Goal: Information Seeking & Learning: Check status

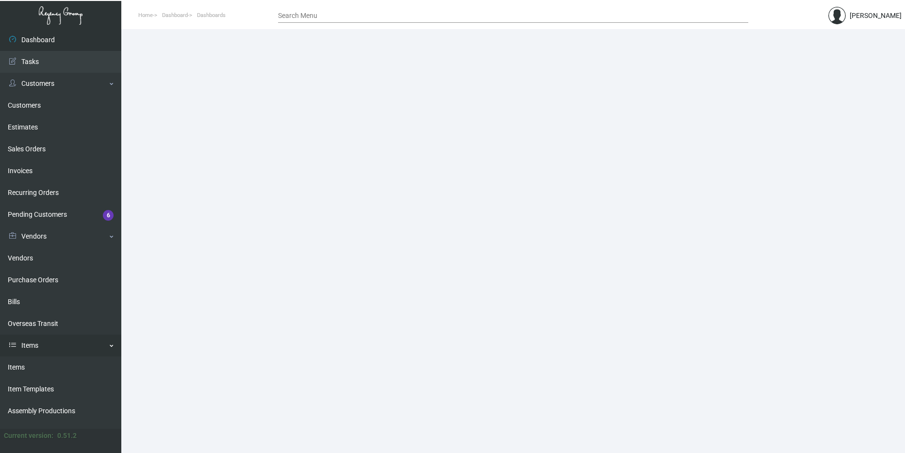
click at [57, 340] on link "Items" at bounding box center [60, 346] width 121 height 22
click at [57, 339] on link "Items" at bounding box center [60, 346] width 121 height 22
click at [54, 344] on link "Items" at bounding box center [60, 346] width 121 height 22
click at [49, 365] on link "Items" at bounding box center [60, 368] width 121 height 22
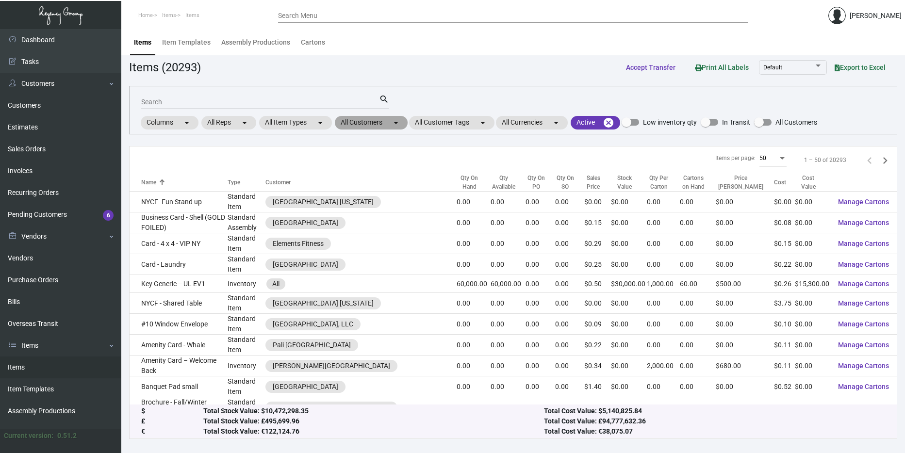
click at [360, 121] on mat-chip "All Customers arrow_drop_down" at bounding box center [371, 123] width 73 height 14
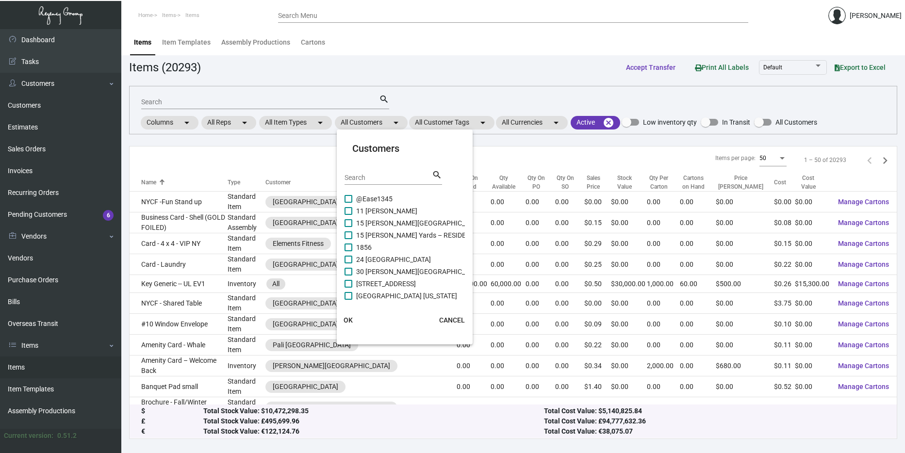
click at [362, 176] on input "Search" at bounding box center [388, 178] width 87 height 8
type input "Montage"
click at [346, 197] on span at bounding box center [349, 199] width 8 height 8
click at [348, 203] on input "Montage Big Sky" at bounding box center [348, 203] width 0 height 0
checkbox input "true"
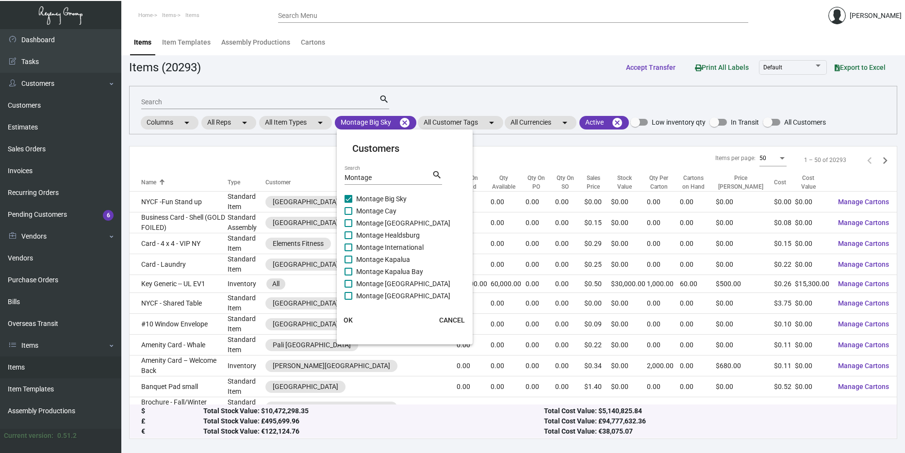
click at [349, 211] on span at bounding box center [349, 211] width 8 height 8
click at [348, 215] on input "Montage Cay" at bounding box center [348, 215] width 0 height 0
checkbox input "true"
drag, startPoint x: 349, startPoint y: 223, endPoint x: 349, endPoint y: 231, distance: 7.8
click at [349, 223] on span at bounding box center [349, 223] width 8 height 8
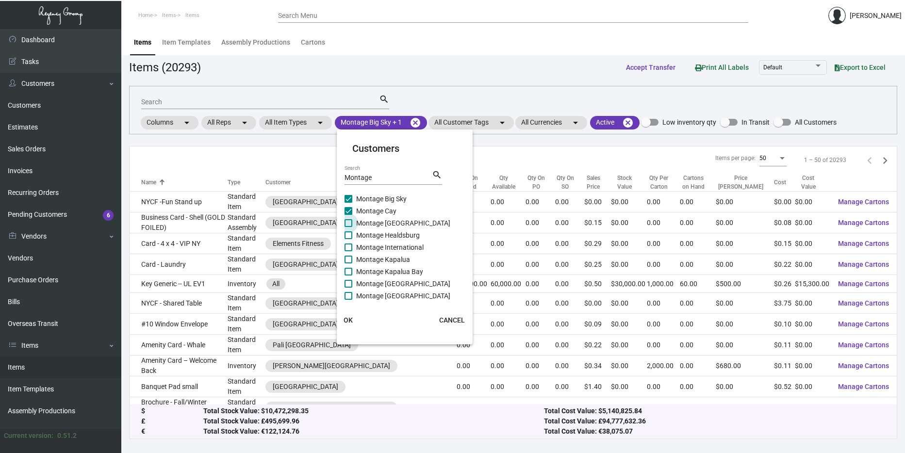
click at [348, 227] on input "Montage [GEOGRAPHIC_DATA]" at bounding box center [348, 227] width 0 height 0
checkbox input "true"
drag, startPoint x: 349, startPoint y: 233, endPoint x: 346, endPoint y: 239, distance: 6.8
click at [349, 233] on span at bounding box center [349, 235] width 8 height 8
click at [348, 239] on input "Montage Healdsburg" at bounding box center [348, 239] width 0 height 0
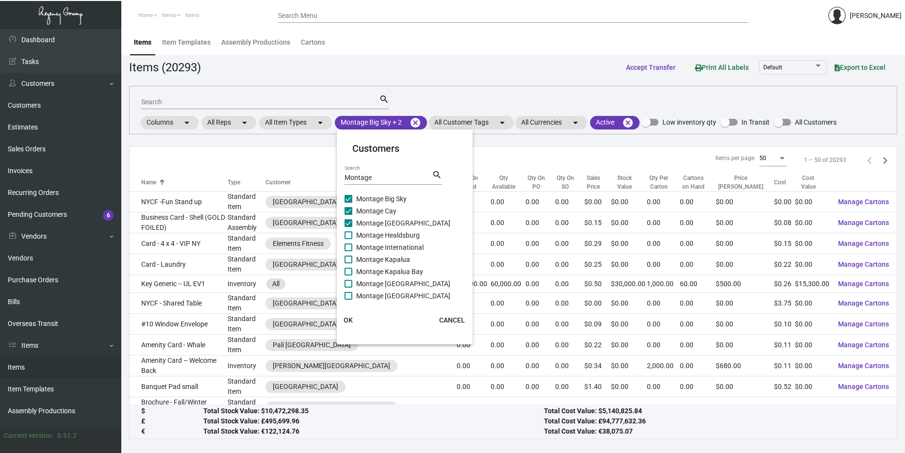
checkbox input "true"
click at [346, 247] on span at bounding box center [349, 248] width 8 height 8
click at [348, 251] on input "Montage International" at bounding box center [348, 251] width 0 height 0
checkbox input "true"
click at [346, 255] on div "Montage Big Sky Montage Cay Montage Deer Valley Montage Healdsburg Montage Inte…" at bounding box center [405, 247] width 121 height 109
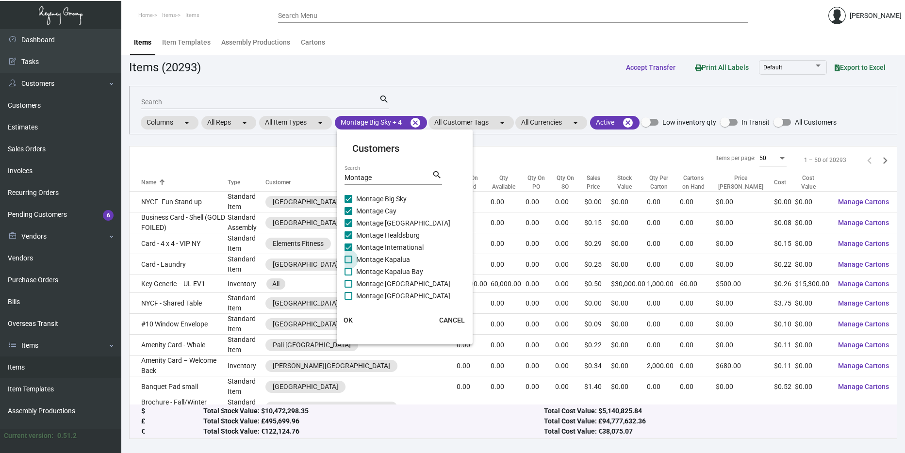
drag, startPoint x: 346, startPoint y: 255, endPoint x: 347, endPoint y: 262, distance: 6.9
click at [347, 262] on span at bounding box center [349, 260] width 8 height 8
click at [348, 264] on input "Montage Kapalua" at bounding box center [348, 264] width 0 height 0
checkbox input "true"
click at [346, 266] on label "Montage Kapalua Bay" at bounding box center [384, 272] width 79 height 12
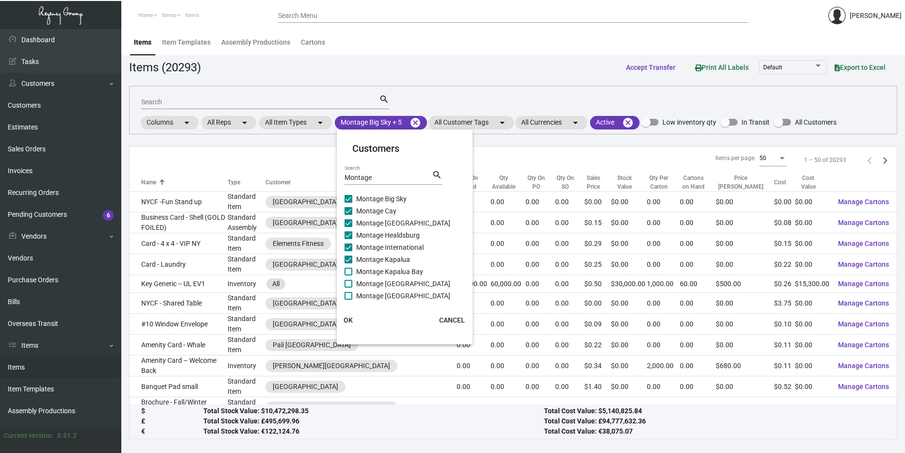
click at [348, 276] on input "Montage Kapalua Bay" at bounding box center [348, 276] width 0 height 0
checkbox input "true"
click at [348, 284] on span at bounding box center [349, 284] width 8 height 8
click at [348, 288] on input "Montage [GEOGRAPHIC_DATA]" at bounding box center [348, 288] width 0 height 0
checkbox input "true"
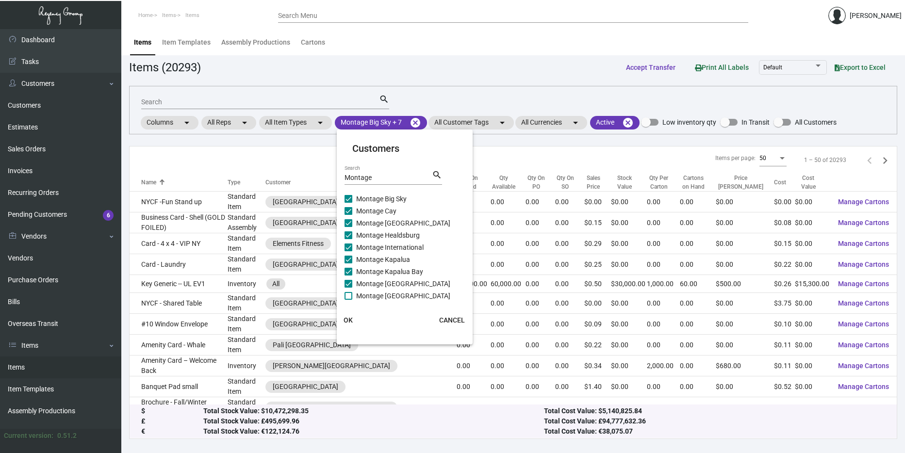
click at [349, 295] on span at bounding box center [349, 296] width 8 height 8
click at [348, 300] on input "Montage [GEOGRAPHIC_DATA]" at bounding box center [348, 300] width 0 height 0
checkbox input "true"
click at [377, 185] on div "Montage Search search" at bounding box center [394, 181] width 98 height 24
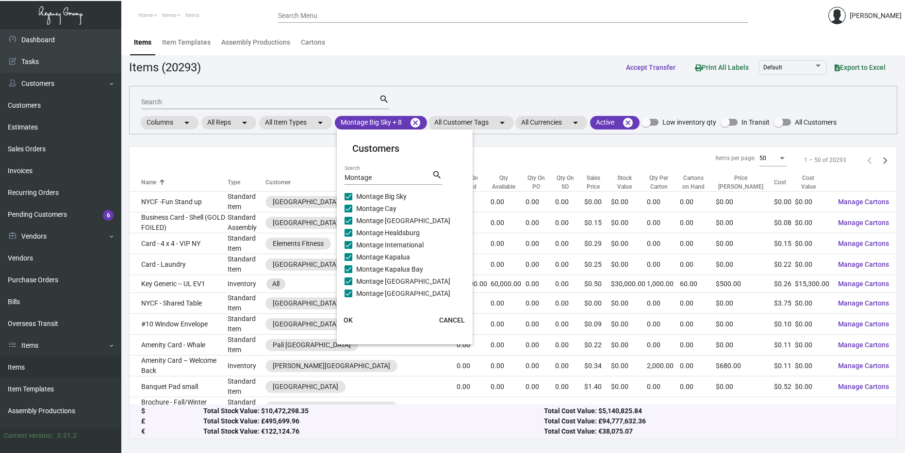
click at [377, 182] on div "Montage Search" at bounding box center [388, 177] width 87 height 15
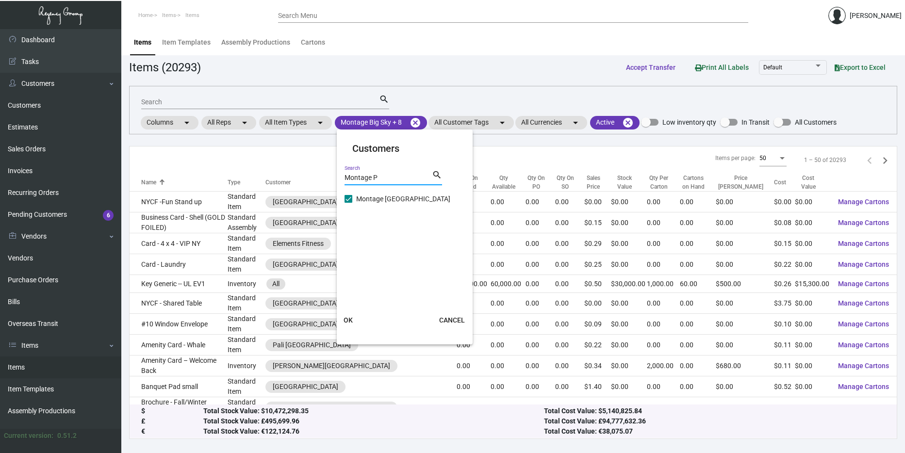
scroll to position [0, 0]
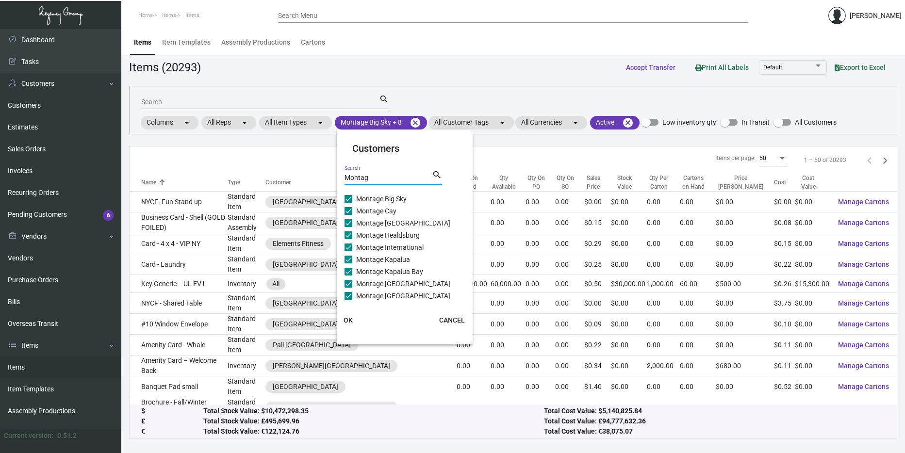
type input "Montage"
checkbox input "true"
click at [347, 199] on span at bounding box center [349, 199] width 8 height 8
click at [348, 203] on input "Montage Big Sky" at bounding box center [348, 203] width 0 height 0
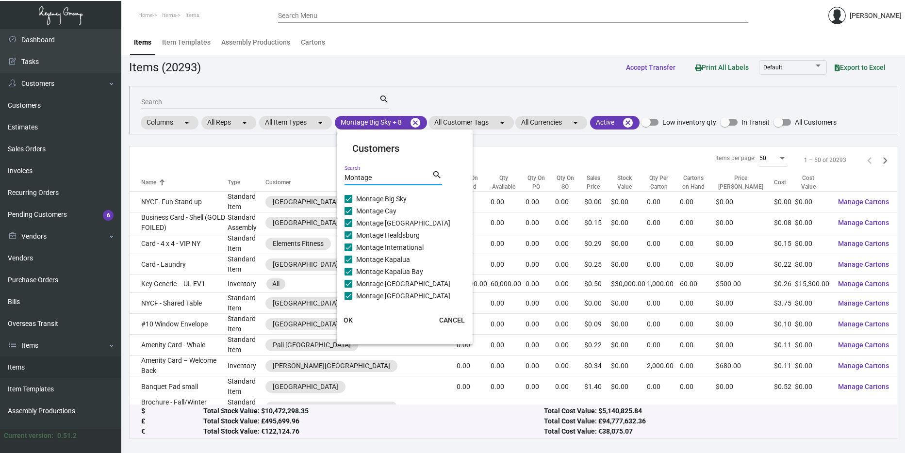
checkbox input "false"
click at [353, 210] on label "Montage Cay" at bounding box center [371, 211] width 52 height 12
click at [348, 215] on input "Montage Cay" at bounding box center [348, 215] width 0 height 0
checkbox input "false"
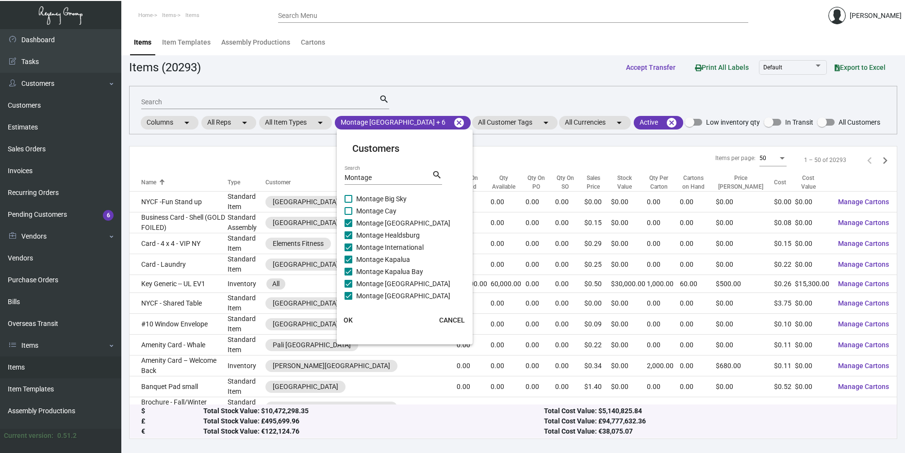
click at [349, 228] on label "Montage [GEOGRAPHIC_DATA]" at bounding box center [398, 223] width 106 height 12
click at [348, 228] on input "Montage [GEOGRAPHIC_DATA]" at bounding box center [348, 227] width 0 height 0
checkbox input "false"
click at [349, 236] on span at bounding box center [349, 235] width 8 height 8
click at [348, 239] on input "Montage Healdsburg" at bounding box center [348, 239] width 0 height 0
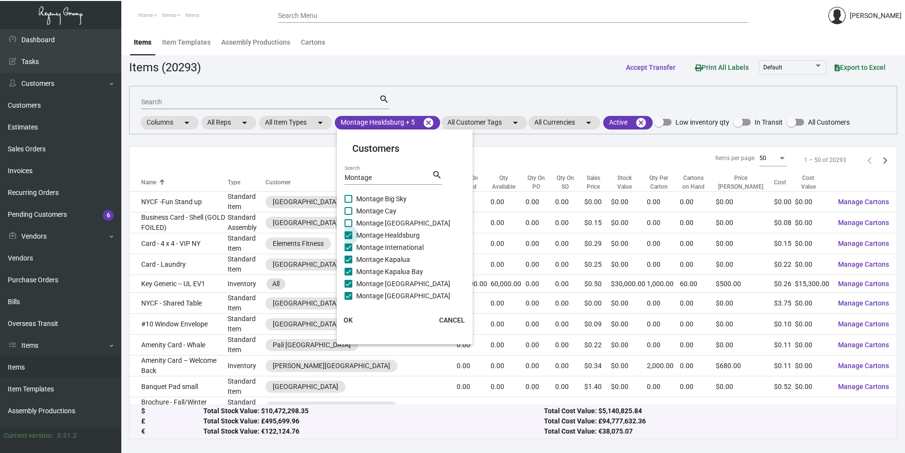
checkbox input "false"
drag, startPoint x: 349, startPoint y: 260, endPoint x: 348, endPoint y: 267, distance: 7.3
click at [349, 264] on label "Montage Kapalua" at bounding box center [378, 260] width 66 height 12
click at [348, 264] on input "Montage Kapalua" at bounding box center [348, 264] width 0 height 0
checkbox input "false"
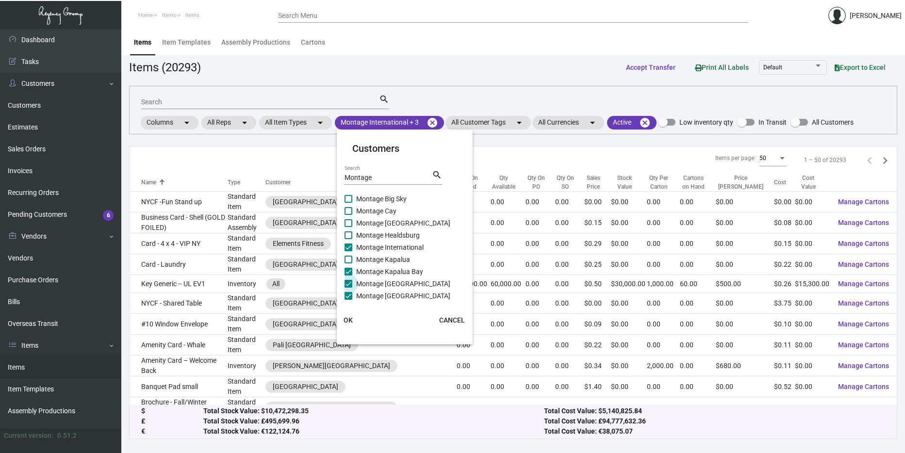
click at [346, 282] on label "Montage [GEOGRAPHIC_DATA]" at bounding box center [398, 284] width 106 height 12
click at [348, 288] on input "Montage [GEOGRAPHIC_DATA]" at bounding box center [348, 288] width 0 height 0
checkbox input "false"
click at [346, 297] on span at bounding box center [349, 296] width 8 height 8
click at [348, 300] on input "Montage [GEOGRAPHIC_DATA]" at bounding box center [348, 300] width 0 height 0
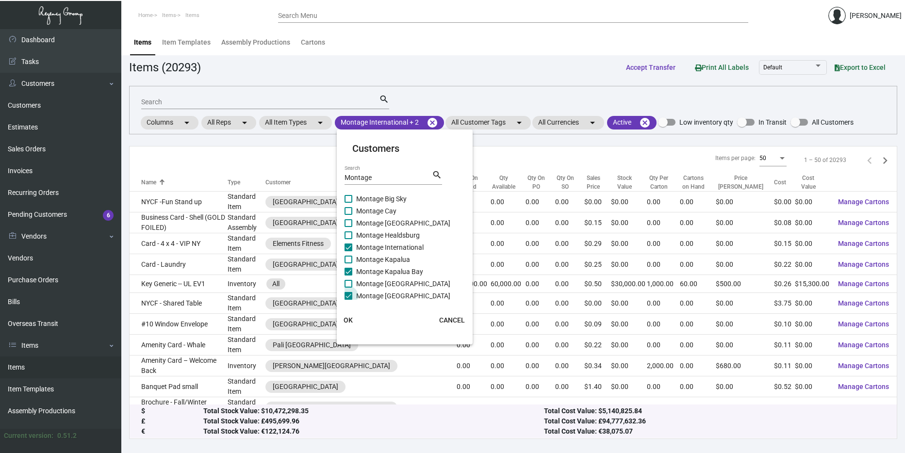
checkbox input "false"
click at [348, 270] on span at bounding box center [349, 269] width 8 height 8
click at [348, 273] on input "Montage Kapalua Bay" at bounding box center [348, 273] width 0 height 0
checkbox input "false"
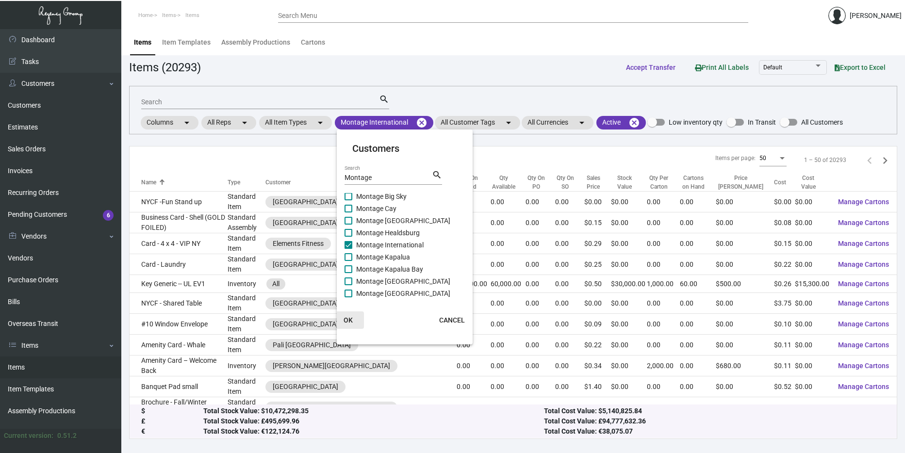
click at [346, 319] on span "OK" at bounding box center [348, 320] width 9 height 8
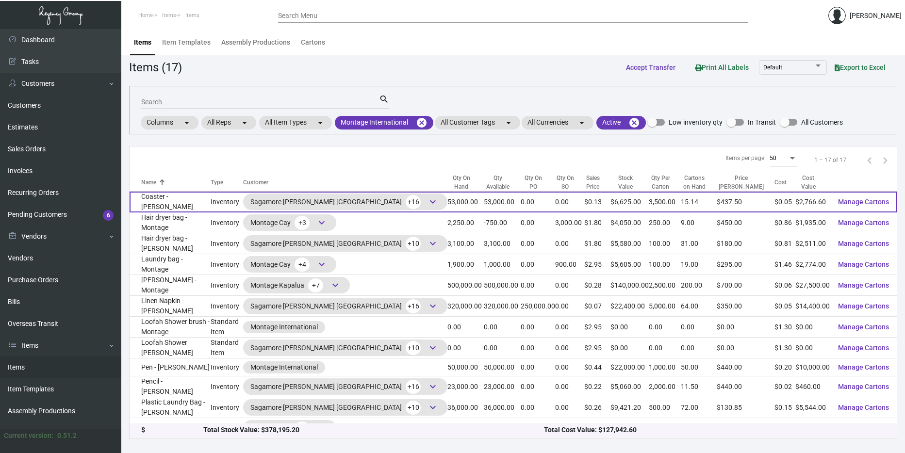
click at [427, 201] on span "keyboard_arrow_down" at bounding box center [433, 202] width 12 height 12
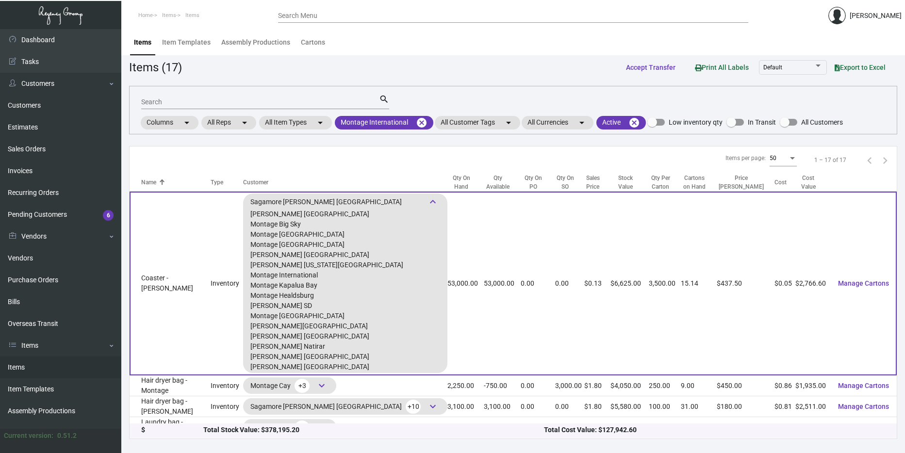
click at [427, 201] on span "keyboard_arrow_down" at bounding box center [433, 202] width 12 height 12
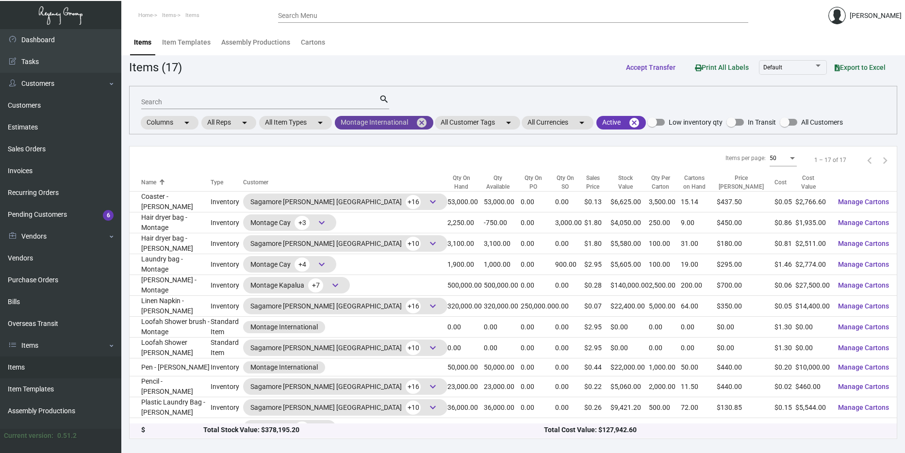
click at [420, 126] on mat-icon "cancel" at bounding box center [422, 123] width 12 height 12
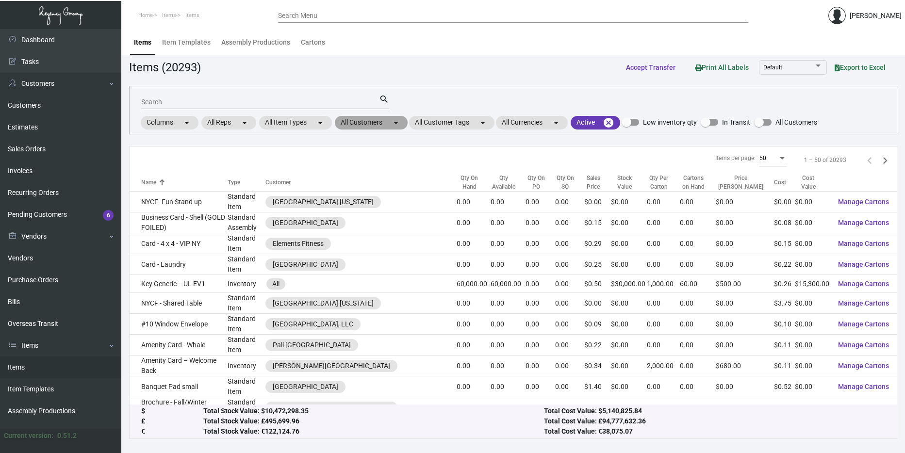
click at [402, 126] on mat-icon "arrow_drop_down" at bounding box center [396, 123] width 12 height 12
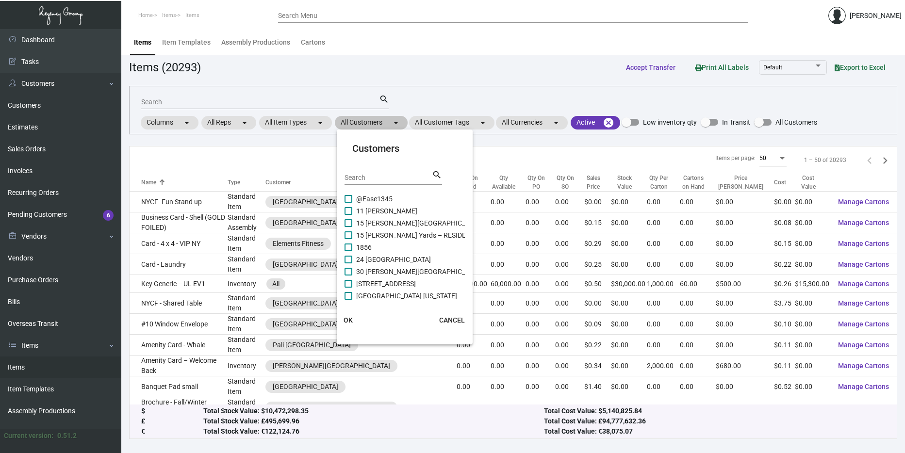
click at [402, 126] on div at bounding box center [452, 226] width 905 height 453
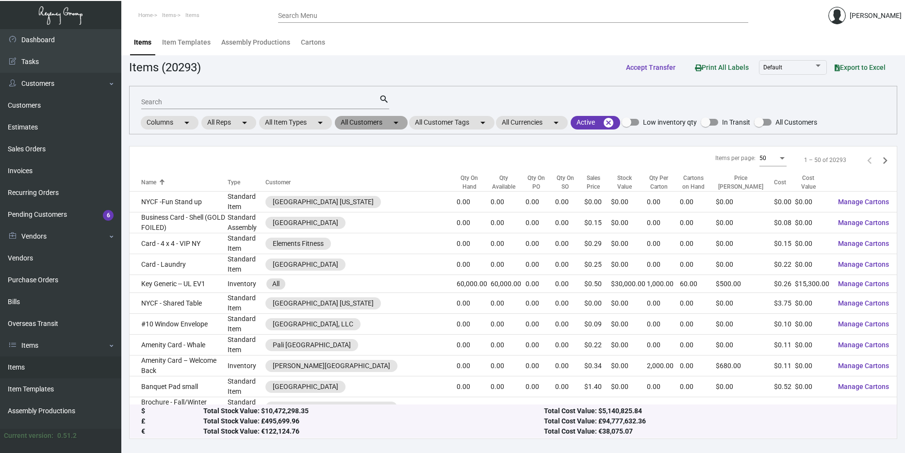
click at [402, 126] on mat-icon "arrow_drop_down" at bounding box center [396, 123] width 12 height 12
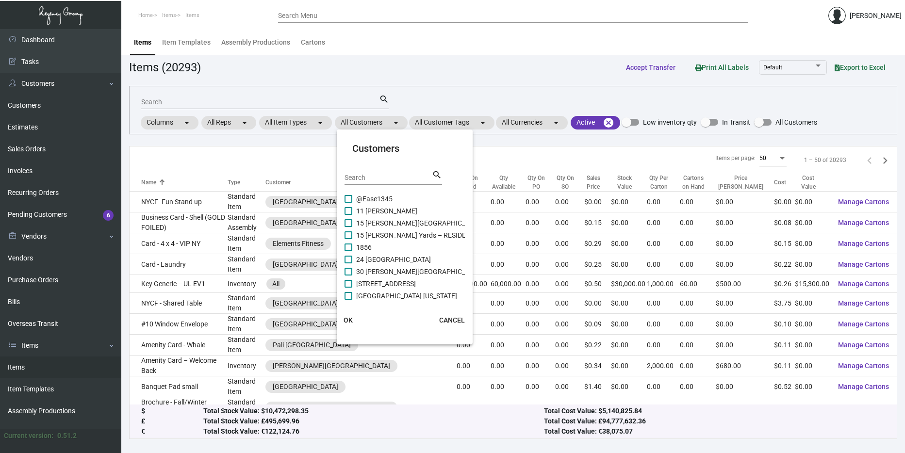
click at [388, 175] on input "Search" at bounding box center [388, 178] width 87 height 8
type input "Montage"
click at [397, 247] on span "Montage International" at bounding box center [389, 248] width 67 height 12
click at [348, 251] on input "Montage International" at bounding box center [348, 251] width 0 height 0
checkbox input "true"
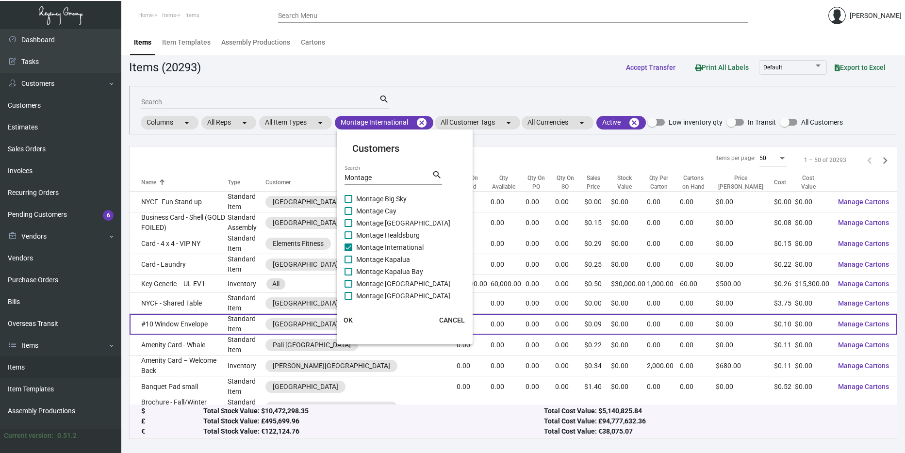
click at [351, 317] on span "OK" at bounding box center [348, 320] width 9 height 8
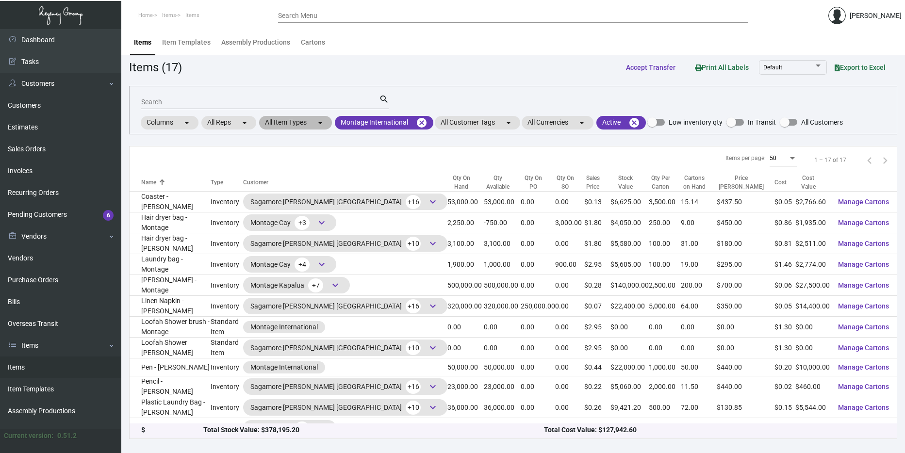
click at [281, 125] on mat-chip "All Item Types arrow_drop_down" at bounding box center [295, 123] width 73 height 14
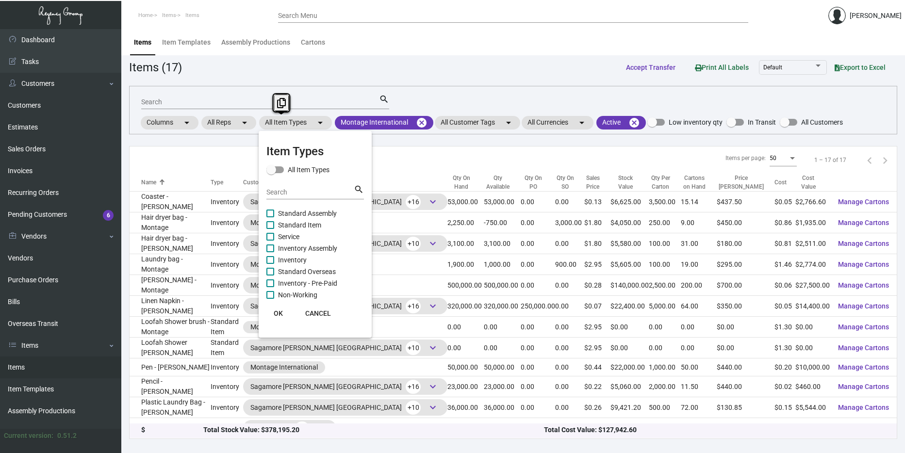
drag, startPoint x: 281, startPoint y: 125, endPoint x: 281, endPoint y: 190, distance: 65.0
click at [281, 190] on input "Search" at bounding box center [309, 193] width 87 height 8
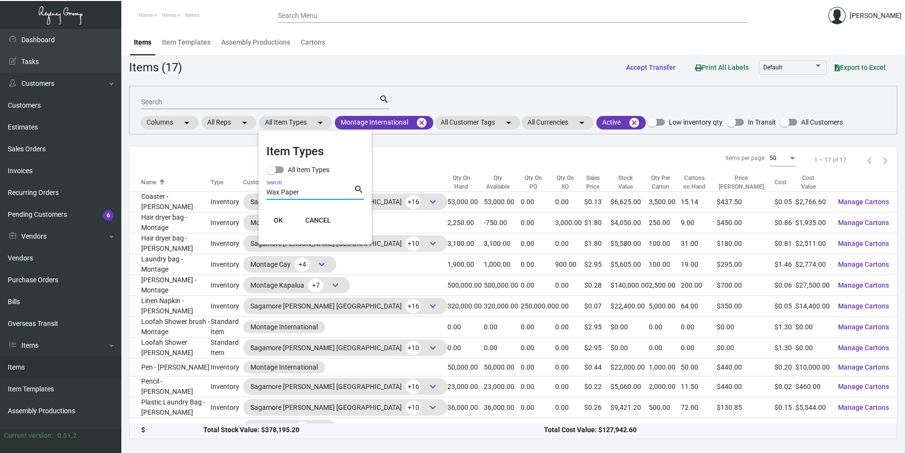
type input "Wax Paper"
click at [278, 217] on span "OK" at bounding box center [278, 220] width 9 height 8
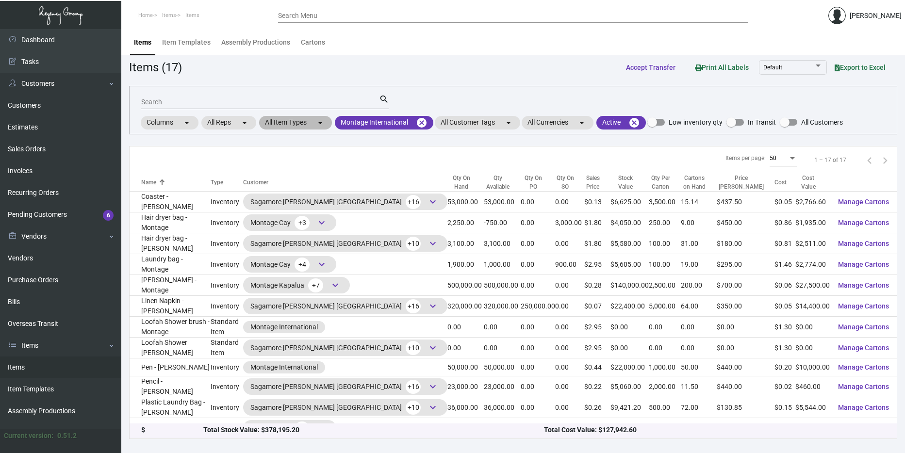
click at [321, 120] on mat-icon "arrow_drop_down" at bounding box center [320, 123] width 12 height 12
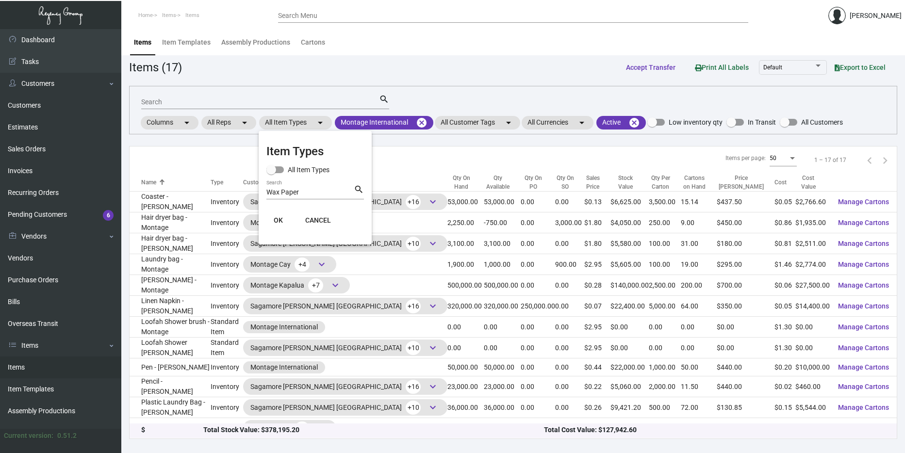
click at [272, 171] on span at bounding box center [271, 170] width 10 height 10
click at [271, 173] on input "All Item Types" at bounding box center [271, 173] width 0 height 0
checkbox input "true"
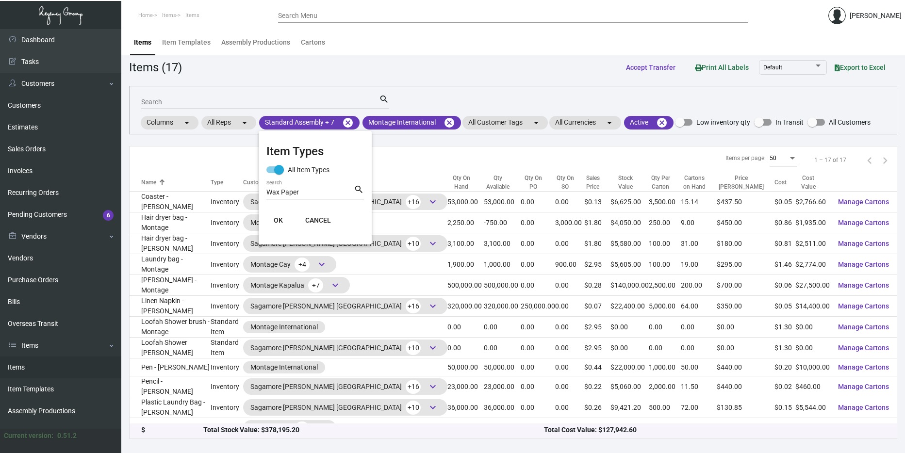
click at [296, 192] on input "Wax Paper" at bounding box center [309, 193] width 87 height 8
click at [304, 196] on input "Wax Paper" at bounding box center [309, 193] width 87 height 8
type input "Wax"
click at [270, 171] on span at bounding box center [274, 169] width 17 height 7
click at [271, 173] on input "All Item Types" at bounding box center [271, 173] width 0 height 0
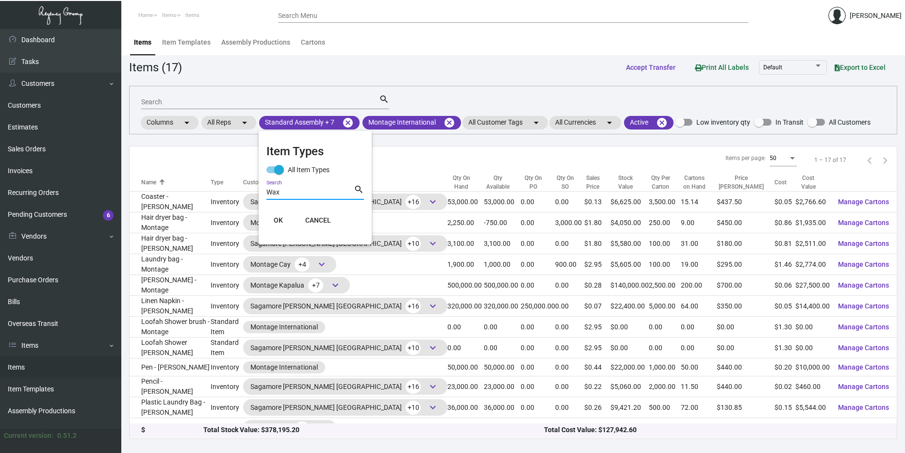
checkbox input "false"
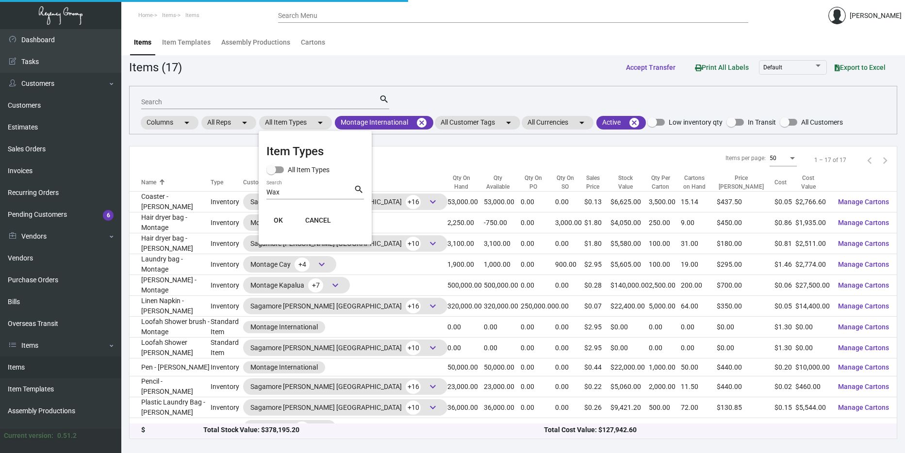
click at [279, 216] on span "OK" at bounding box center [278, 220] width 9 height 8
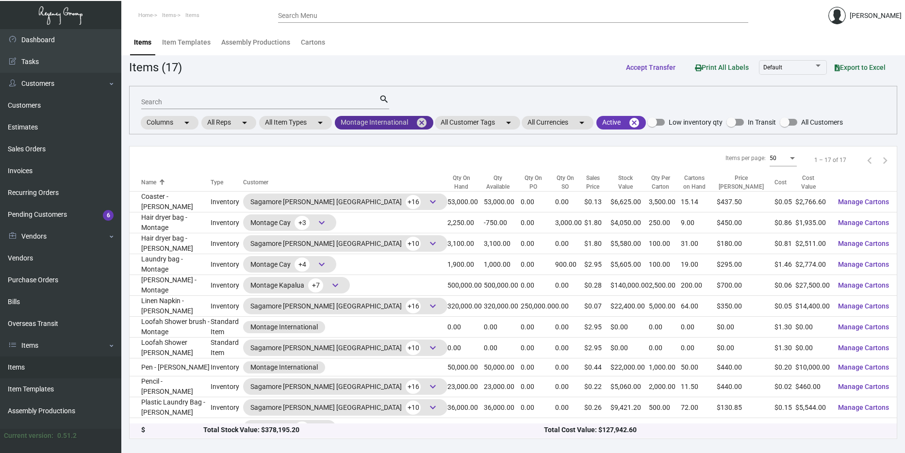
click at [422, 122] on mat-icon "cancel" at bounding box center [422, 123] width 12 height 12
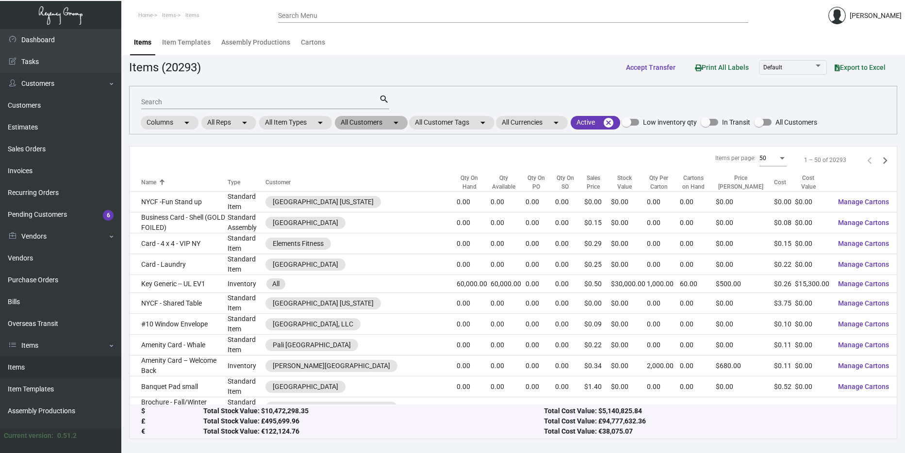
click at [400, 127] on mat-icon "arrow_drop_down" at bounding box center [396, 123] width 12 height 12
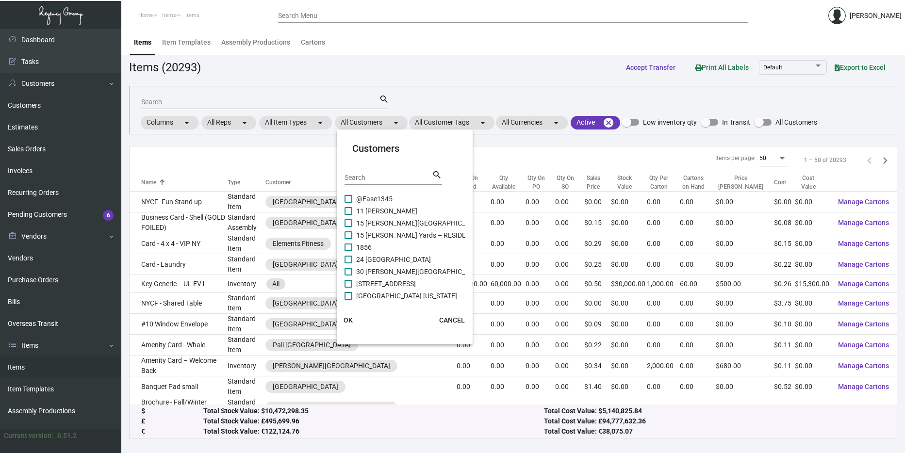
click at [373, 177] on input "Search" at bounding box center [388, 178] width 87 height 8
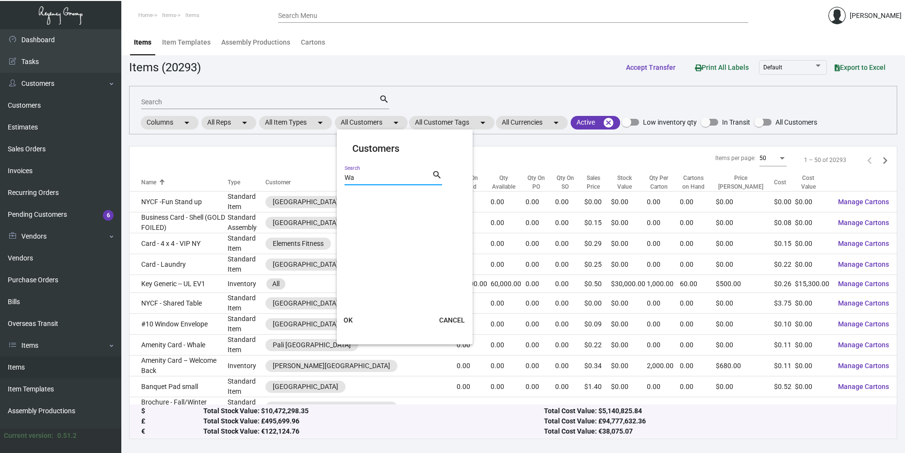
type input "W"
type input "Montage Int"
click at [362, 200] on span "Montage International" at bounding box center [389, 199] width 67 height 12
click at [348, 203] on input "Montage International" at bounding box center [348, 203] width 0 height 0
checkbox input "true"
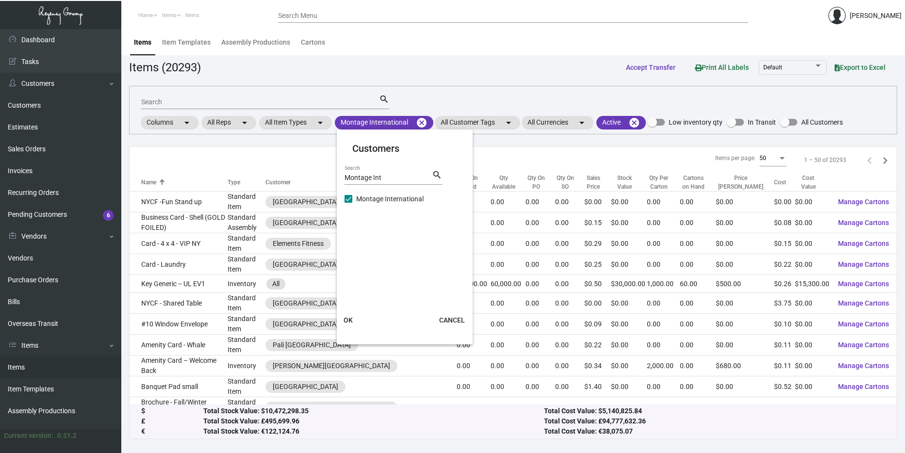
click at [351, 317] on span "OK" at bounding box center [348, 320] width 9 height 8
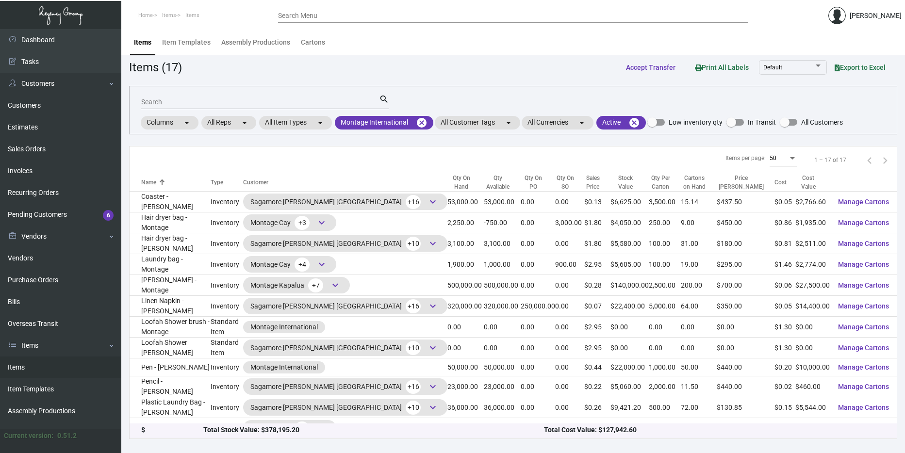
click at [258, 103] on input "Search" at bounding box center [260, 103] width 238 height 8
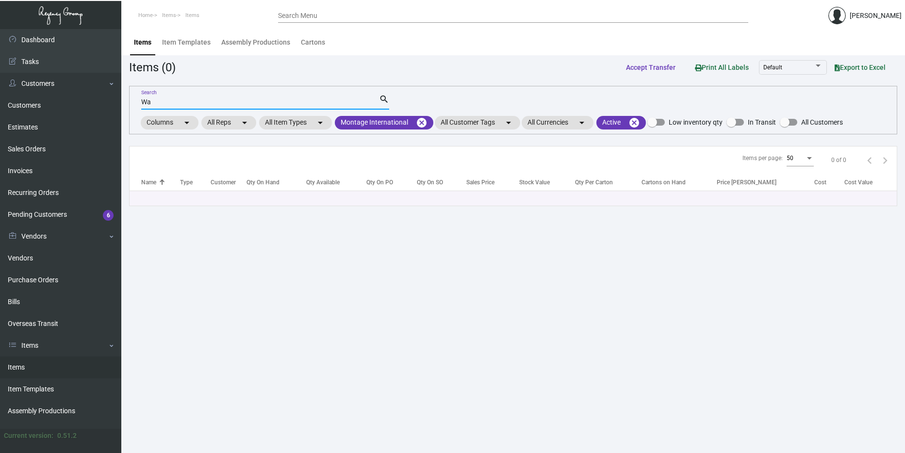
type input "W"
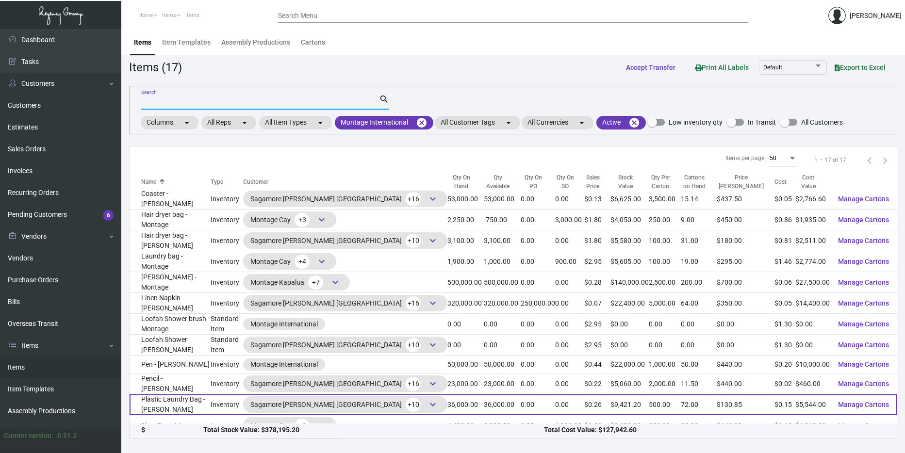
scroll to position [119, 0]
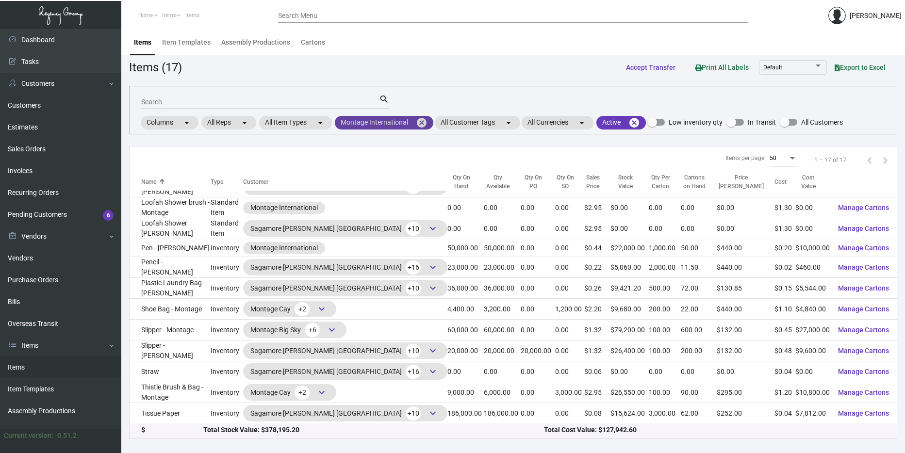
click at [420, 125] on mat-icon "cancel" at bounding box center [422, 123] width 12 height 12
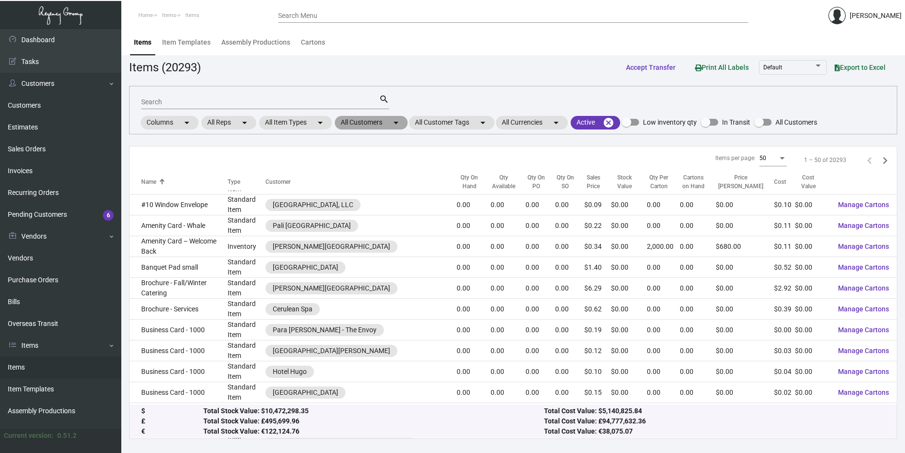
click at [380, 127] on mat-chip "All Customers arrow_drop_down" at bounding box center [371, 123] width 73 height 14
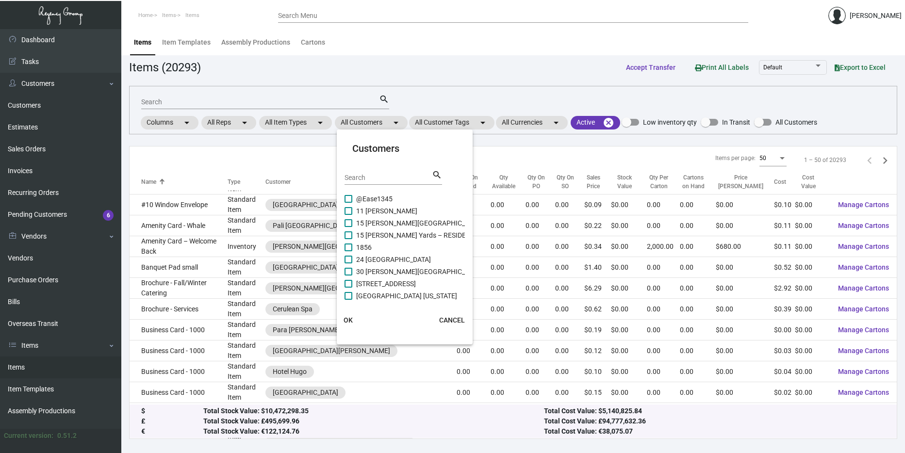
click at [379, 182] on div "Search" at bounding box center [388, 177] width 87 height 15
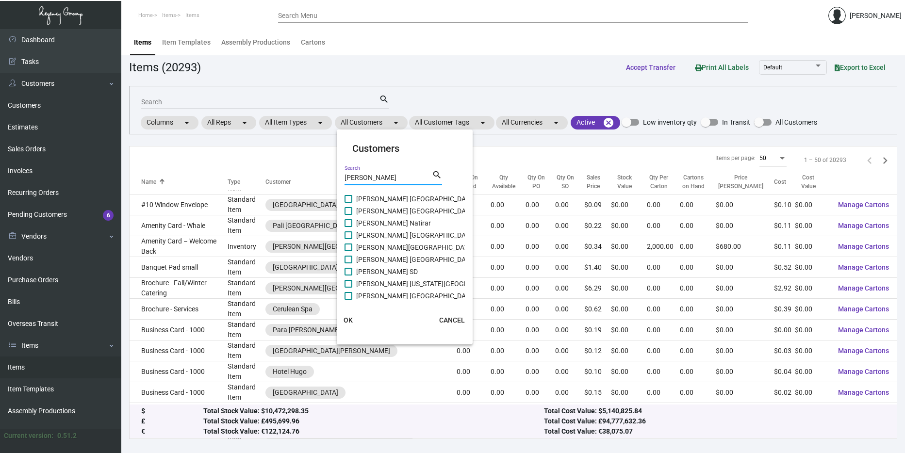
type input "[PERSON_NAME]"
click at [348, 224] on span at bounding box center [349, 223] width 8 height 8
click at [348, 227] on input "[PERSON_NAME] Natirar" at bounding box center [348, 227] width 0 height 0
checkbox input "true"
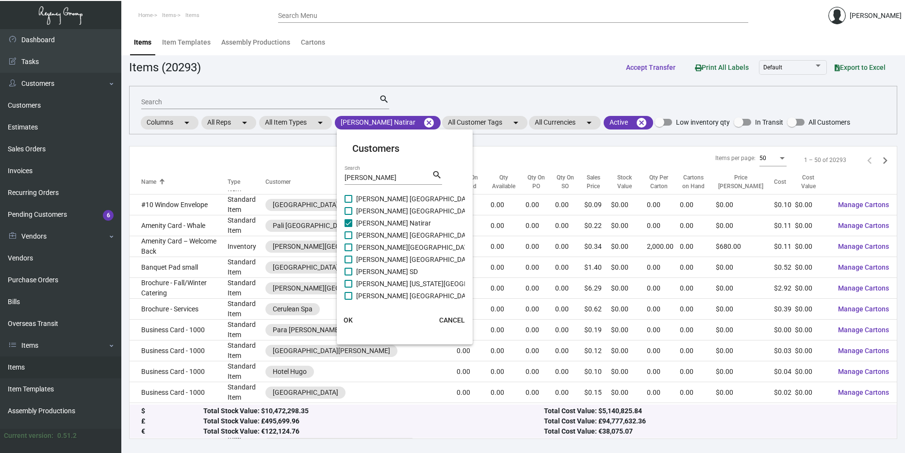
click at [345, 320] on span "OK" at bounding box center [348, 320] width 9 height 8
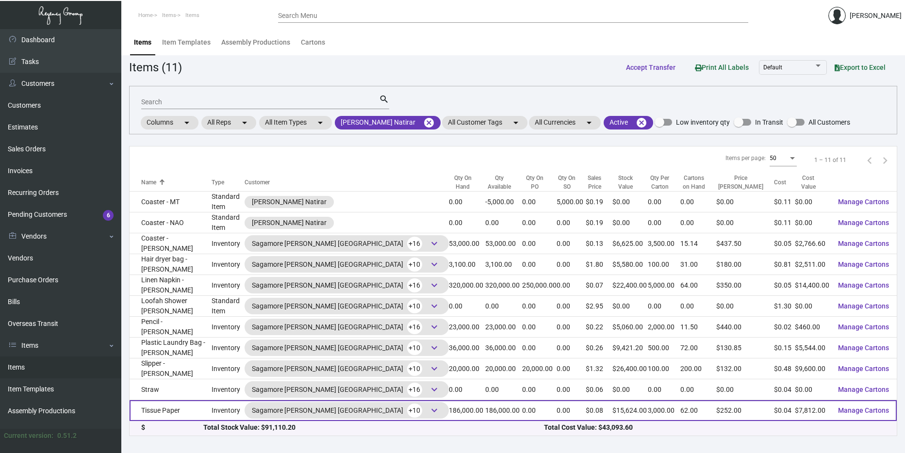
click at [429, 413] on span "keyboard_arrow_down" at bounding box center [435, 411] width 12 height 12
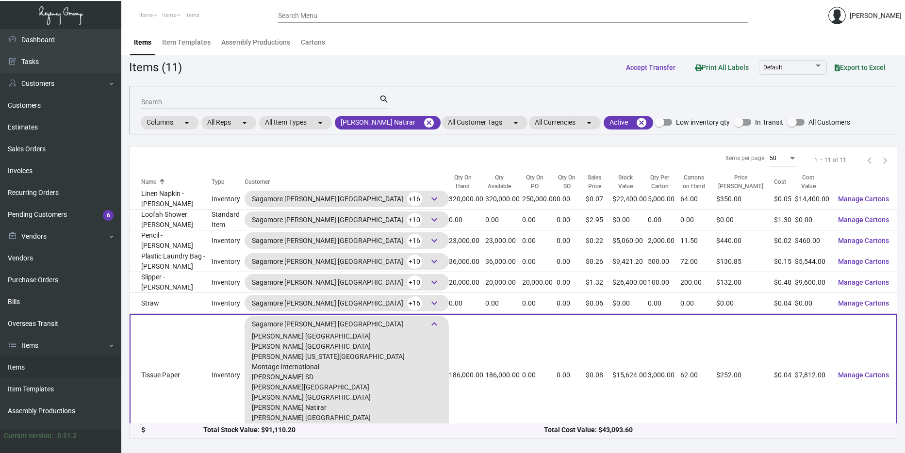
scroll to position [99, 0]
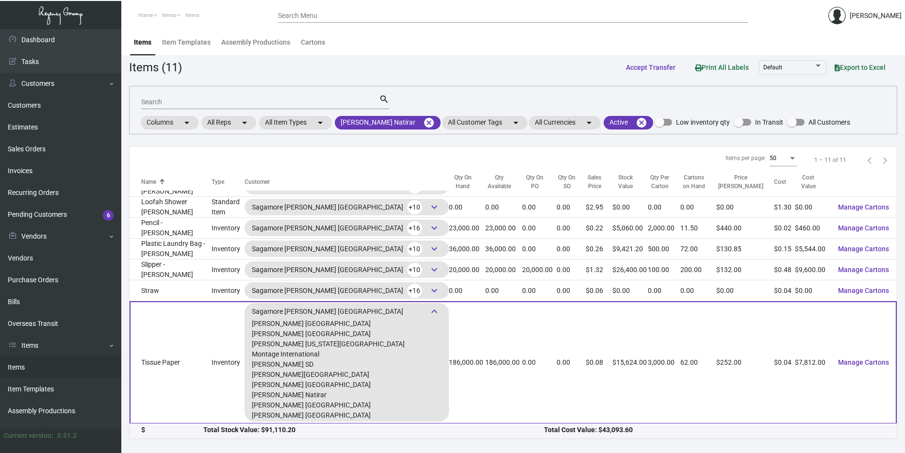
click at [338, 309] on div "Sagamore [PERSON_NAME] Baltimore +10 keyboard_arrow_down" at bounding box center [347, 311] width 190 height 15
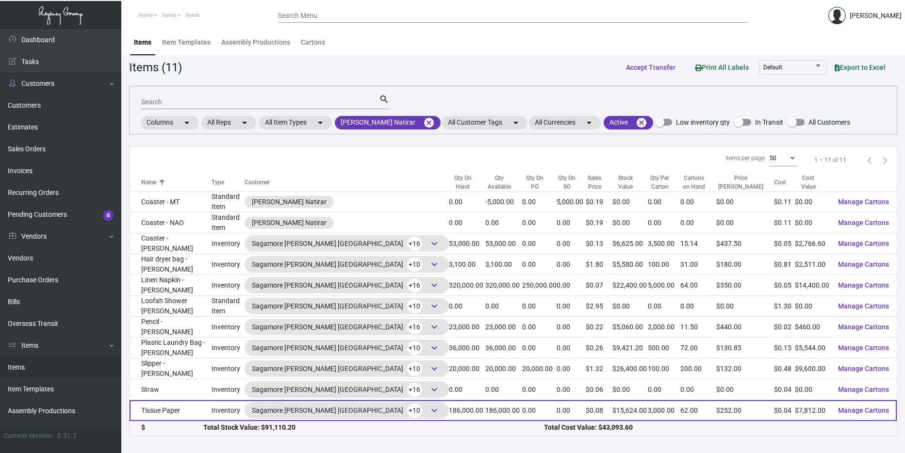
scroll to position [0, 0]
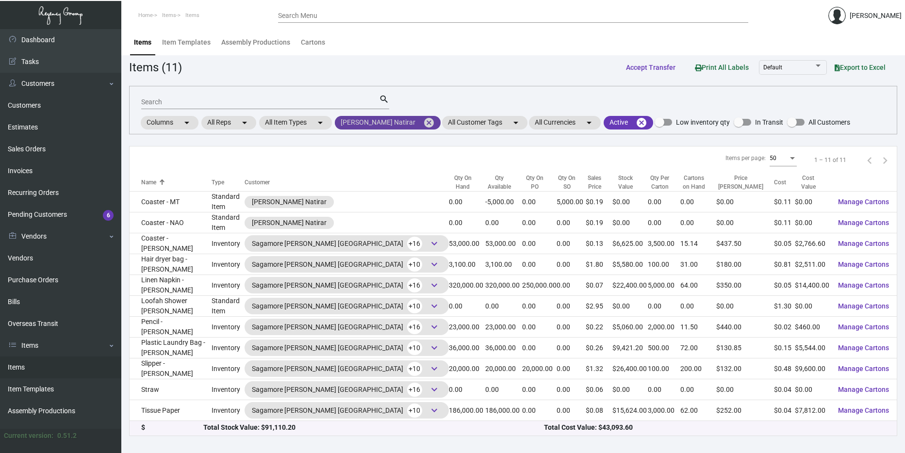
click at [423, 126] on mat-icon "cancel" at bounding box center [429, 123] width 12 height 12
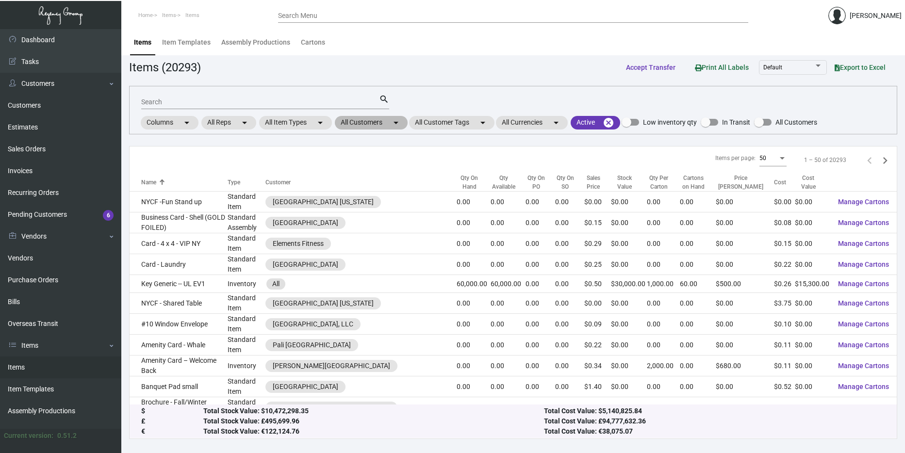
click at [382, 121] on mat-chip "All Customers arrow_drop_down" at bounding box center [371, 123] width 73 height 14
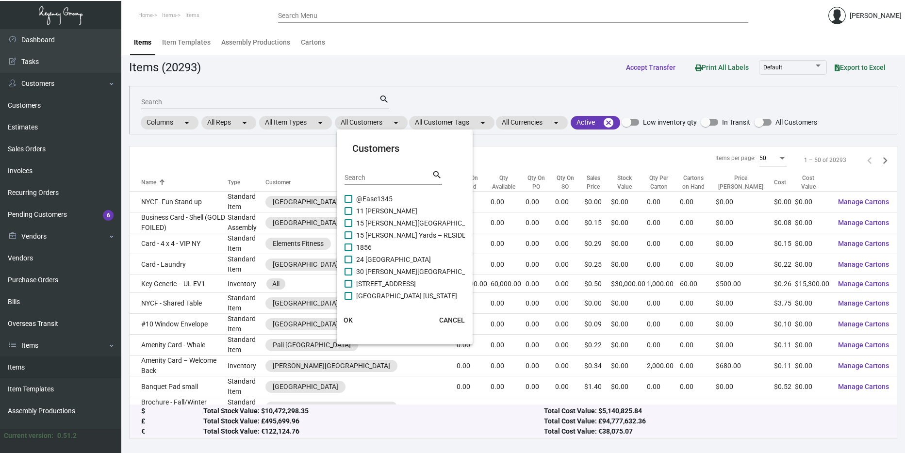
click at [387, 177] on input "Search" at bounding box center [388, 178] width 87 height 8
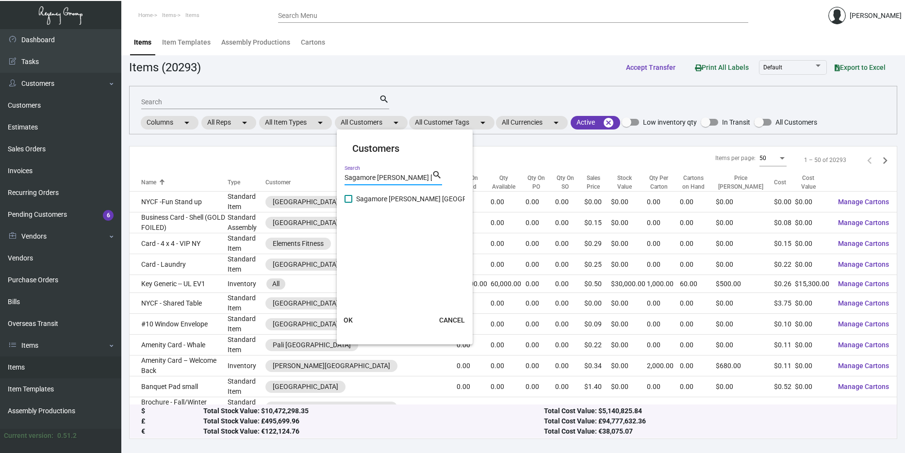
type input "Sagamore [PERSON_NAME] [GEOGRAPHIC_DATA]"
click at [391, 204] on span "Sagamore [PERSON_NAME] [GEOGRAPHIC_DATA]" at bounding box center [431, 199] width 151 height 12
click at [348, 203] on input "Sagamore [PERSON_NAME] [GEOGRAPHIC_DATA]" at bounding box center [348, 203] width 0 height 0
checkbox input "true"
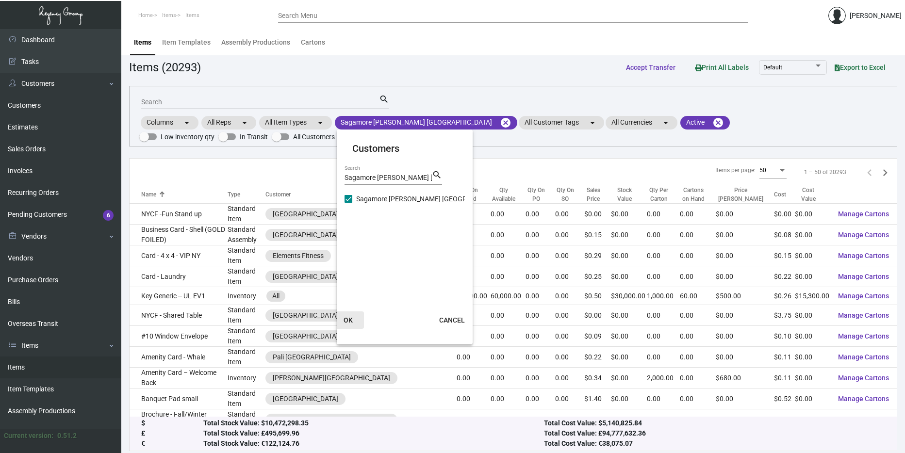
click at [353, 320] on button "OK" at bounding box center [348, 320] width 31 height 17
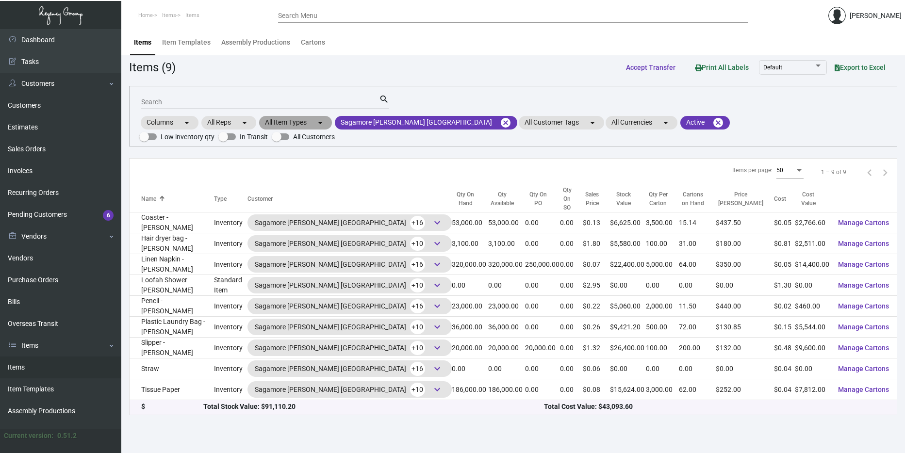
click at [292, 124] on mat-chip "All Item Types arrow_drop_down" at bounding box center [295, 123] width 73 height 14
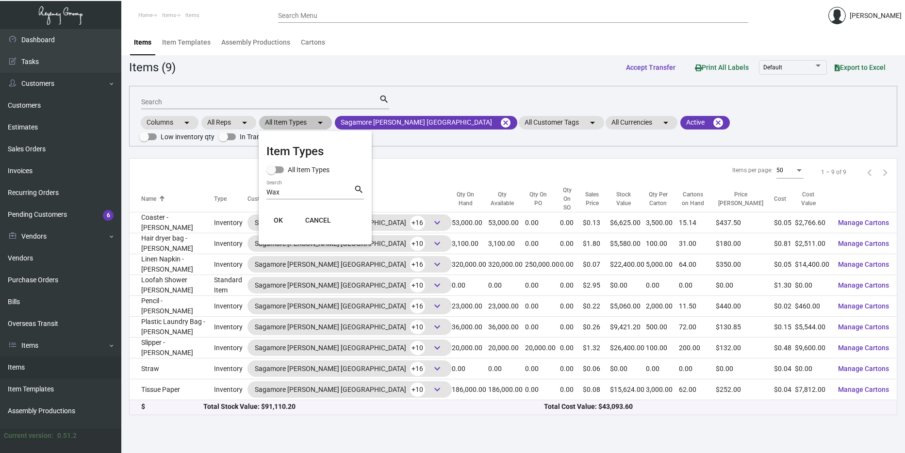
click at [292, 124] on div at bounding box center [452, 226] width 905 height 453
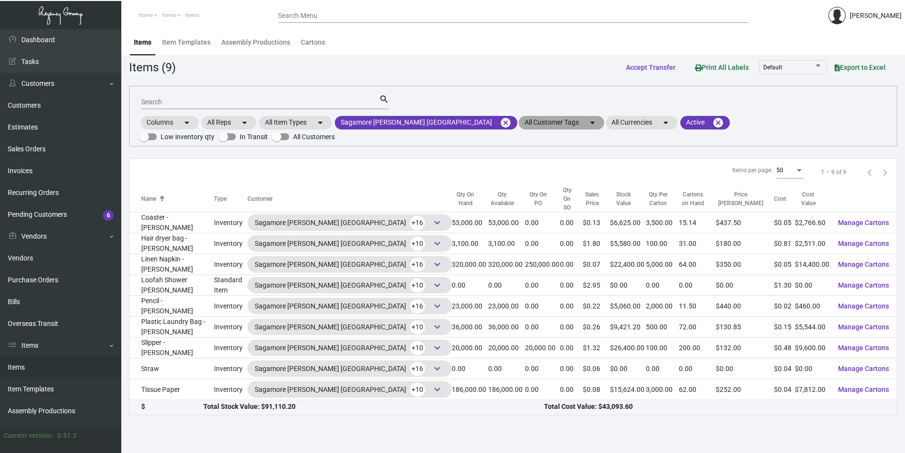
click at [519, 121] on mat-chip "All Customer Tags arrow_drop_down" at bounding box center [561, 123] width 85 height 14
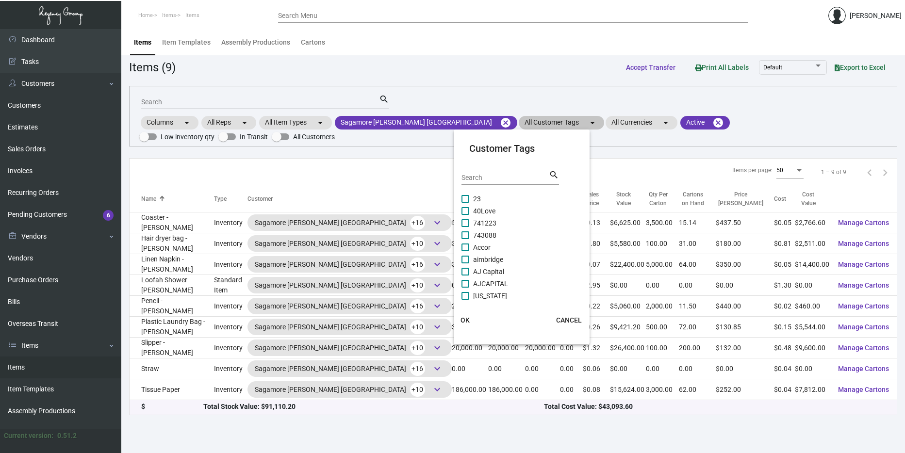
click at [480, 121] on div at bounding box center [452, 226] width 905 height 453
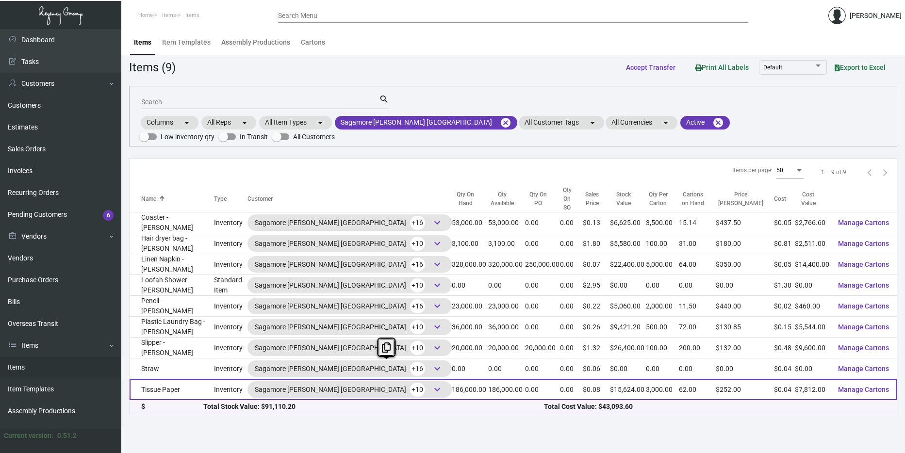
click at [431, 384] on span "keyboard_arrow_down" at bounding box center [437, 390] width 12 height 12
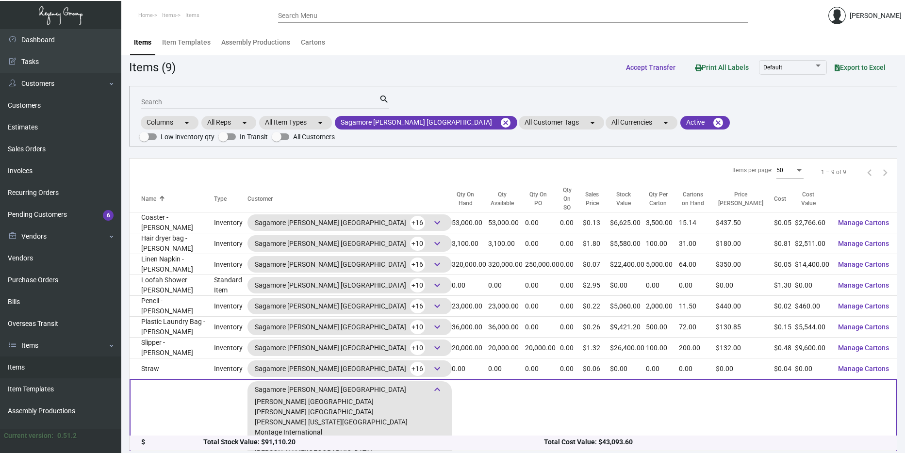
drag, startPoint x: 387, startPoint y: 370, endPoint x: 322, endPoint y: 372, distance: 64.6
click at [322, 382] on div "Sagamore [PERSON_NAME] Baltimore +10 keyboard_arrow_down" at bounding box center [350, 389] width 190 height 15
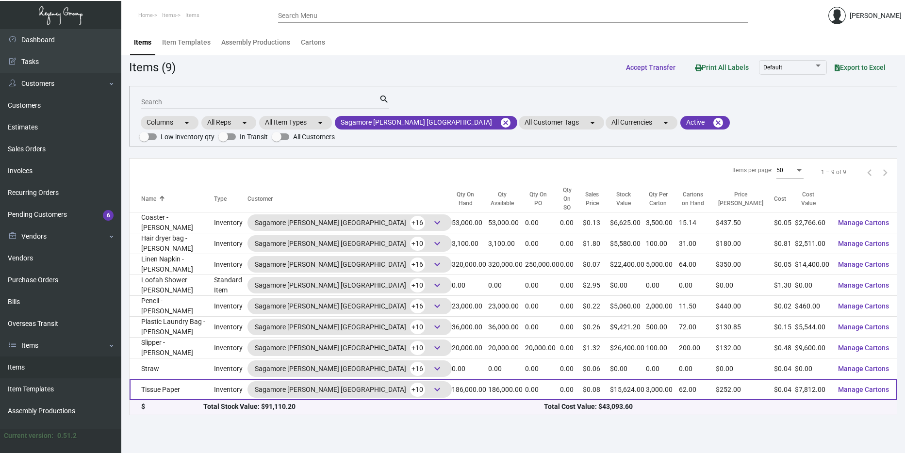
click at [431, 384] on span "keyboard_arrow_down" at bounding box center [437, 390] width 12 height 12
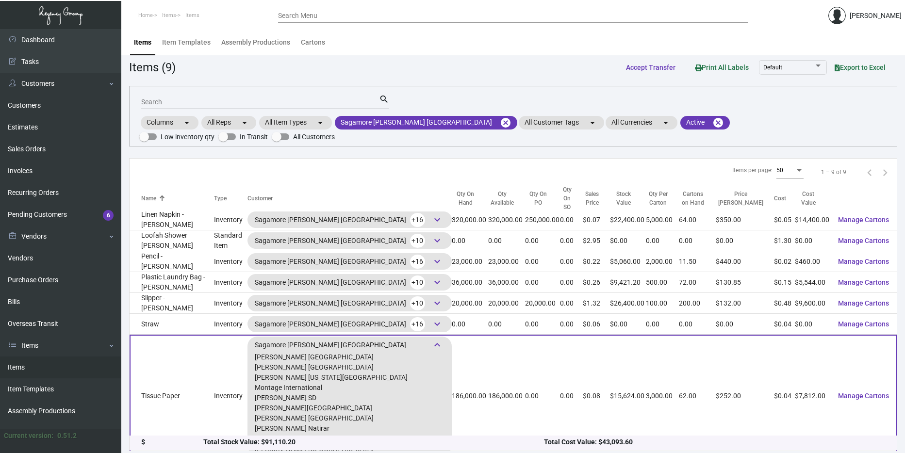
scroll to position [57, 0]
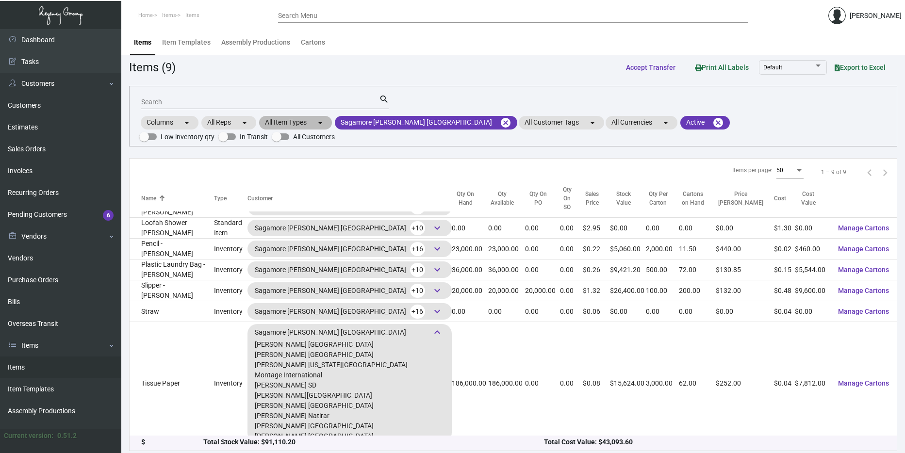
click at [312, 120] on mat-chip "All Item Types arrow_drop_down" at bounding box center [295, 123] width 73 height 14
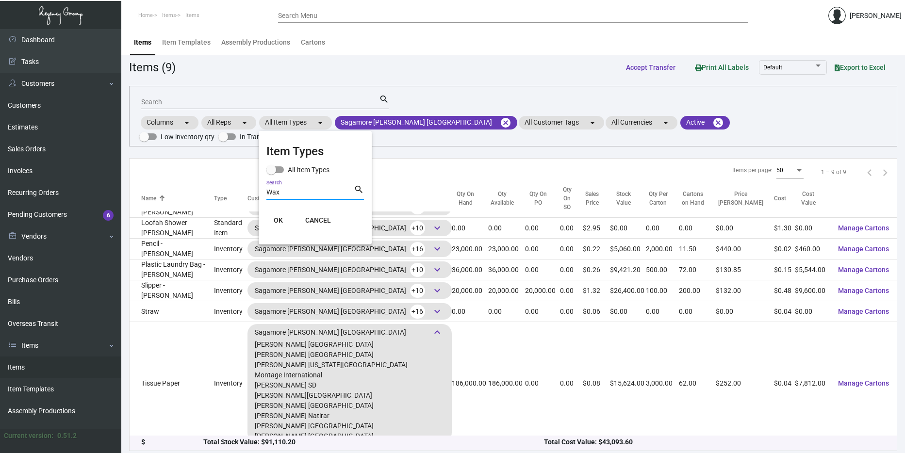
click at [297, 195] on input "Wax" at bounding box center [309, 193] width 87 height 8
click at [296, 195] on input "Wax" at bounding box center [309, 193] width 87 height 8
type input "W"
type input "Tissue"
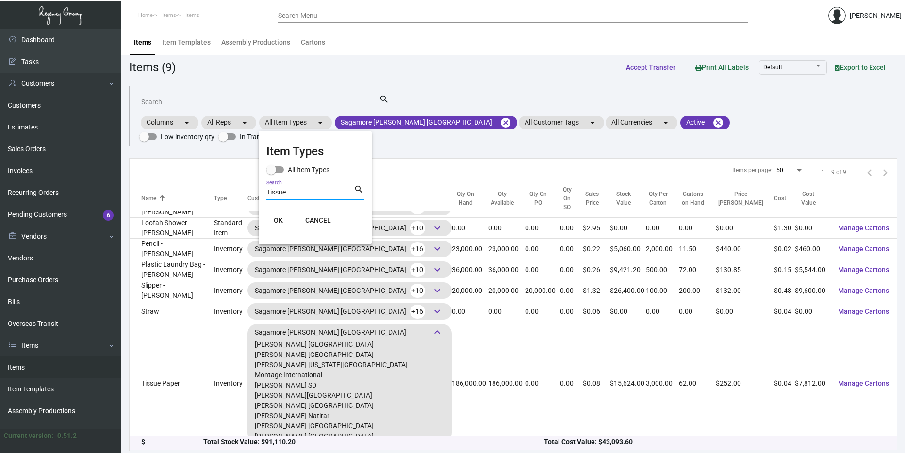
click at [273, 221] on button "OK" at bounding box center [278, 220] width 31 height 17
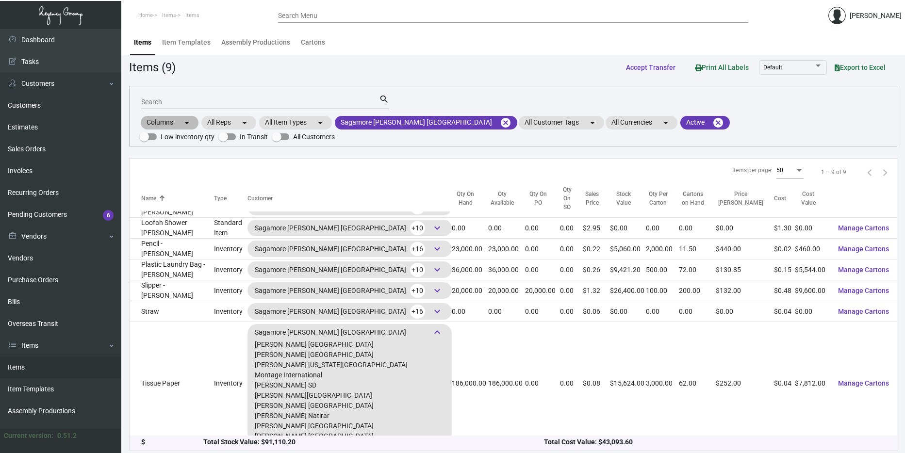
click at [182, 120] on mat-icon "arrow_drop_down" at bounding box center [187, 123] width 12 height 12
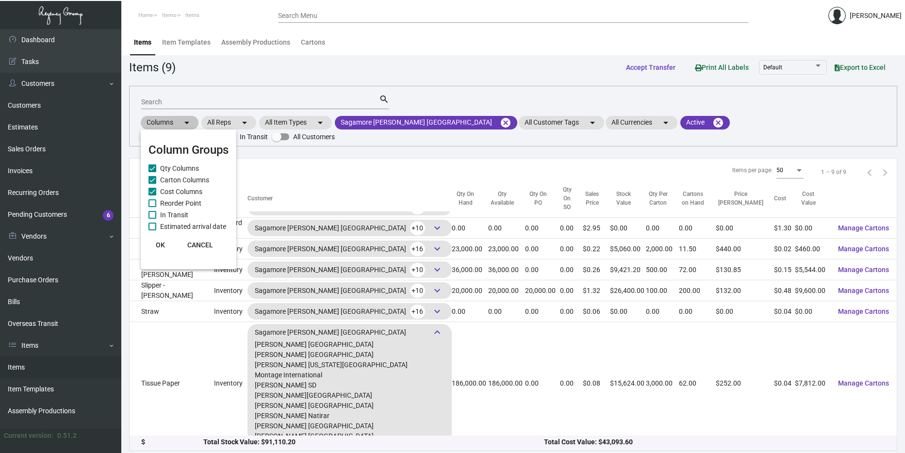
click at [182, 120] on div at bounding box center [452, 226] width 905 height 453
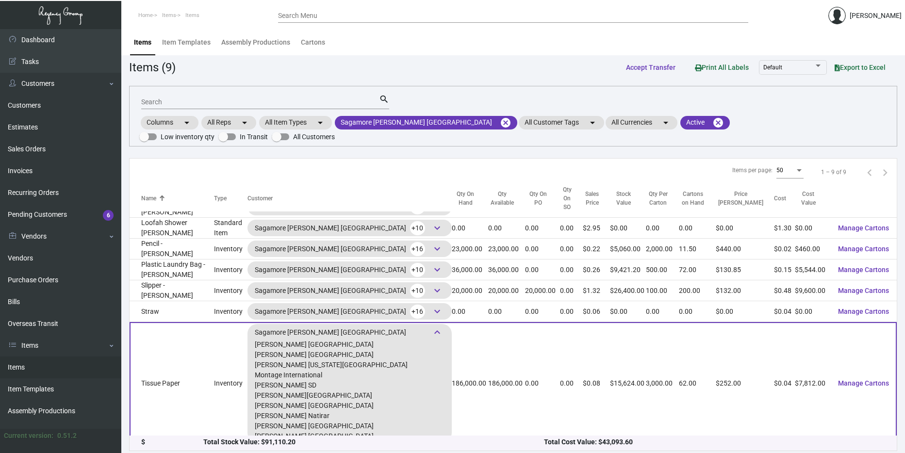
click at [214, 364] on td "Tissue Paper" at bounding box center [172, 383] width 84 height 123
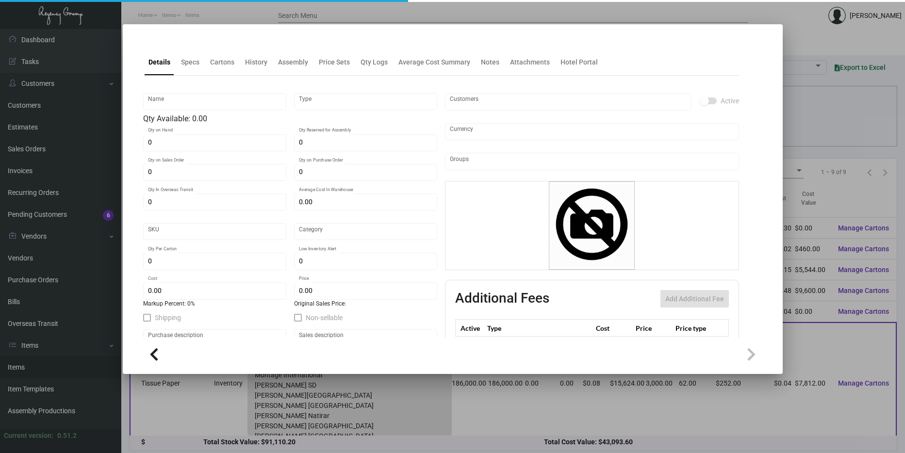
type input "Tissue Paper"
type input "Inventory"
type input "186,000"
type input "$ 0.045"
type input "Overseas"
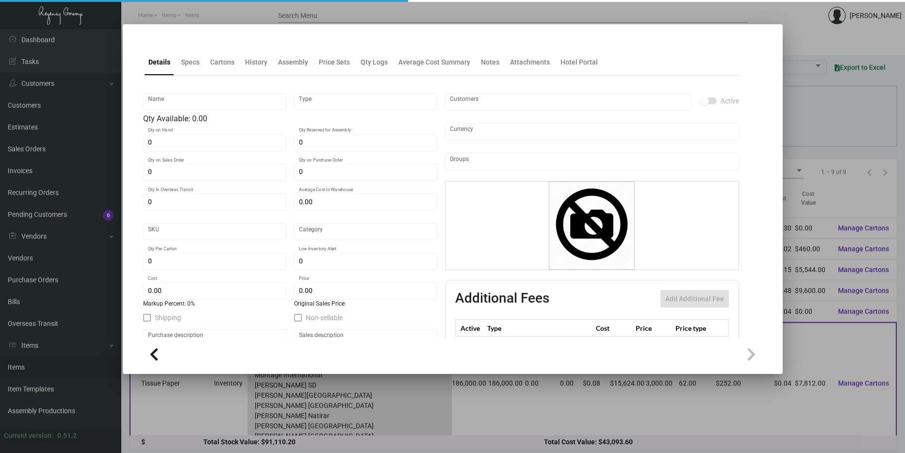
type input "3,000"
type input "$ 0.042"
type input "$ 0.084"
checkbox input "true"
type input "United States Dollar $"
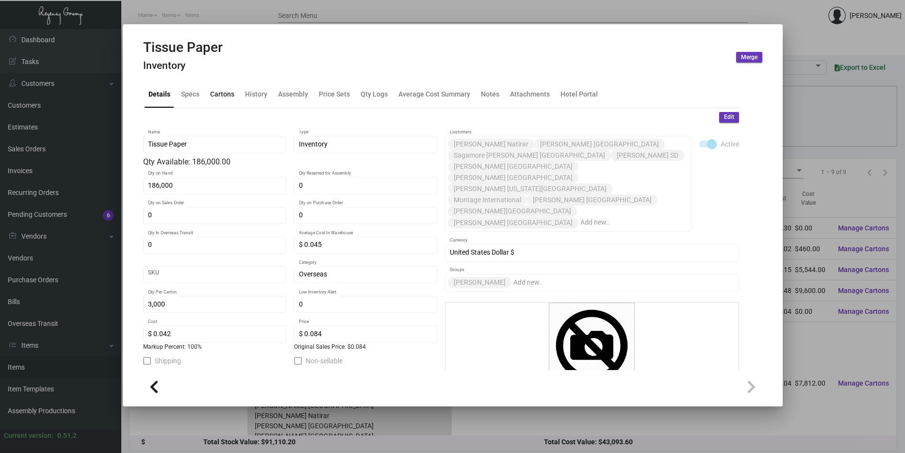
click at [228, 94] on div "Cartons" at bounding box center [222, 94] width 24 height 10
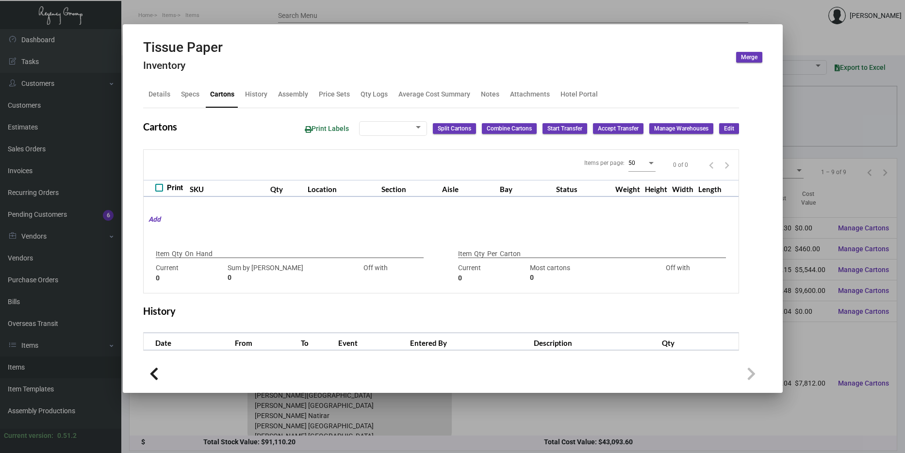
type input "186,000"
type input "100000"
type input "+86000"
type input "3,000"
type input "2000"
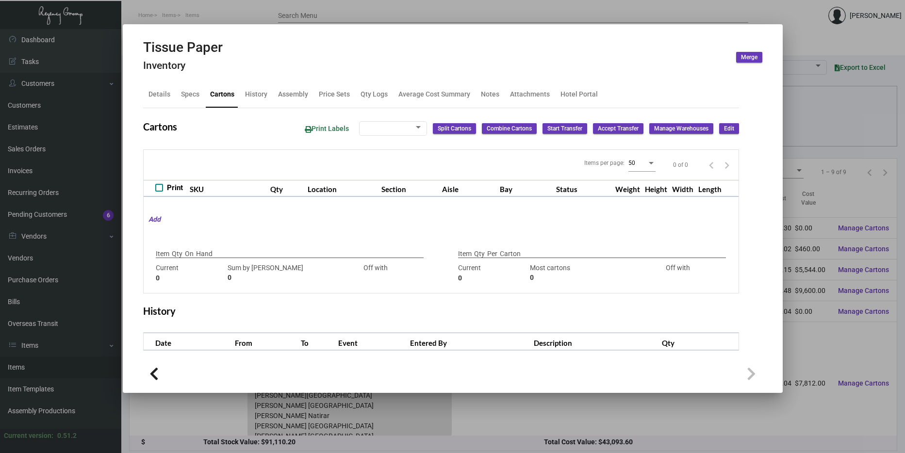
type input "+1000"
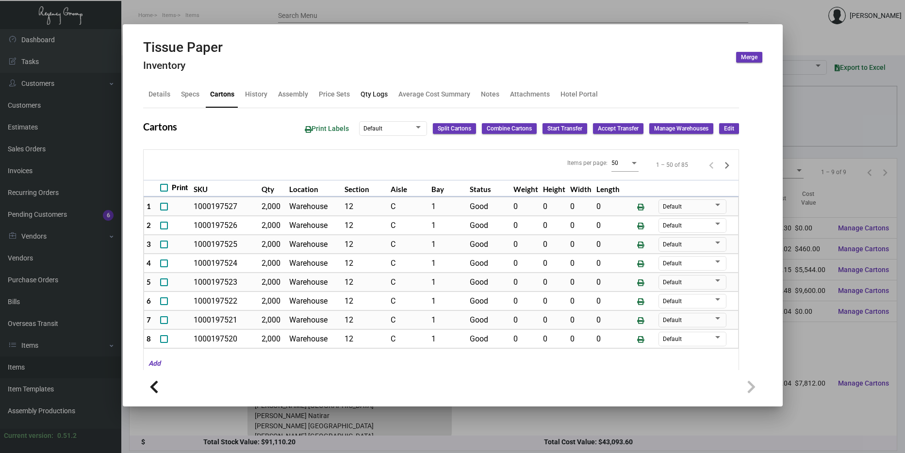
click at [364, 96] on div "Qty Logs" at bounding box center [374, 94] width 27 height 10
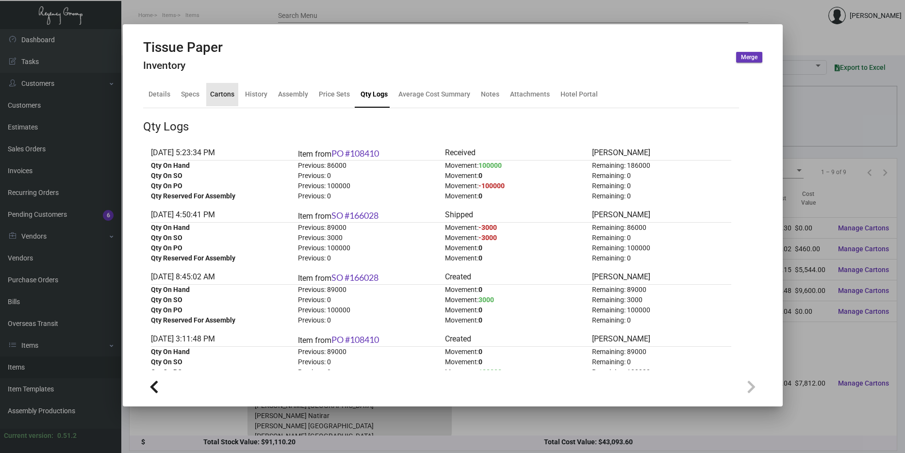
click at [222, 102] on div "Cartons" at bounding box center [222, 94] width 32 height 23
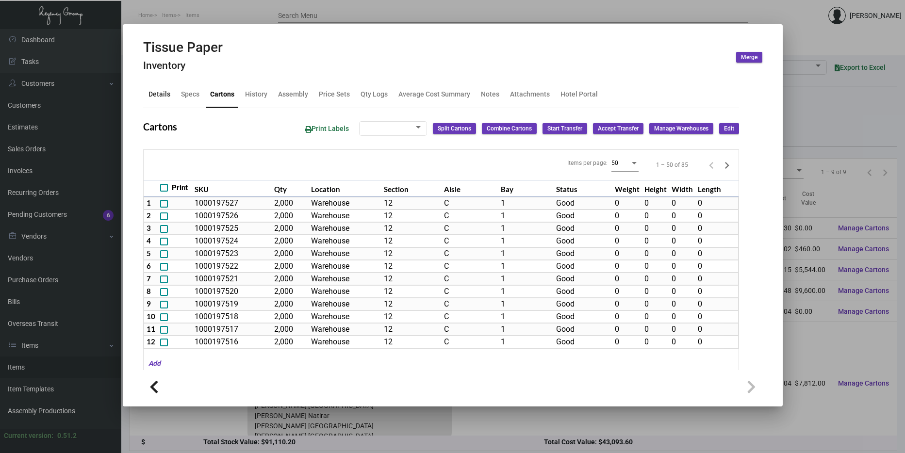
click at [159, 96] on div "Details" at bounding box center [159, 94] width 22 height 10
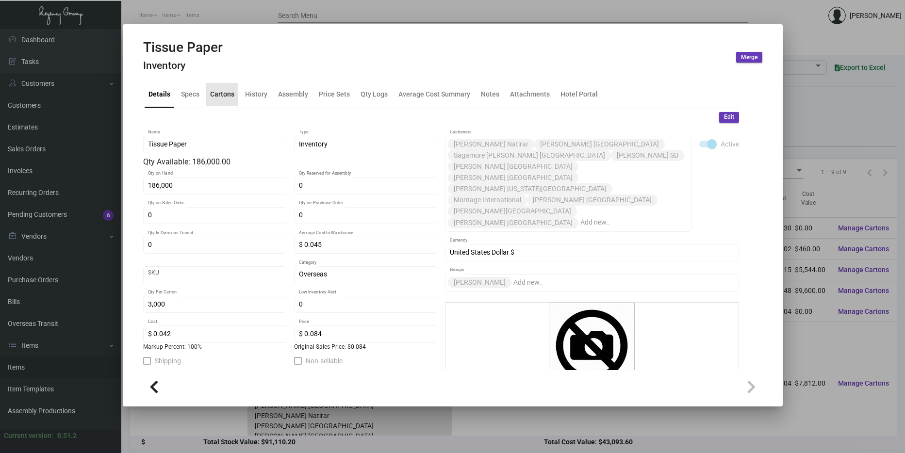
click at [223, 92] on div "Cartons" at bounding box center [222, 94] width 24 height 10
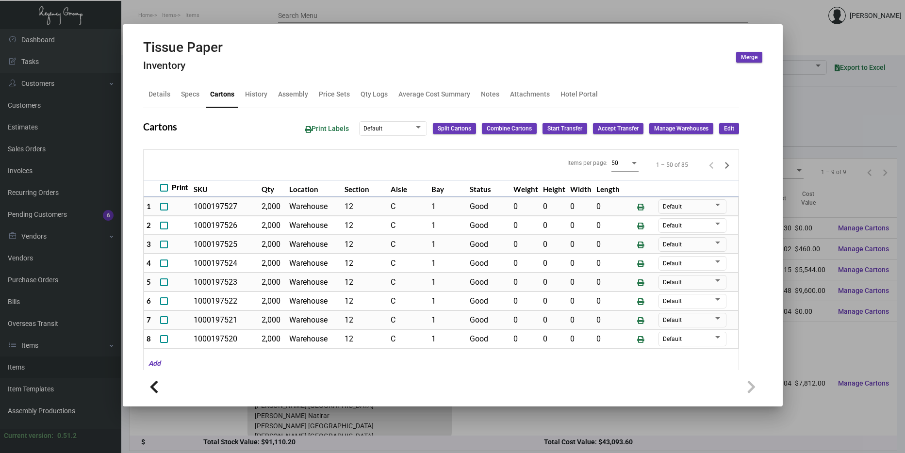
click at [258, 107] on div "Details Specs Cartons History Assembly Price Sets Qty Logs Average Cost Summary…" at bounding box center [441, 95] width 596 height 26
drag, startPoint x: 258, startPoint y: 107, endPoint x: 259, endPoint y: 101, distance: 5.9
click at [259, 101] on div "History" at bounding box center [256, 94] width 30 height 23
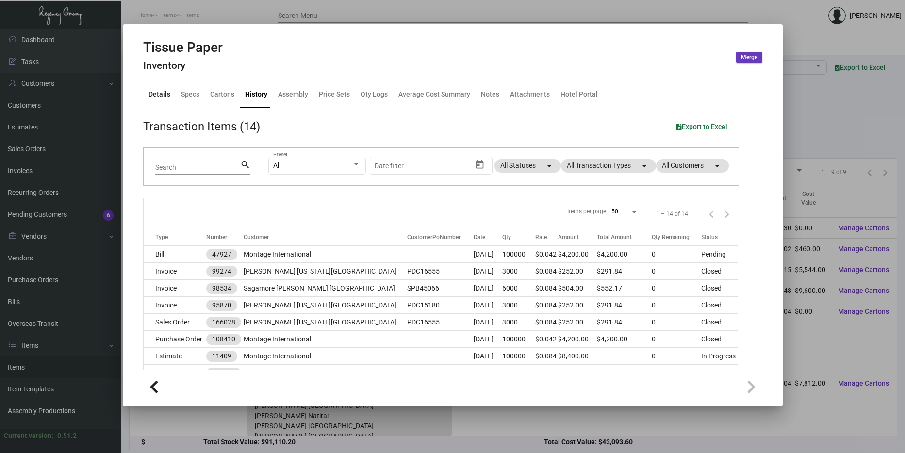
click at [162, 93] on div "Details" at bounding box center [159, 94] width 22 height 10
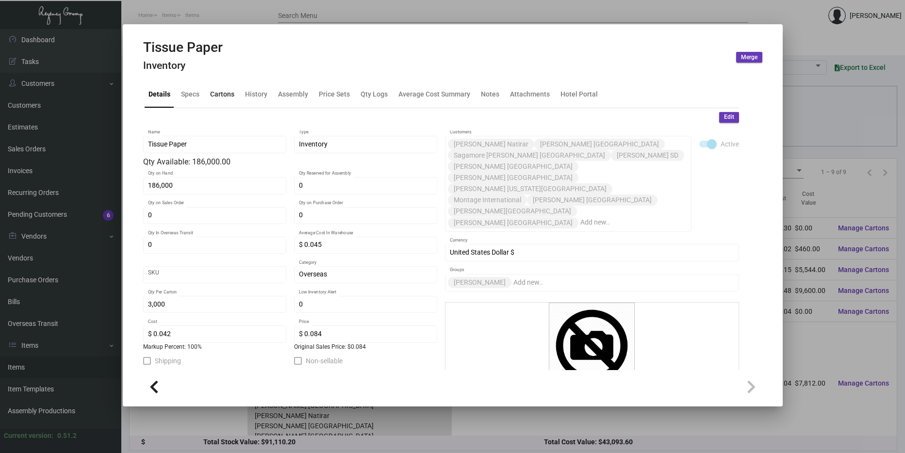
click at [228, 97] on div "Cartons" at bounding box center [222, 94] width 24 height 10
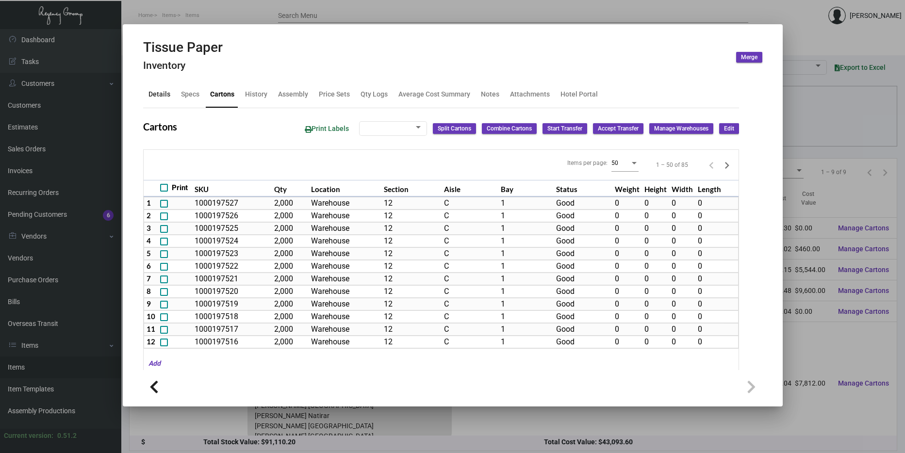
click at [166, 98] on div "Details" at bounding box center [159, 94] width 22 height 10
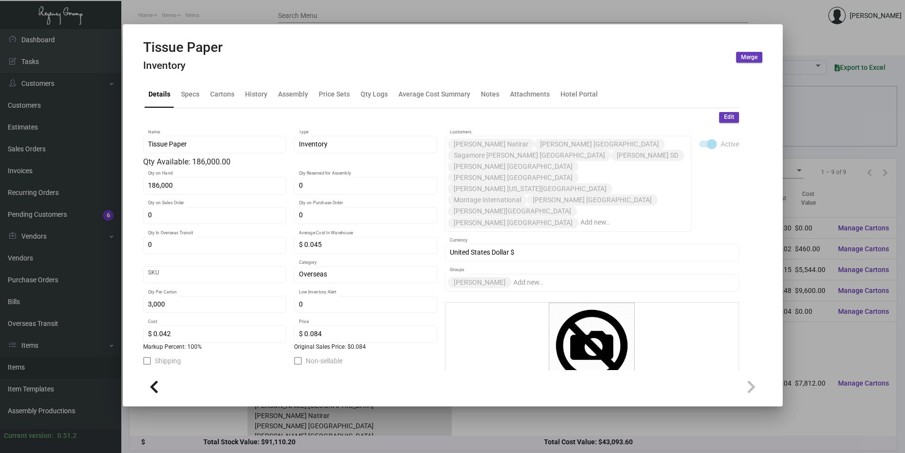
click at [155, 379] on button at bounding box center [154, 387] width 22 height 22
type input "0"
type input "$ 0.00"
type input "0"
type input "$ 0.00"
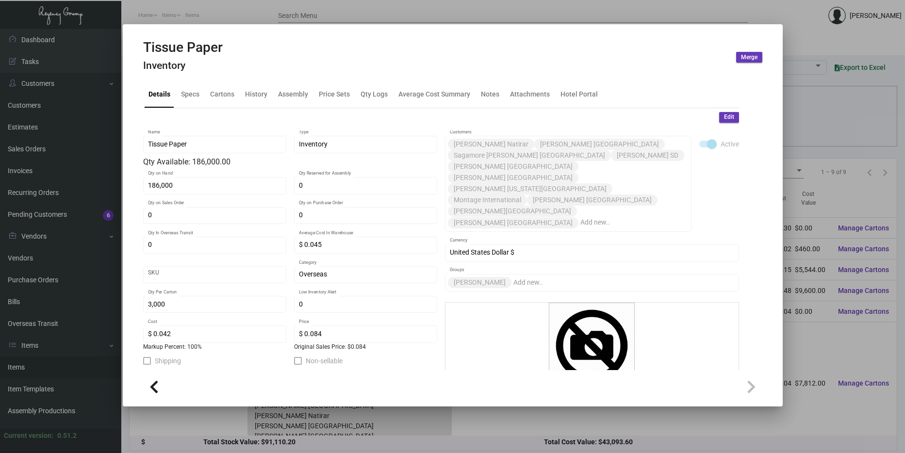
type input "$ 0.00"
checkbox input "false"
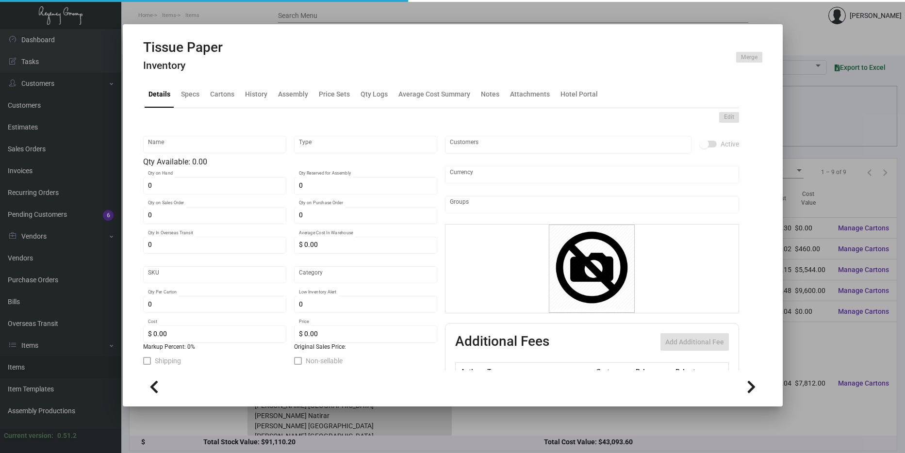
type input "Straw"
type input "Inventory"
type input "Overseas"
type input "$ 0.035"
type input "$ 0.056"
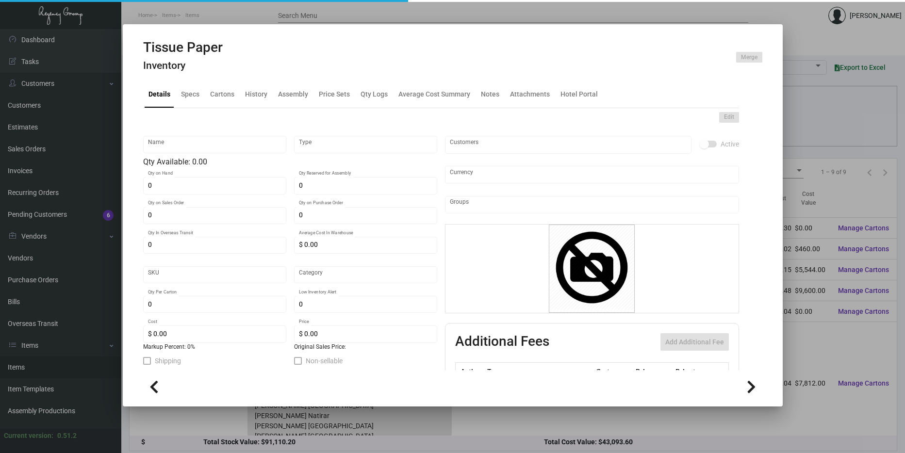
checkbox input "true"
type input "United States Dollar $"
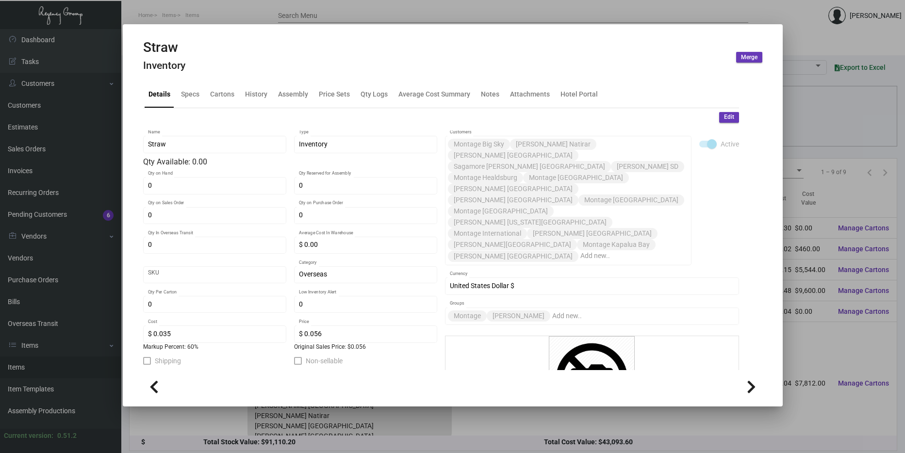
click at [519, 435] on div at bounding box center [452, 226] width 905 height 453
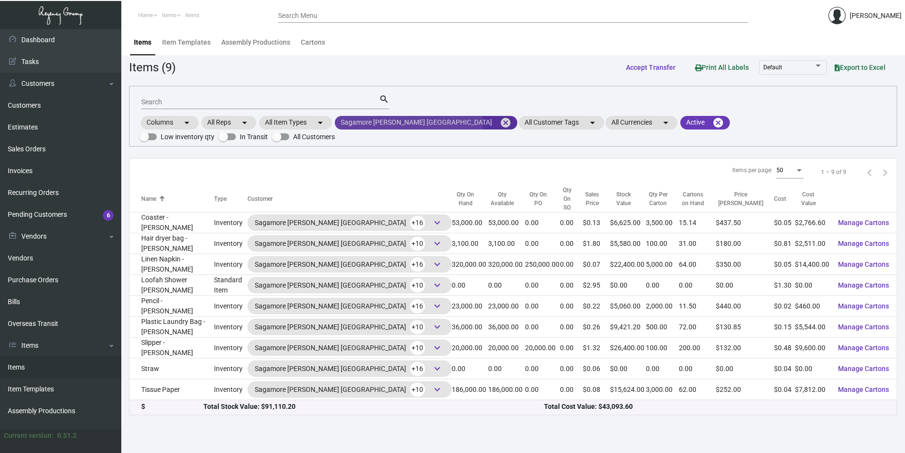
click at [411, 123] on mat-chip "Sagamore [PERSON_NAME] Baltimore cancel" at bounding box center [426, 123] width 182 height 14
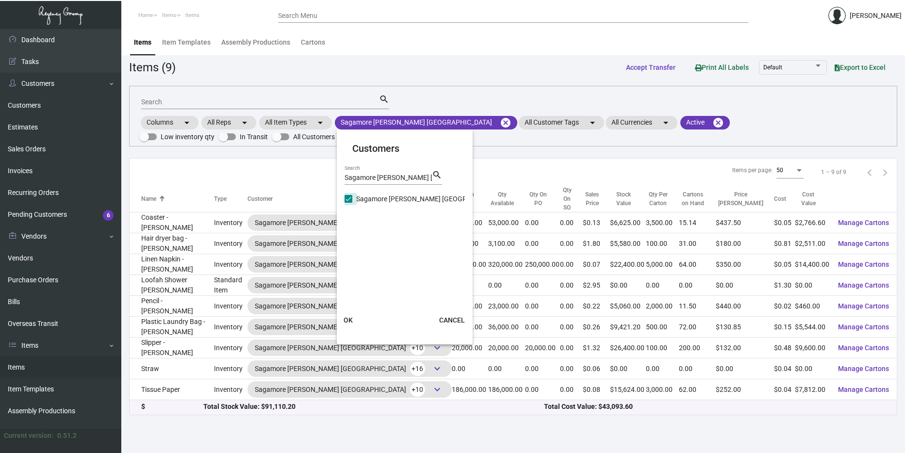
click at [387, 195] on span "Sagamore [PERSON_NAME] [GEOGRAPHIC_DATA]" at bounding box center [431, 199] width 151 height 12
click at [348, 203] on input "Sagamore [PERSON_NAME] [GEOGRAPHIC_DATA]" at bounding box center [348, 203] width 0 height 0
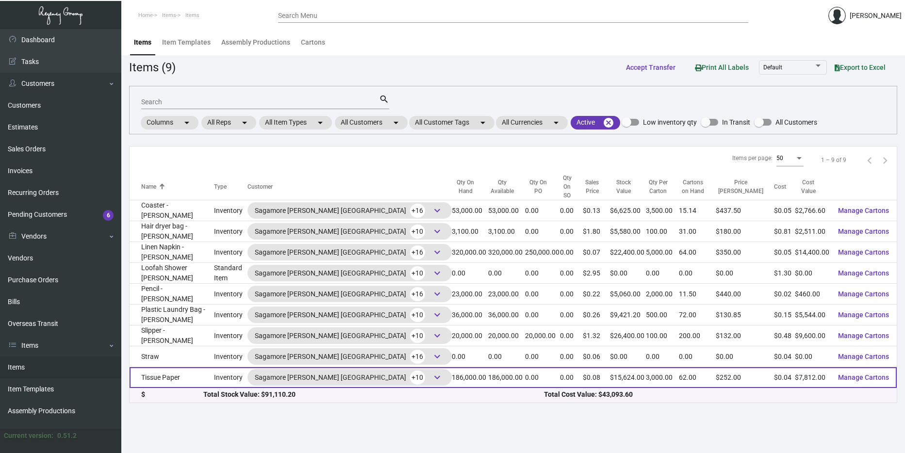
click at [225, 370] on td "Inventory" at bounding box center [230, 377] width 33 height 21
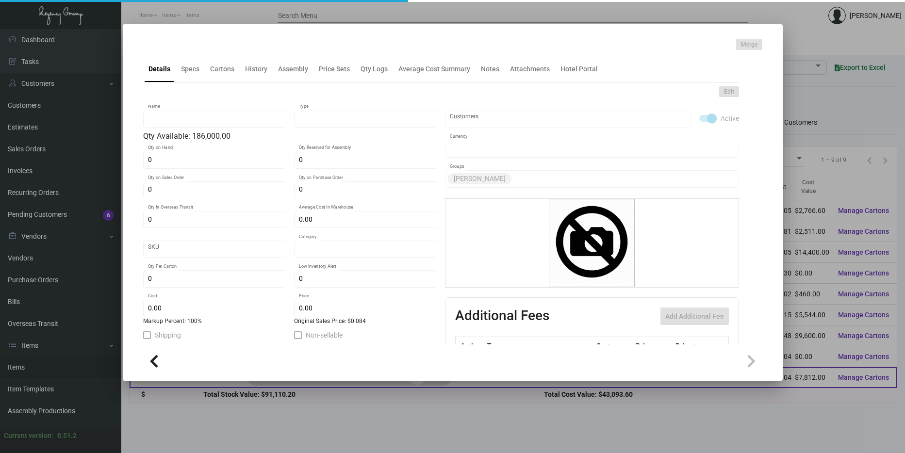
type input "Tissue Paper"
type input "Inventory"
type input "186,000"
type input "$ 0.045"
type input "Overseas"
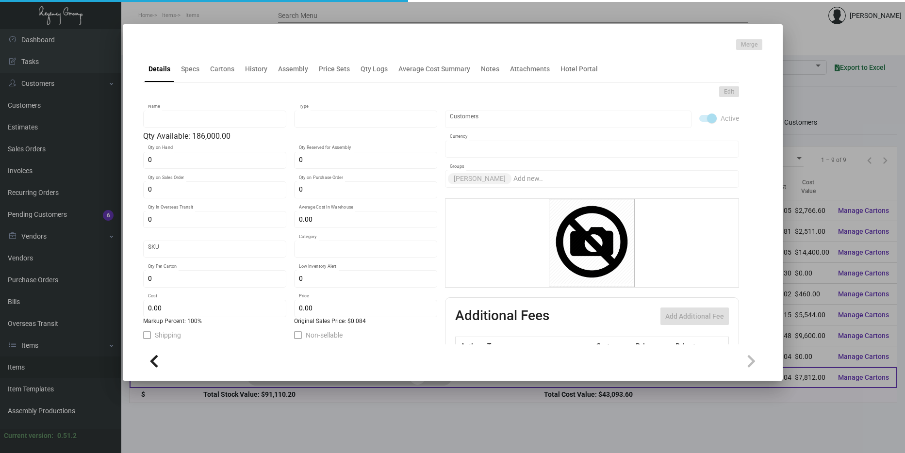
type input "3,000"
type input "$ 0.042"
type input "$ 0.084"
checkbox input "true"
type input "United States Dollar $"
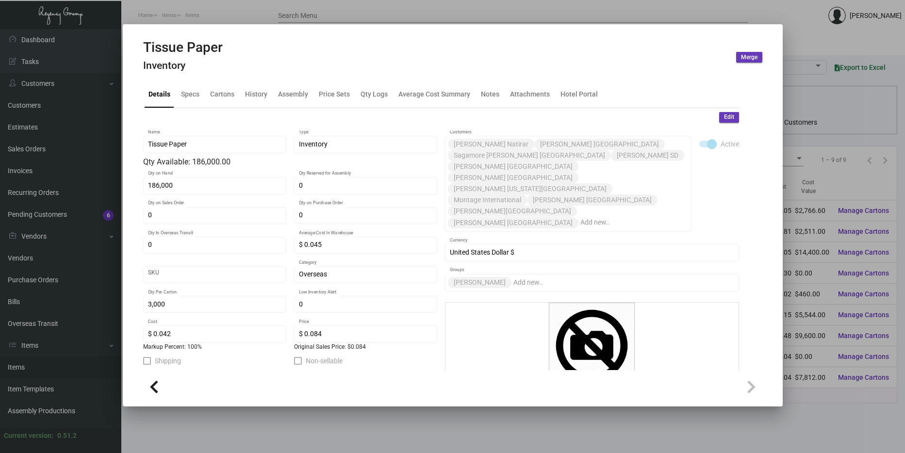
drag, startPoint x: 599, startPoint y: 434, endPoint x: 589, endPoint y: 433, distance: 10.2
click at [599, 434] on div at bounding box center [452, 226] width 905 height 453
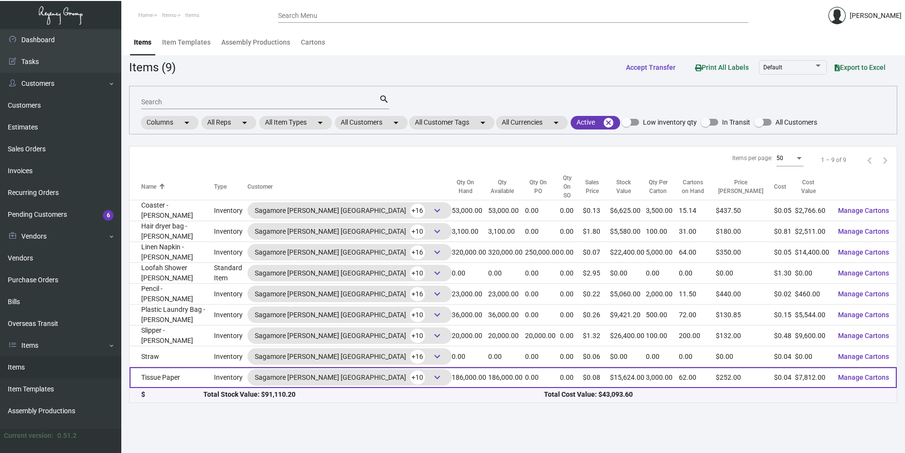
click at [431, 372] on span "keyboard_arrow_down" at bounding box center [437, 378] width 12 height 12
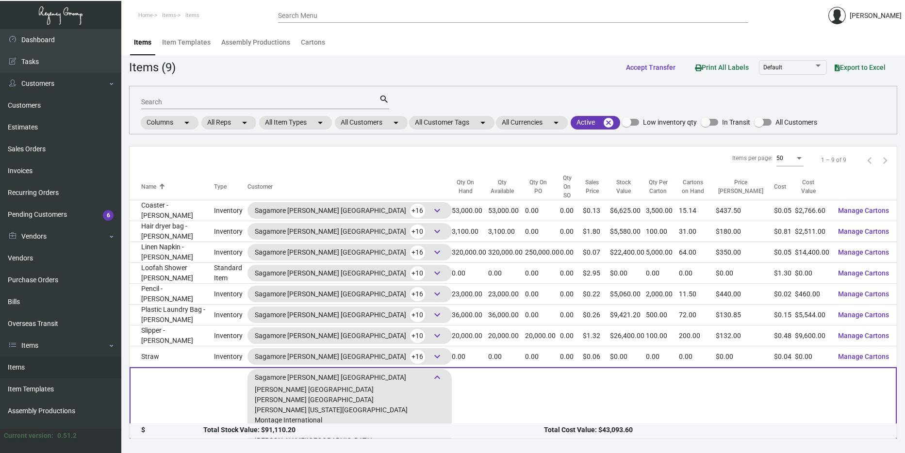
click at [431, 372] on span "keyboard_arrow_down" at bounding box center [437, 378] width 12 height 12
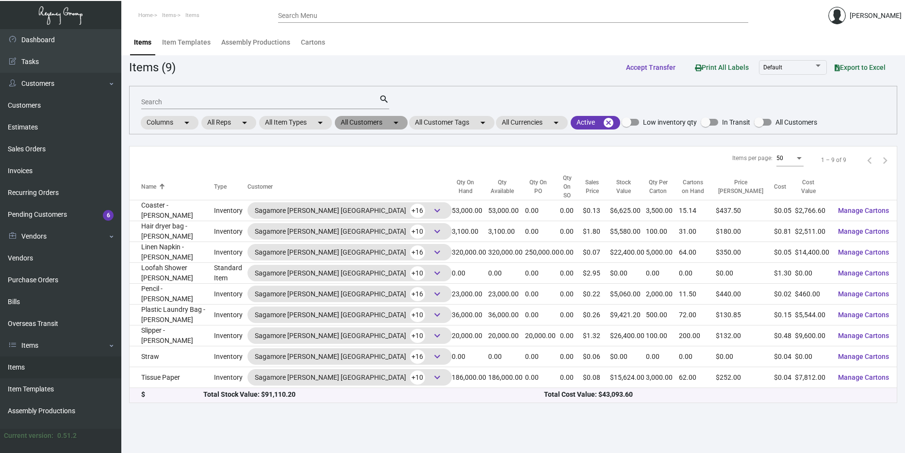
click at [376, 123] on mat-chip "All Customers arrow_drop_down" at bounding box center [371, 123] width 73 height 14
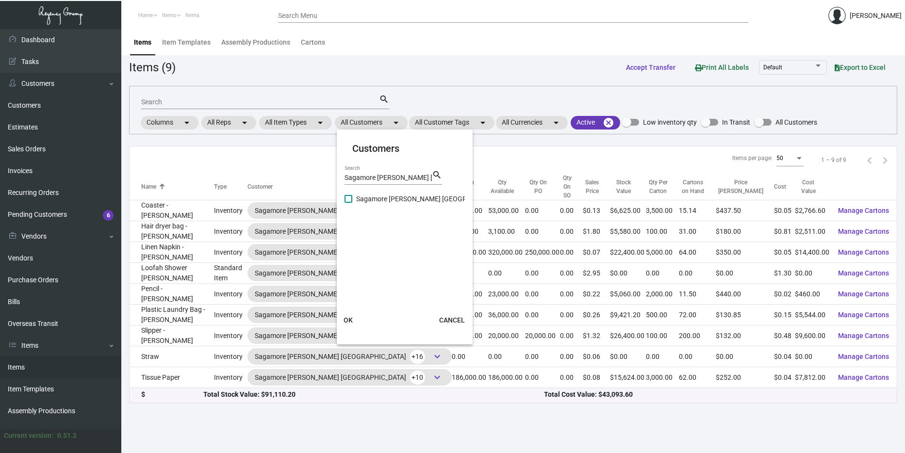
click at [351, 199] on span at bounding box center [349, 199] width 8 height 8
click at [348, 203] on input "Sagamore [PERSON_NAME] [GEOGRAPHIC_DATA]" at bounding box center [348, 203] width 0 height 0
checkbox input "true"
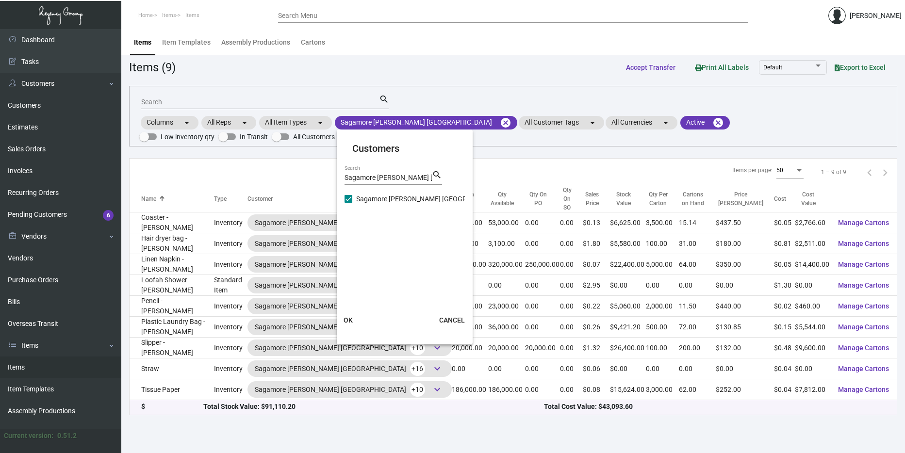
click at [355, 316] on button "OK" at bounding box center [348, 320] width 31 height 17
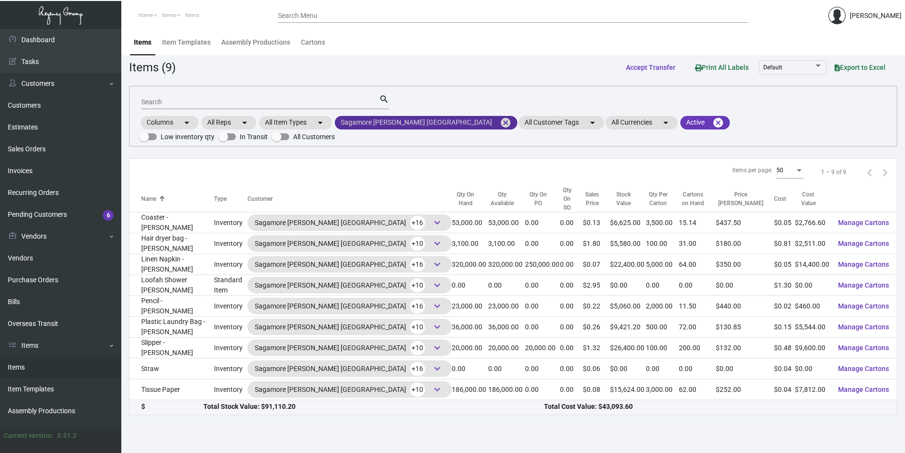
click at [500, 121] on mat-icon "cancel" at bounding box center [506, 123] width 12 height 12
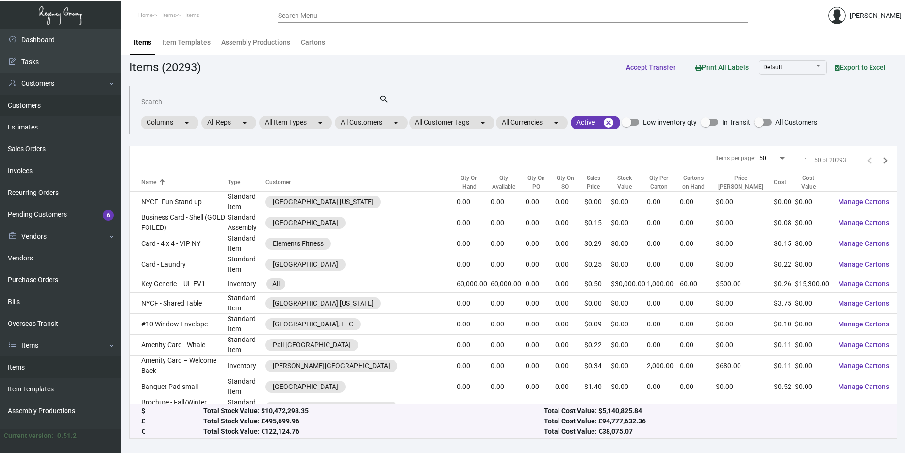
click at [21, 114] on link "Customers" at bounding box center [60, 106] width 121 height 22
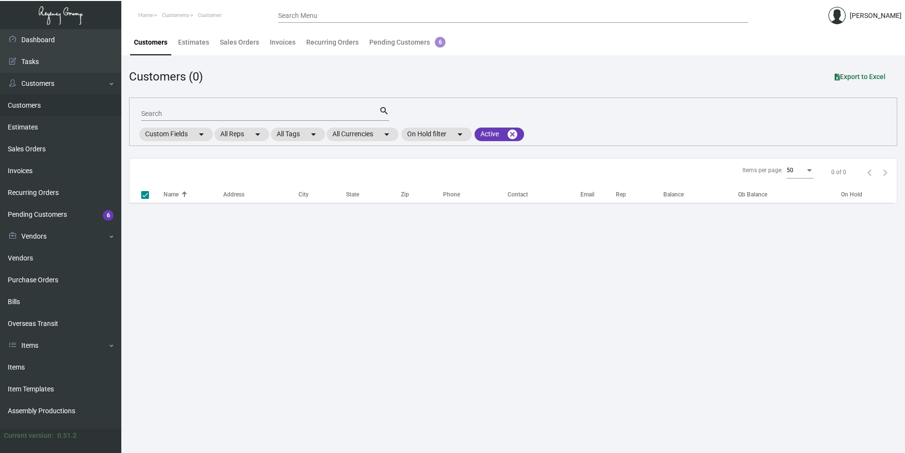
checkbox input "false"
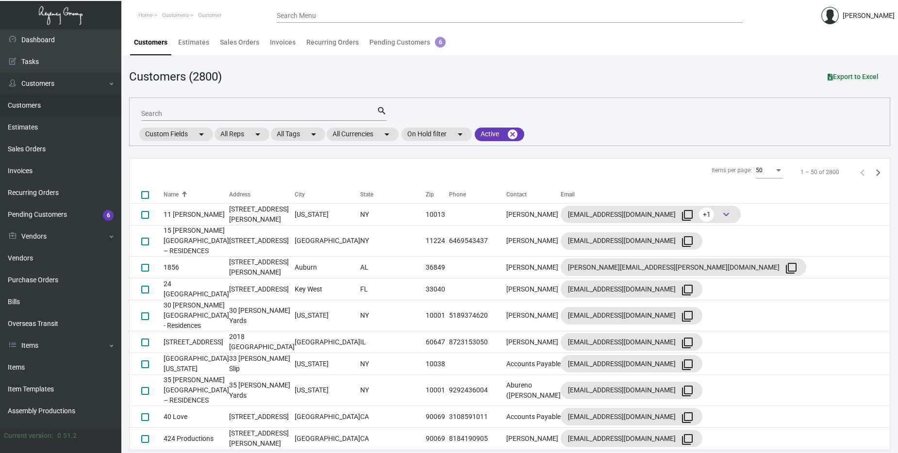
click at [203, 117] on input "Search" at bounding box center [258, 114] width 235 height 8
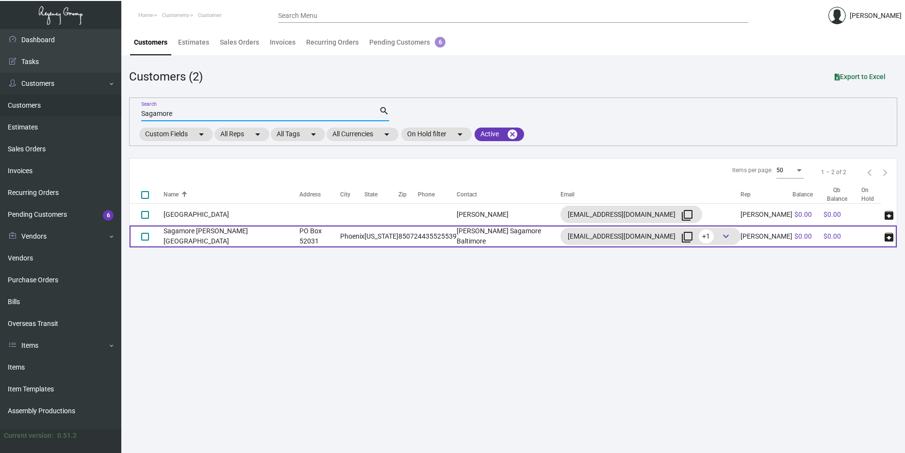
type input "Sagamore"
click at [150, 237] on td at bounding box center [147, 237] width 34 height 22
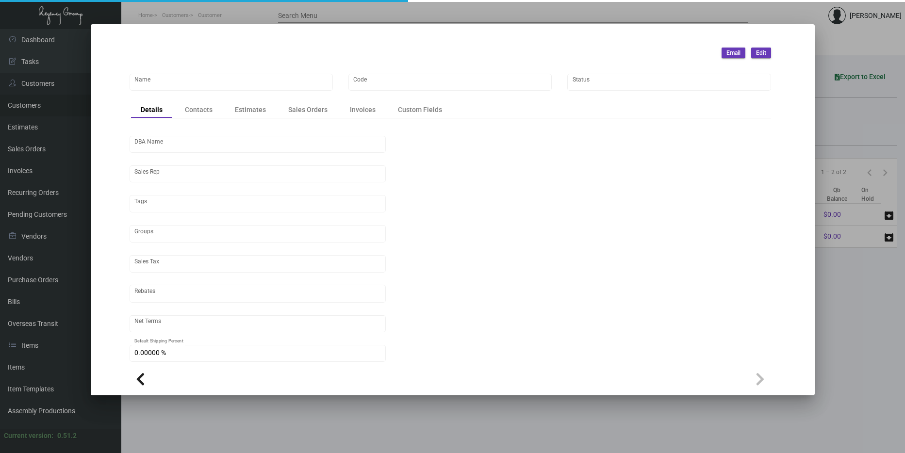
type input "Sagamore [PERSON_NAME] [GEOGRAPHIC_DATA]"
type input "PENSB"
type input "[PERSON_NAME]"
type input "Out of State"
type input "Net 30"
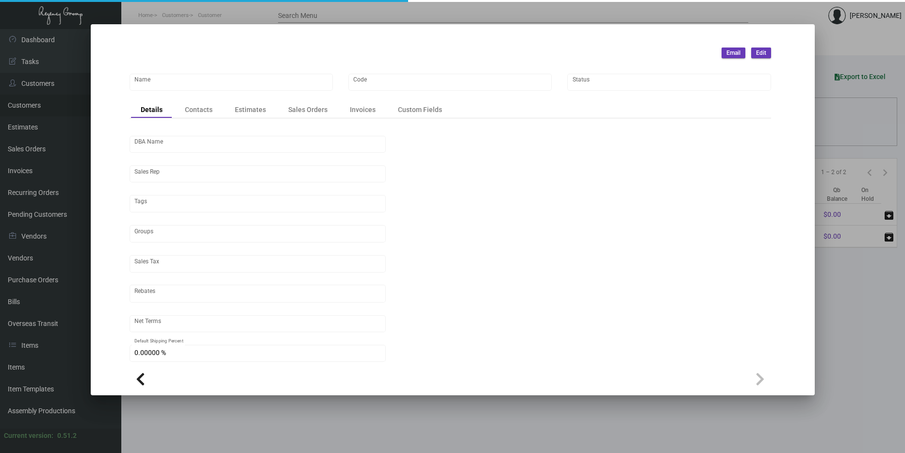
type input "United States Dollar $"
type input "$ 0.00"
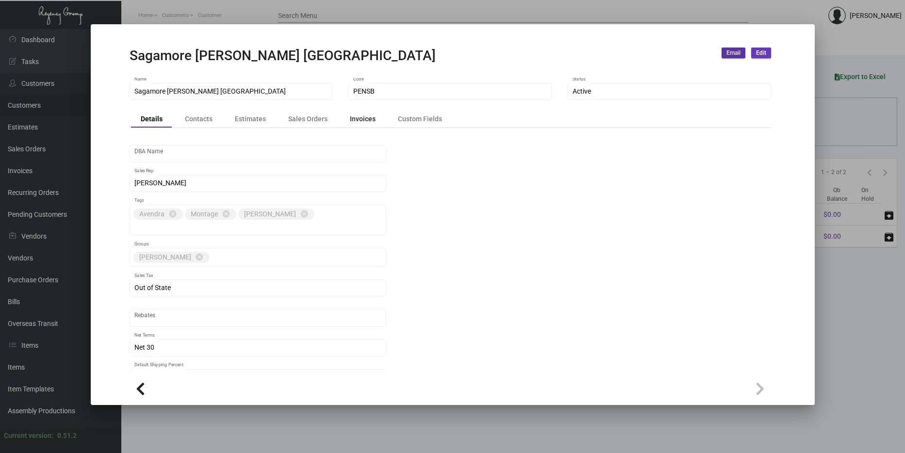
click at [350, 119] on div "Invoices" at bounding box center [363, 119] width 26 height 10
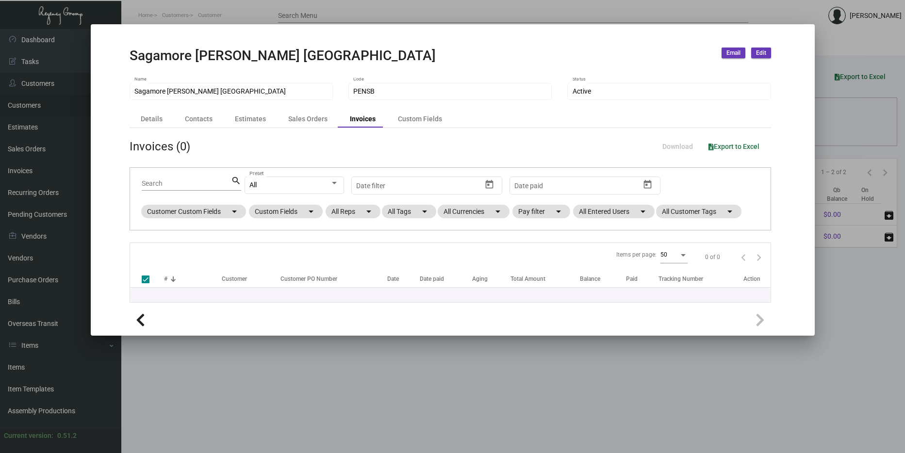
checkbox input "false"
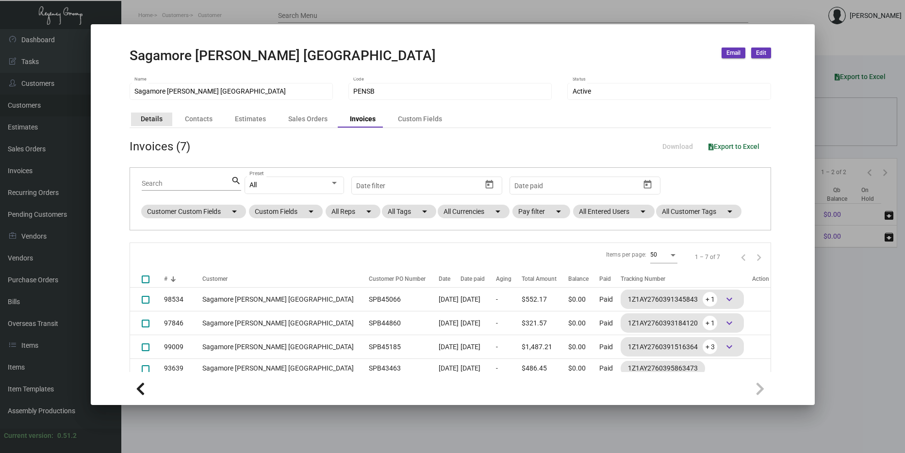
click at [159, 114] on div "Details" at bounding box center [151, 120] width 41 height 14
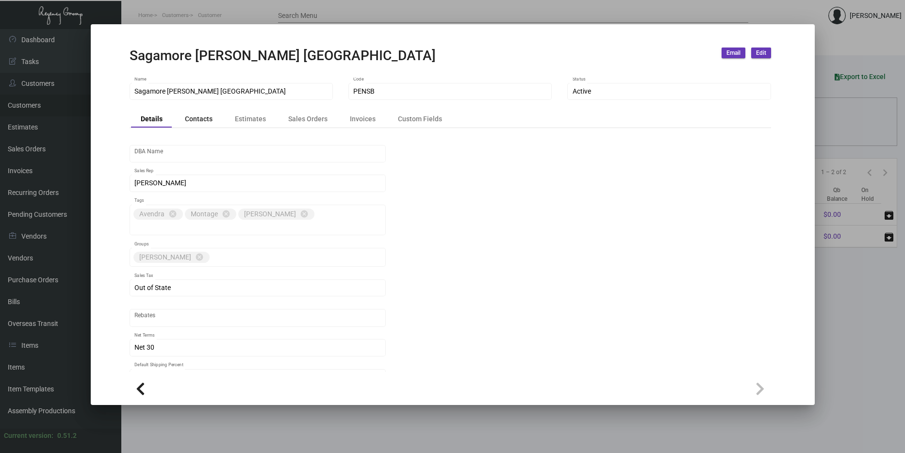
click at [194, 120] on div "Contacts" at bounding box center [199, 119] width 28 height 10
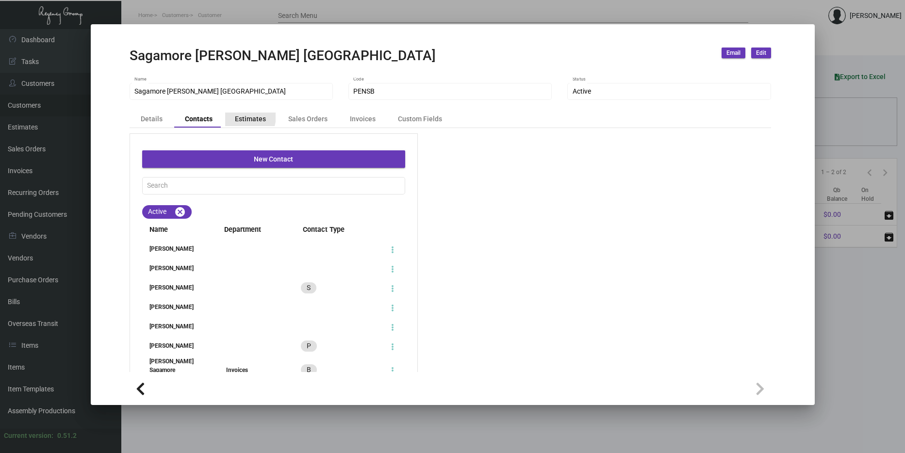
drag, startPoint x: 194, startPoint y: 120, endPoint x: 231, endPoint y: 115, distance: 37.1
click at [231, 115] on div "Estimates" at bounding box center [250, 120] width 50 height 14
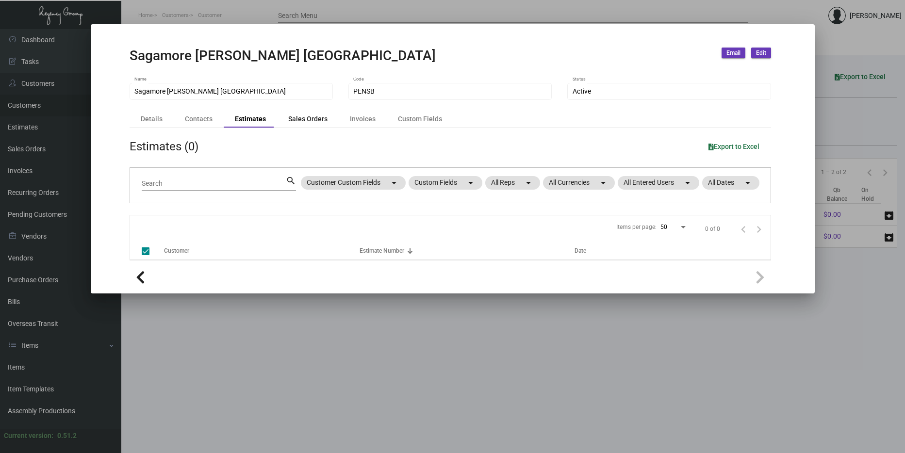
click at [282, 117] on div "Sales Orders" at bounding box center [308, 120] width 59 height 14
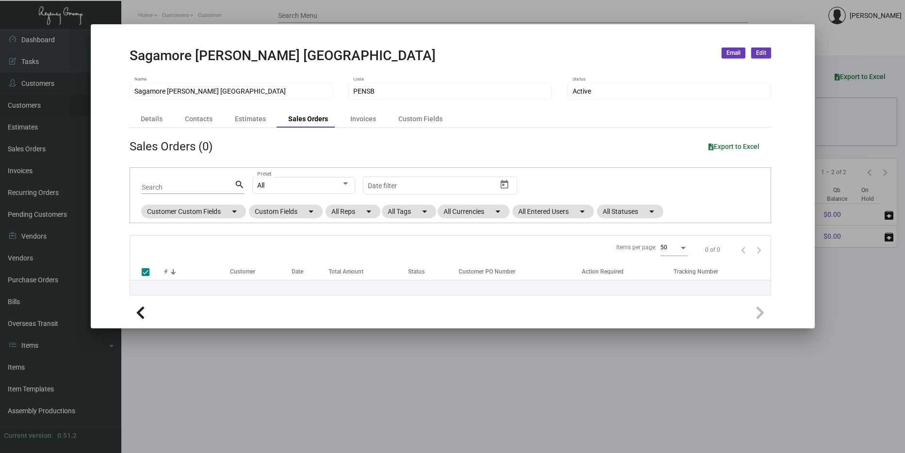
checkbox input "false"
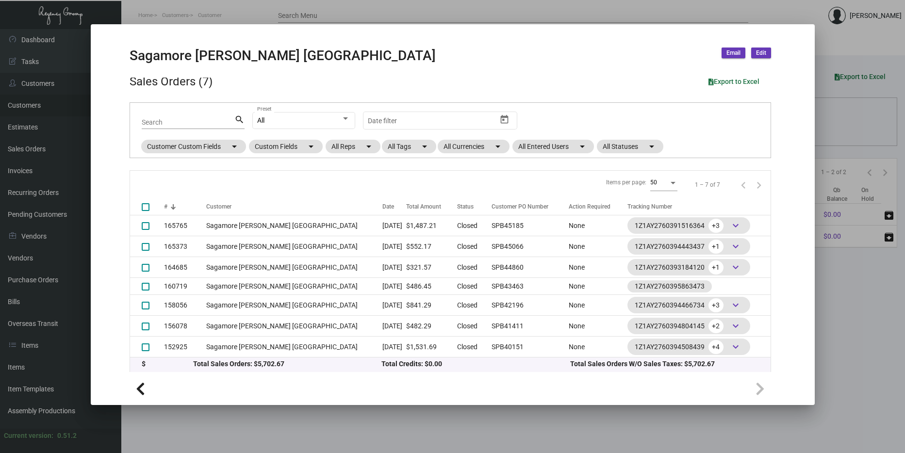
scroll to position [66, 0]
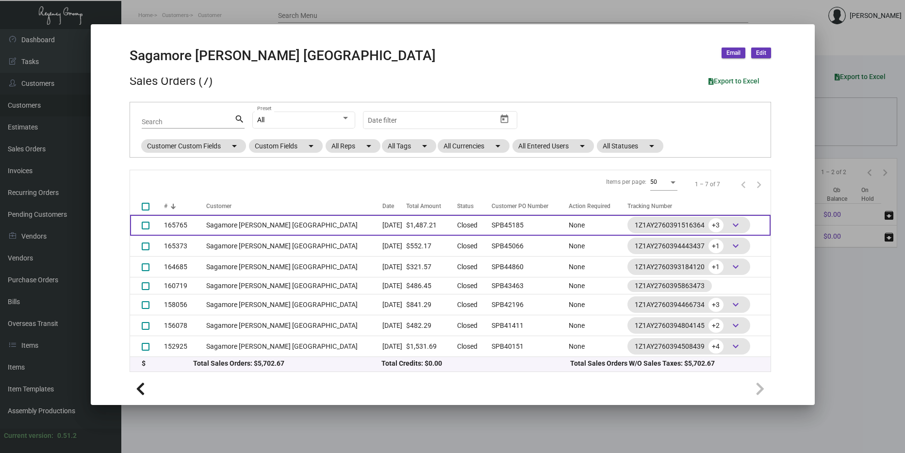
click at [730, 225] on span "keyboard_arrow_down" at bounding box center [736, 225] width 12 height 12
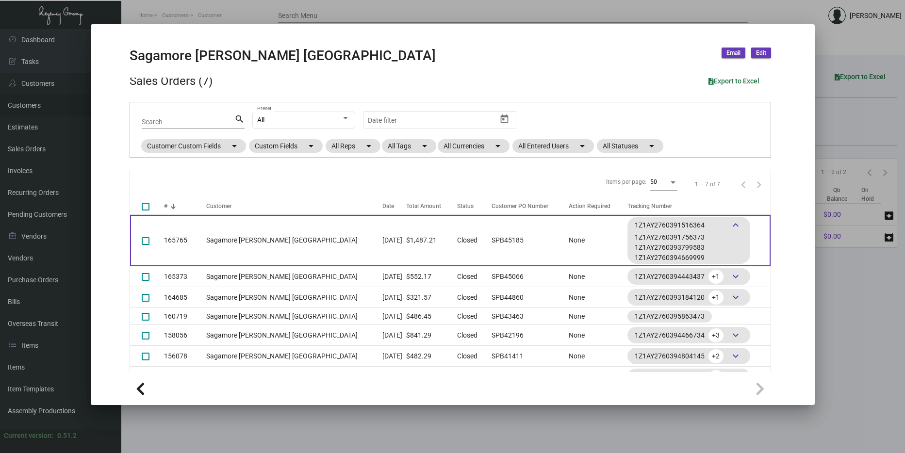
click at [730, 225] on span "keyboard_arrow_down" at bounding box center [736, 225] width 12 height 12
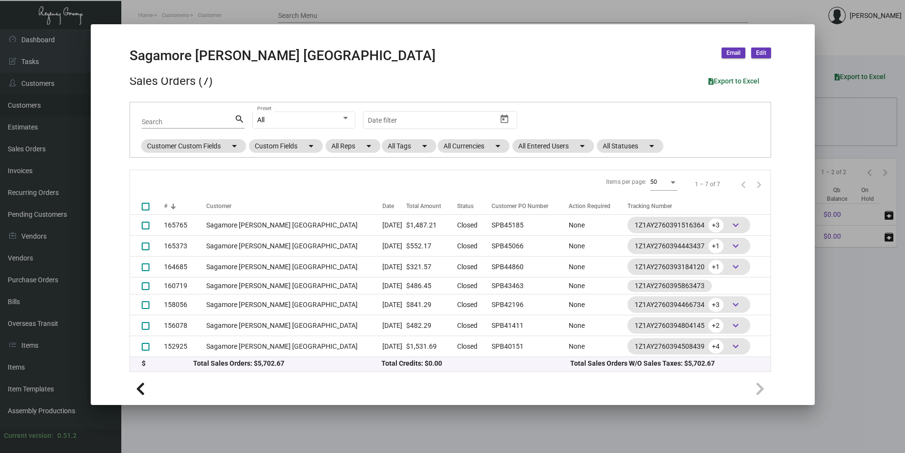
click at [262, 426] on div at bounding box center [452, 226] width 905 height 453
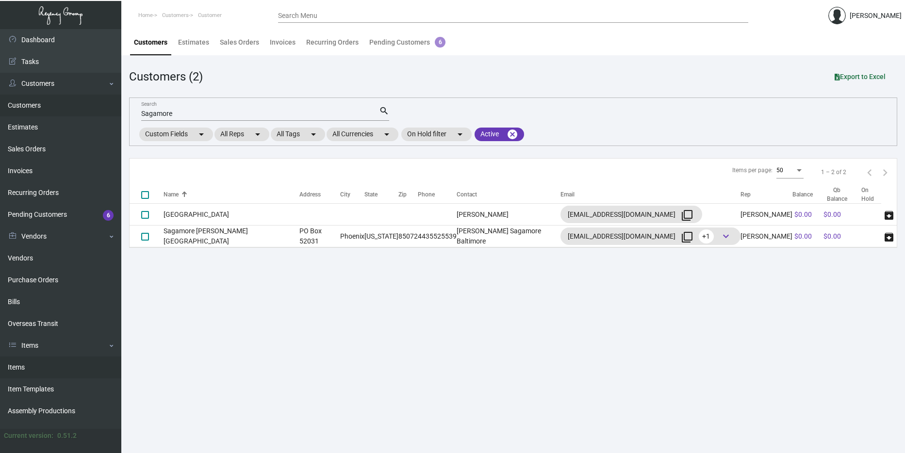
click at [35, 368] on link "Items" at bounding box center [60, 368] width 121 height 22
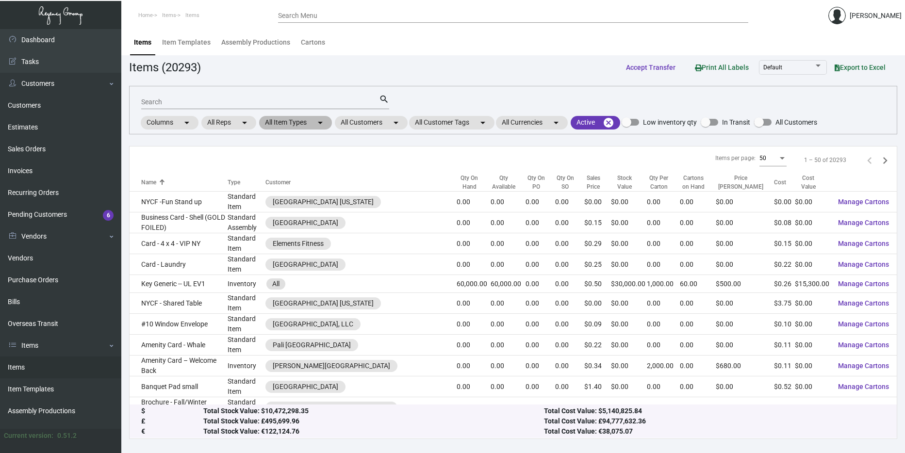
click at [305, 123] on mat-chip "All Item Types arrow_drop_down" at bounding box center [295, 123] width 73 height 14
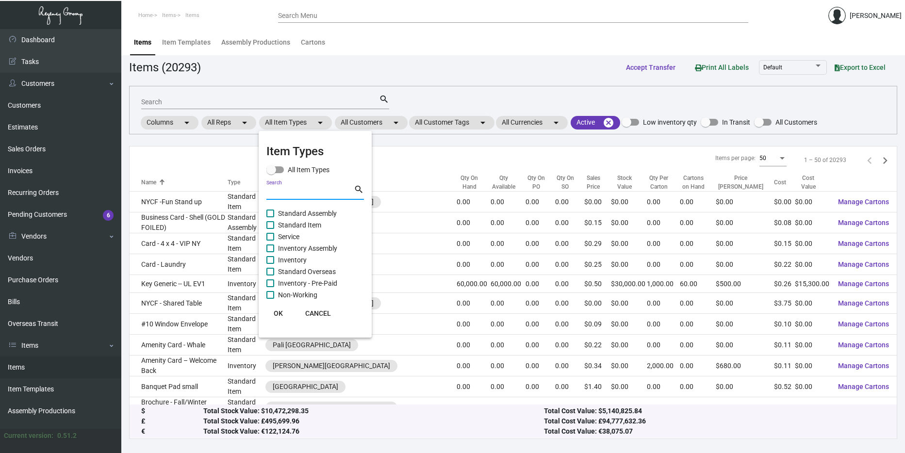
click at [289, 190] on input "Search" at bounding box center [309, 193] width 87 height 8
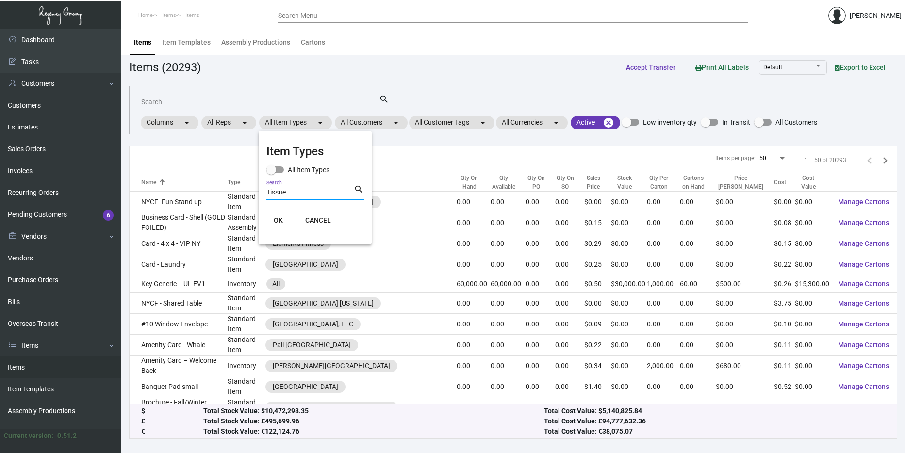
type input "Tissue"
click at [271, 223] on button "OK" at bounding box center [278, 220] width 31 height 17
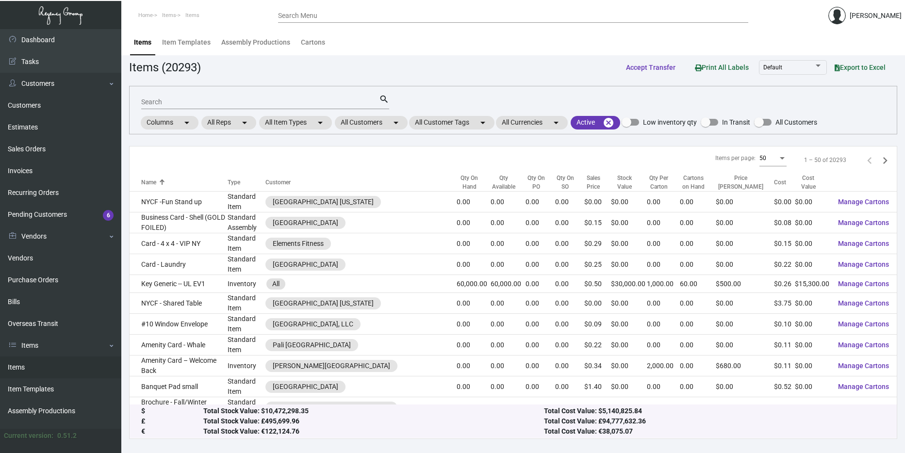
click at [197, 106] on div "Search" at bounding box center [260, 101] width 238 height 15
type input "Tissue Paper"
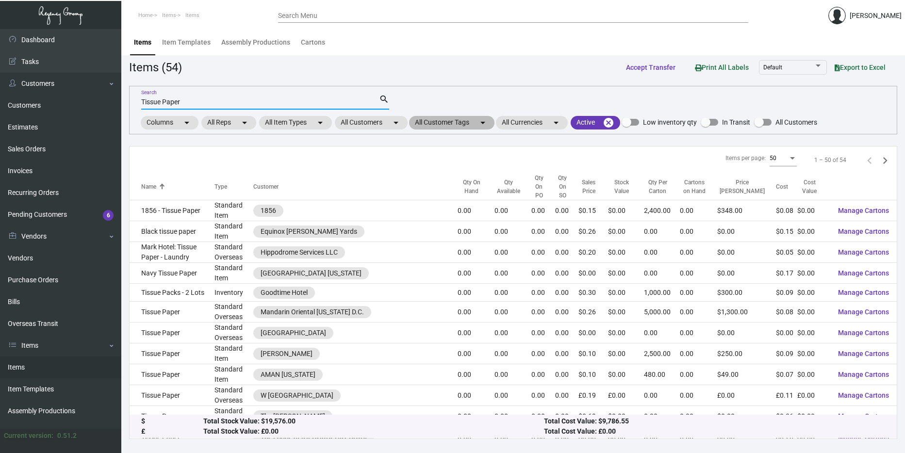
click at [470, 121] on mat-chip "All Customer Tags arrow_drop_down" at bounding box center [451, 123] width 85 height 14
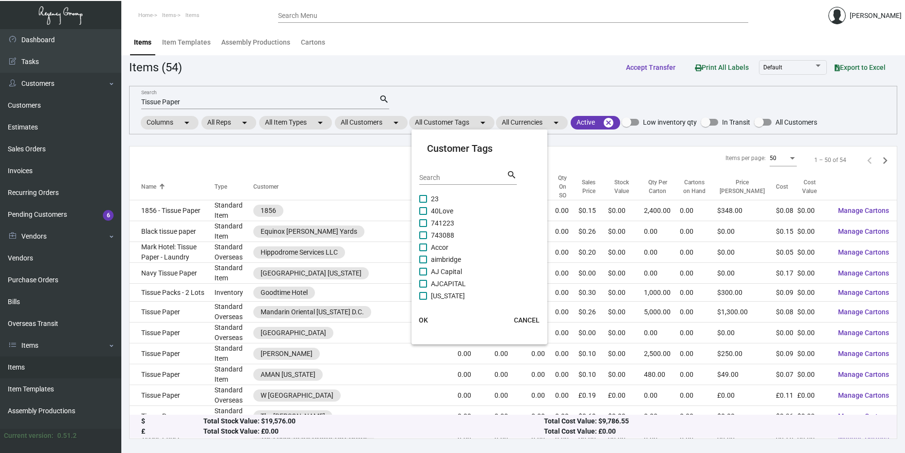
click at [385, 126] on div at bounding box center [452, 226] width 905 height 453
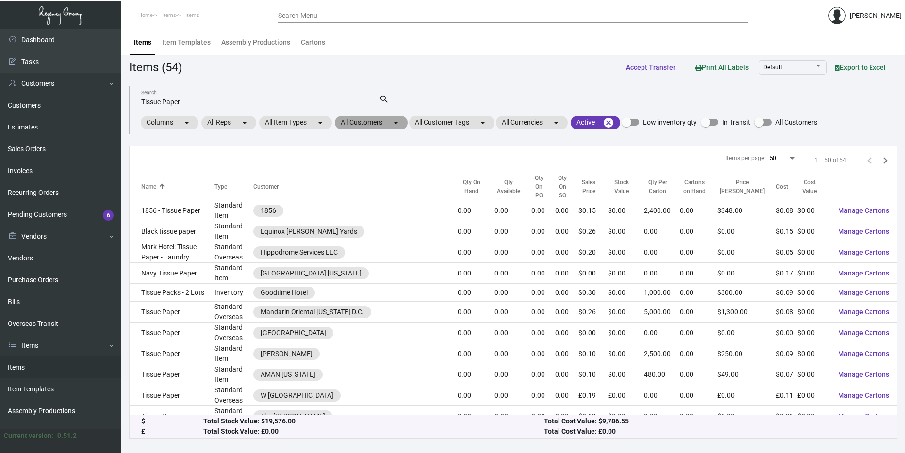
click at [384, 121] on mat-chip "All Customers arrow_drop_down" at bounding box center [371, 123] width 73 height 14
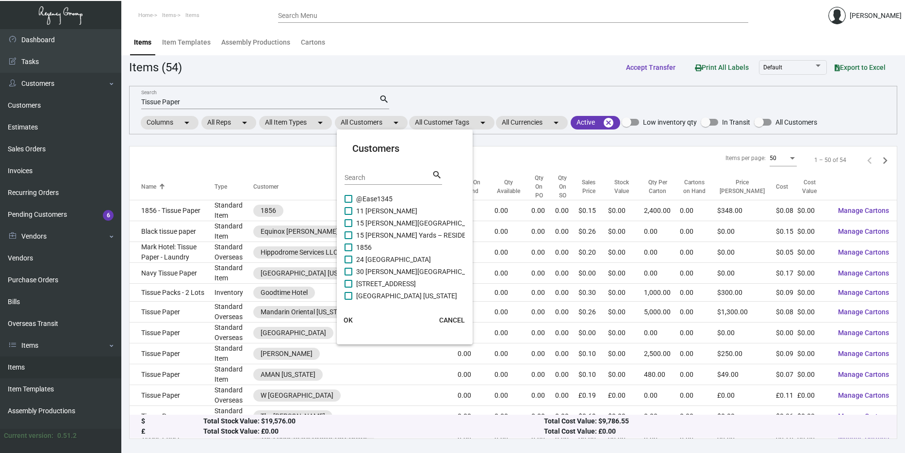
click at [385, 183] on div "Search" at bounding box center [388, 177] width 87 height 15
type input "[PERSON_NAME]"
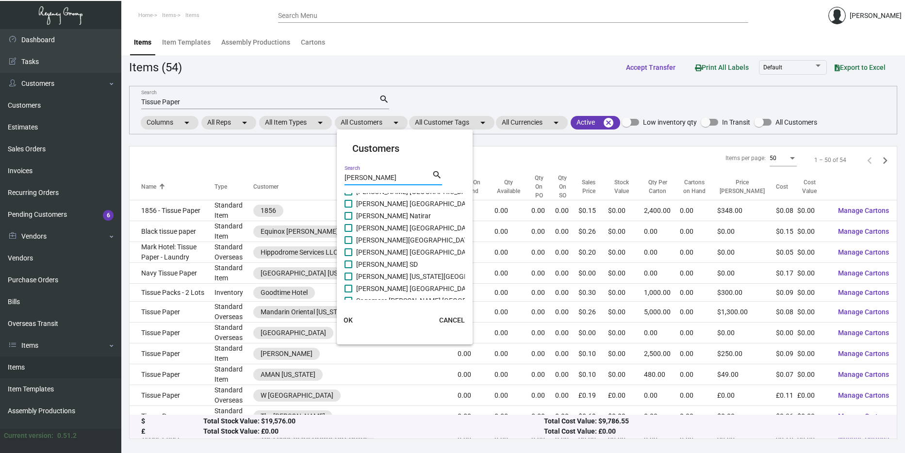
scroll to position [15, 0]
click at [348, 293] on span at bounding box center [349, 294] width 8 height 8
click at [348, 297] on input "Sagamore [PERSON_NAME] [GEOGRAPHIC_DATA]" at bounding box center [348, 297] width 0 height 0
checkbox input "true"
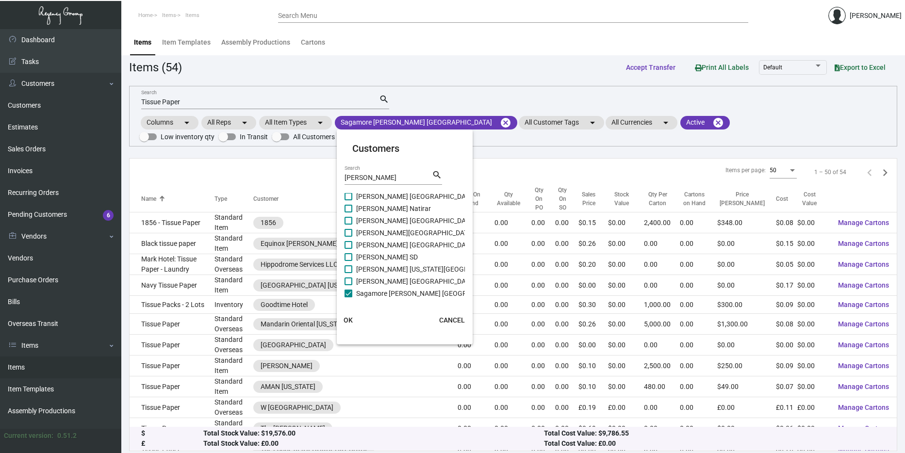
click at [347, 322] on span "OK" at bounding box center [348, 320] width 9 height 8
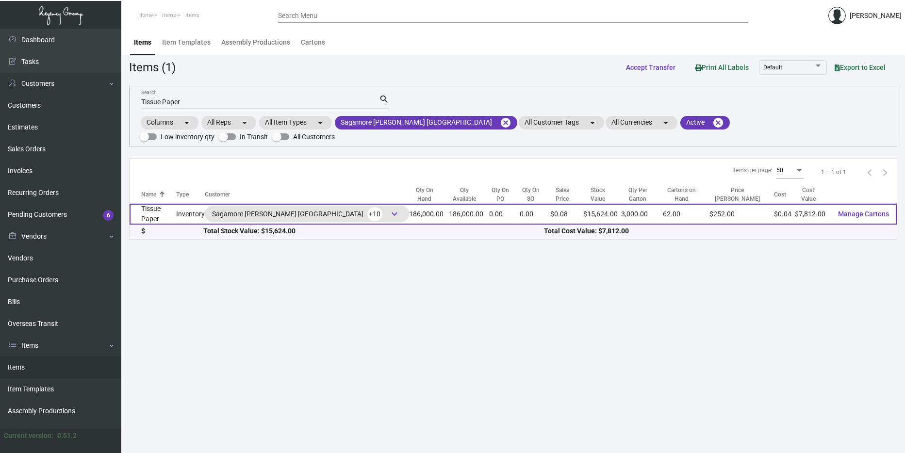
click at [176, 204] on td "Tissue Paper" at bounding box center [153, 214] width 47 height 21
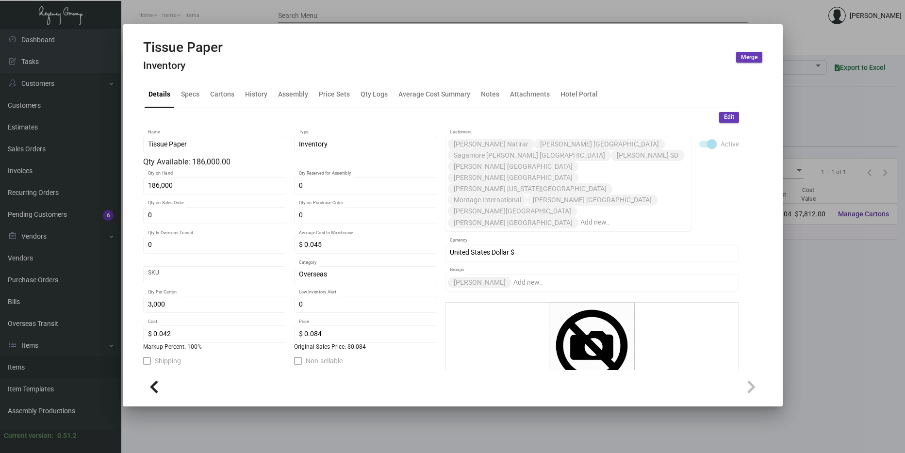
click at [722, 110] on div "Edit Tissue Paper Name Inventory Type Qty Available: 186,000.00 186,000 Qty on …" at bounding box center [441, 326] width 596 height 437
click at [724, 115] on span "Edit" at bounding box center [729, 117] width 10 height 8
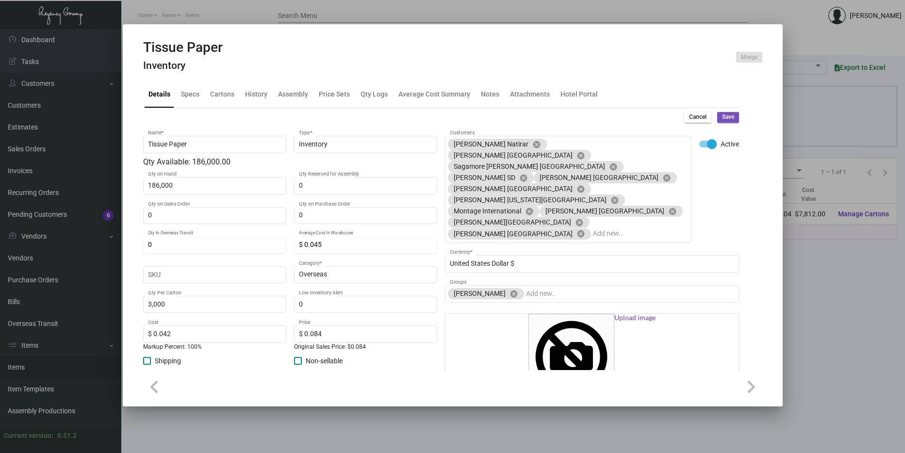
click at [722, 116] on span "Save" at bounding box center [728, 117] width 12 height 8
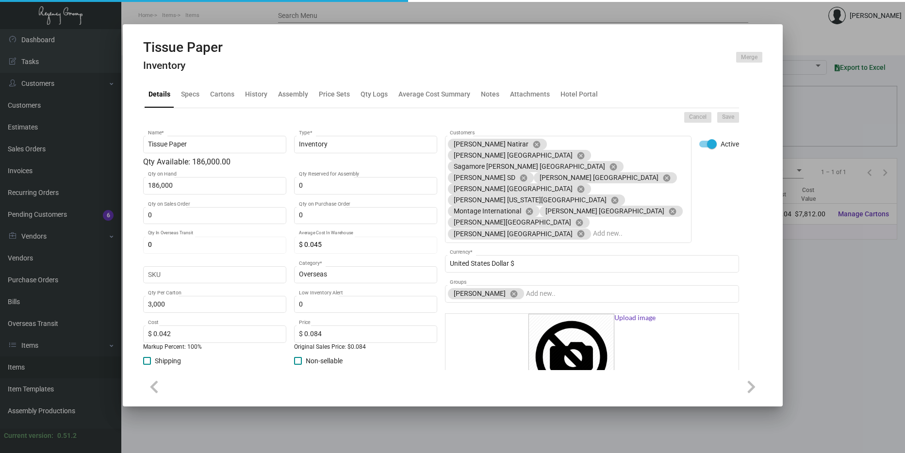
type input "0"
type input "$ 0.00"
type input "0"
type input "$ 0.00"
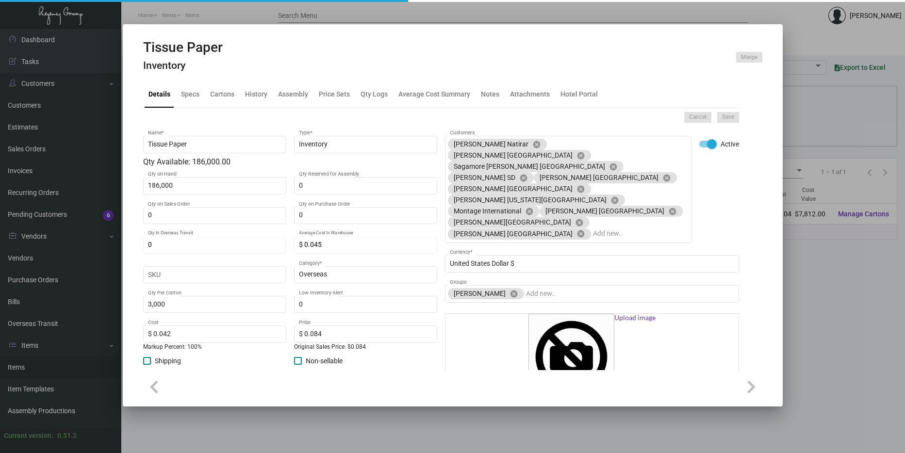
checkbox input "false"
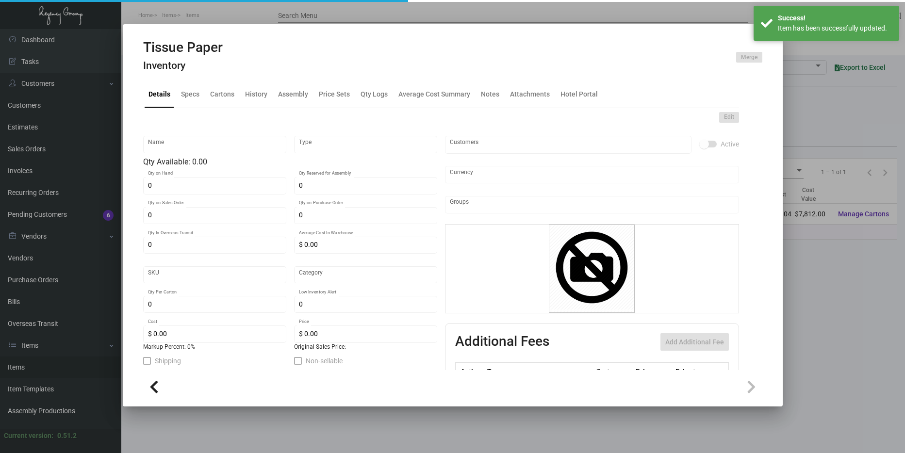
type input "Tissue Paper"
type input "Inventory"
type input "186,000"
type input "$ 0.045"
type input "Overseas"
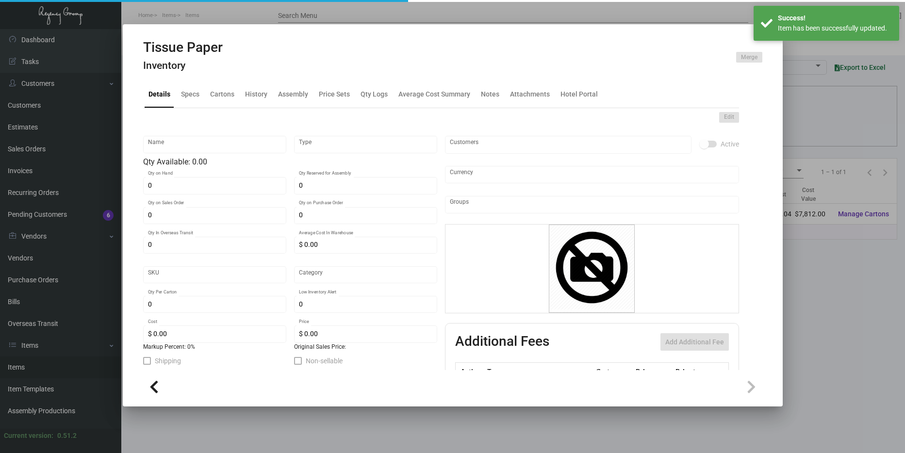
type input "3,000"
type input "$ 0.042"
type input "$ 0.084"
checkbox input "true"
type input "United States Dollar $"
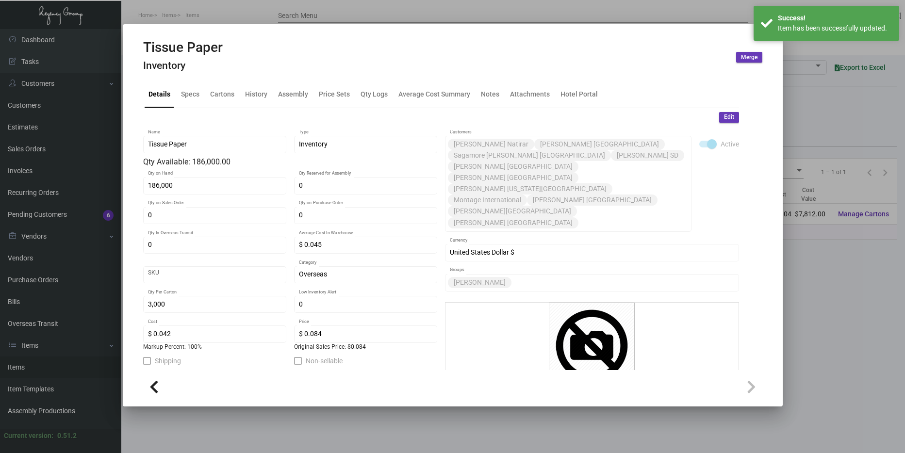
click at [846, 249] on div at bounding box center [452, 226] width 905 height 453
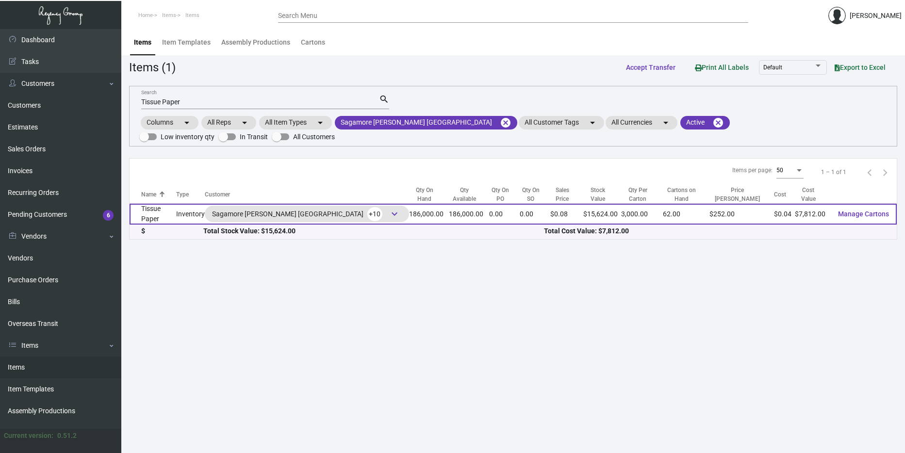
click at [352, 206] on div "Sagamore [PERSON_NAME] Baltimore +10 keyboard_arrow_down" at bounding box center [307, 214] width 204 height 16
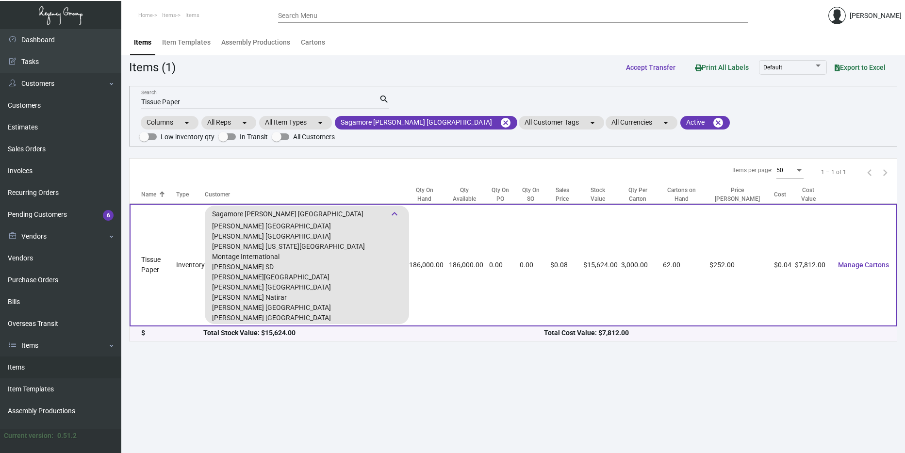
click at [352, 206] on div "Sagamore [PERSON_NAME] [GEOGRAPHIC_DATA] +10 keyboard_arrow_down [PERSON_NAME] …" at bounding box center [307, 265] width 204 height 118
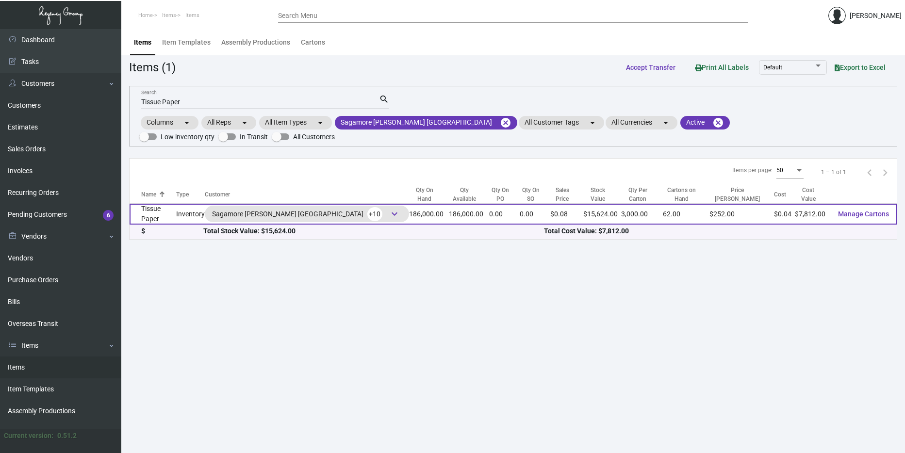
click at [523, 204] on td "0.00" at bounding box center [535, 214] width 31 height 21
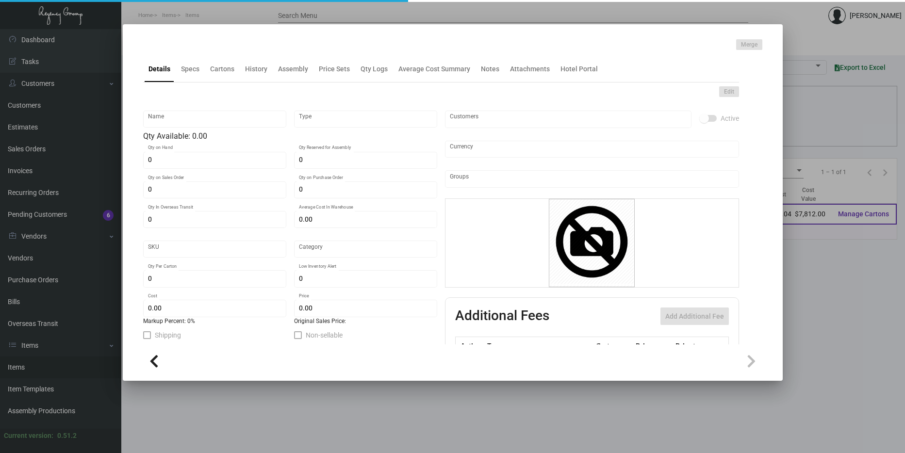
type input "Tissue Paper"
type input "Inventory"
type input "186,000"
type input "$ 0.045"
type input "Overseas"
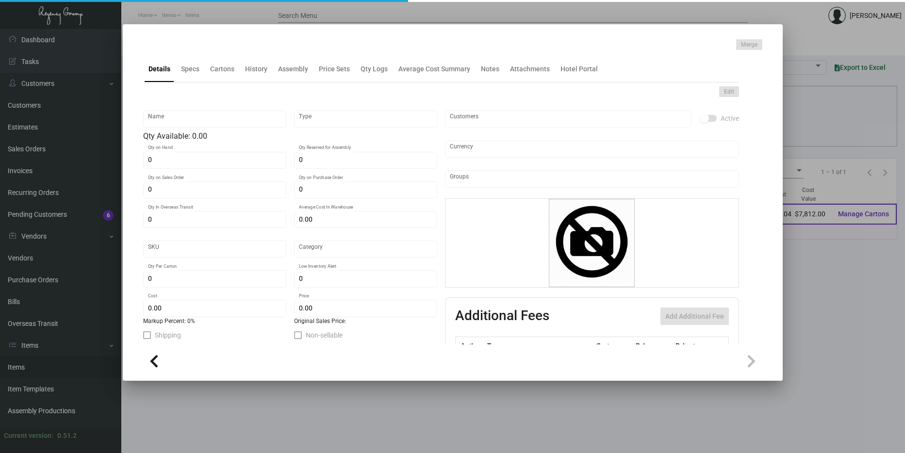
type input "3,000"
type input "$ 0.042"
type input "$ 0.084"
checkbox input "true"
type input "United States Dollar $"
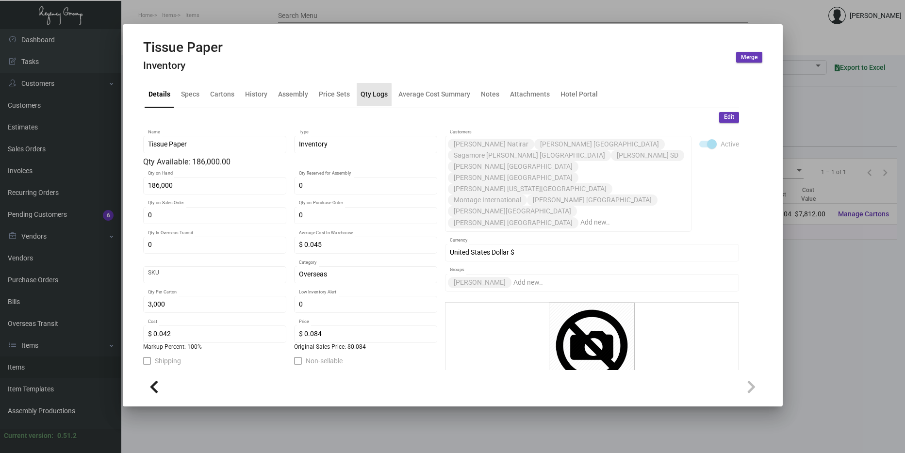
click at [366, 96] on div "Qty Logs" at bounding box center [374, 94] width 27 height 10
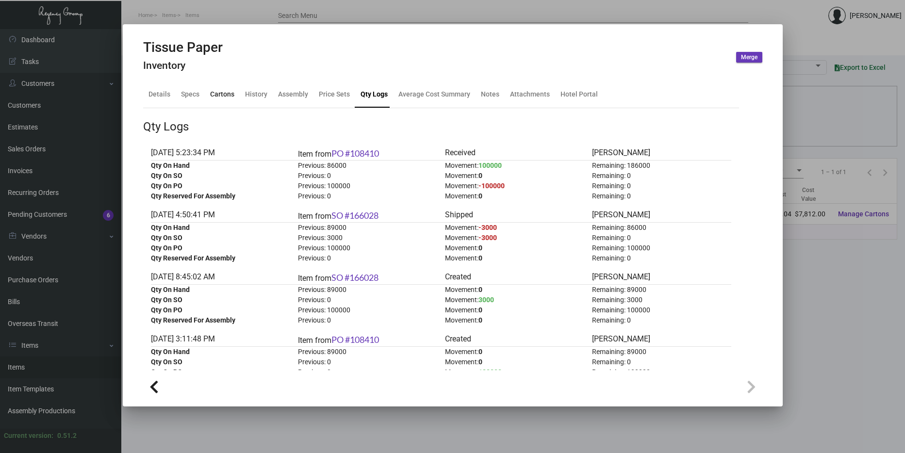
click at [216, 99] on div "Cartons" at bounding box center [222, 94] width 24 height 10
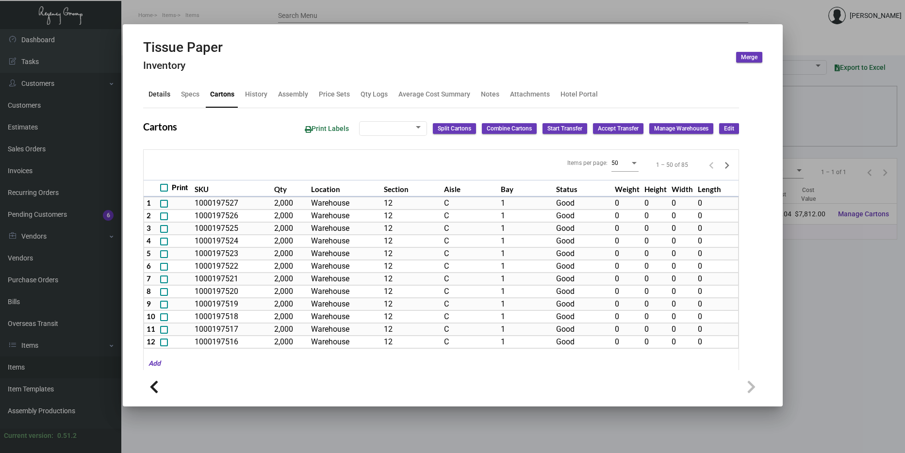
click at [166, 92] on div "Details" at bounding box center [159, 94] width 22 height 10
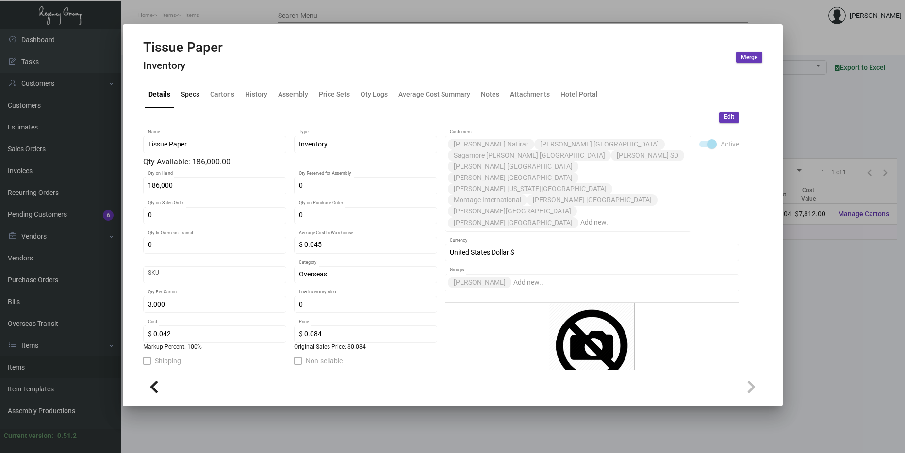
click at [186, 93] on div "Specs" at bounding box center [190, 94] width 18 height 10
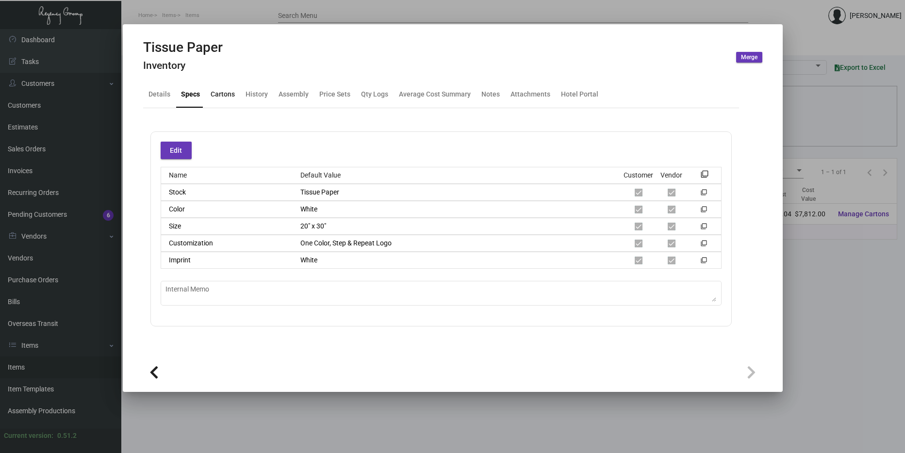
click at [223, 95] on div "Cartons" at bounding box center [223, 94] width 24 height 10
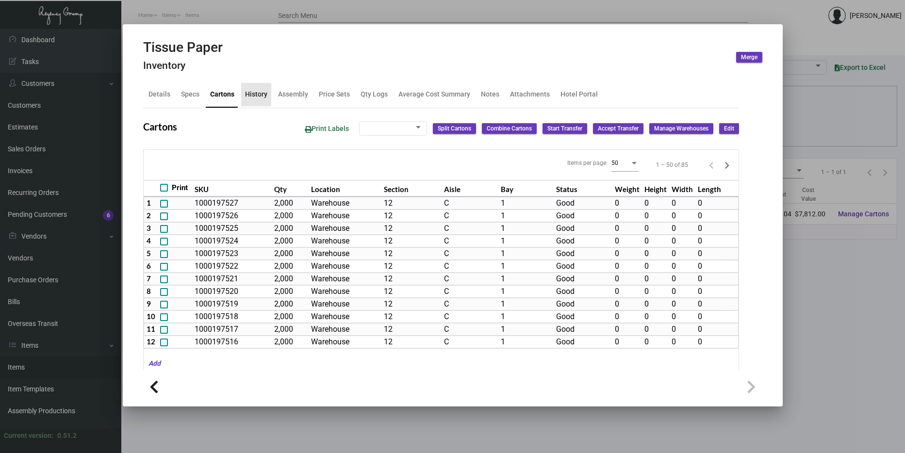
click at [247, 91] on div "History" at bounding box center [256, 94] width 22 height 10
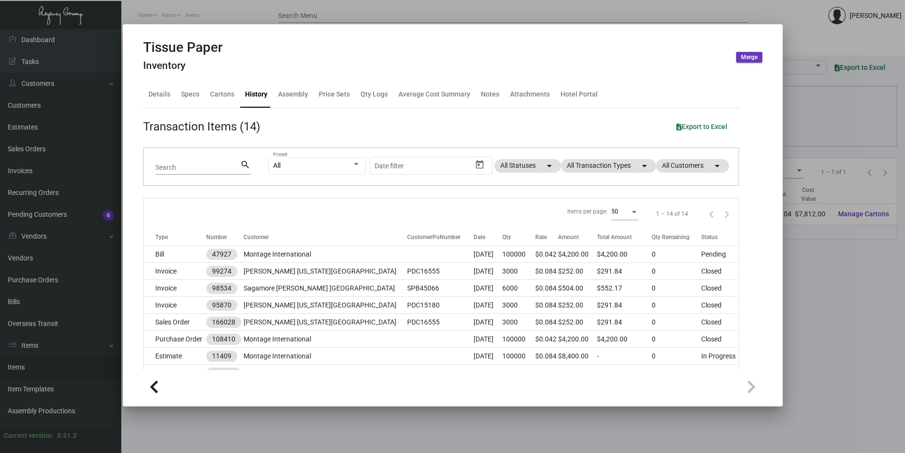
click at [856, 265] on div at bounding box center [452, 226] width 905 height 453
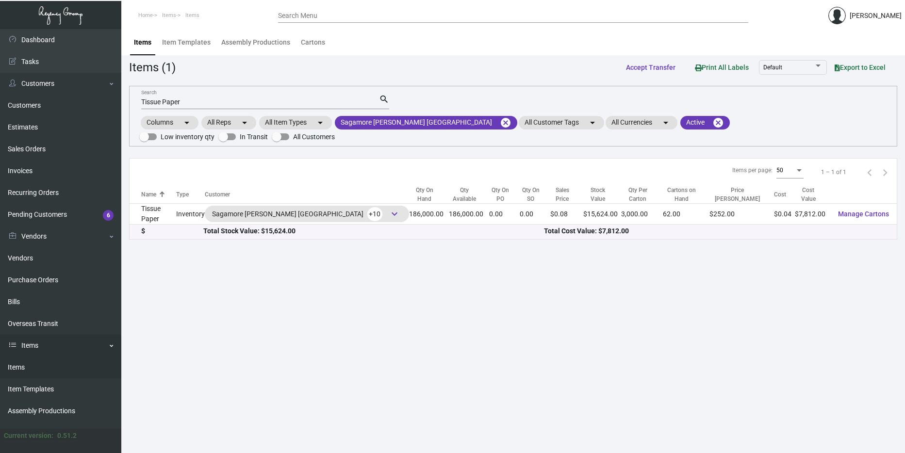
click at [55, 339] on link "Items" at bounding box center [60, 346] width 121 height 22
click at [57, 347] on link "Items" at bounding box center [60, 346] width 121 height 22
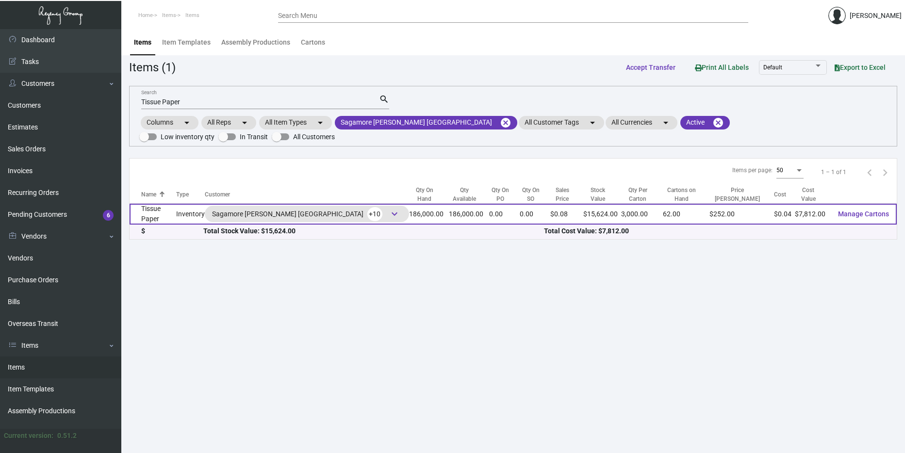
click at [190, 204] on td "Inventory" at bounding box center [190, 214] width 29 height 21
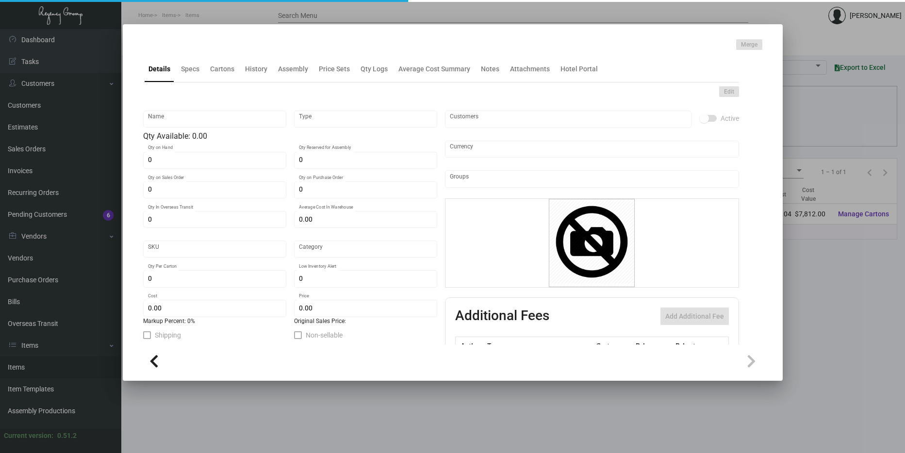
type input "Tissue Paper"
type input "Inventory"
type input "186,000"
type input "$ 0.045"
type input "Overseas"
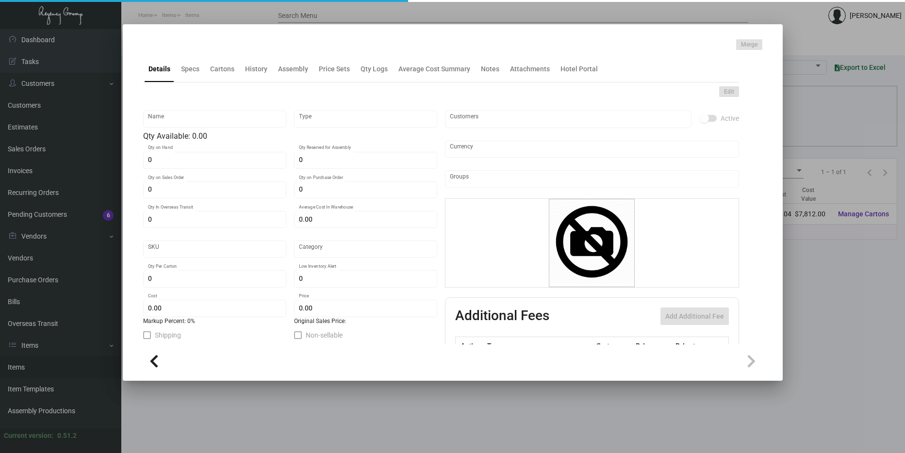
type input "3,000"
type input "$ 0.042"
type input "$ 0.084"
checkbox input "true"
type input "United States Dollar $"
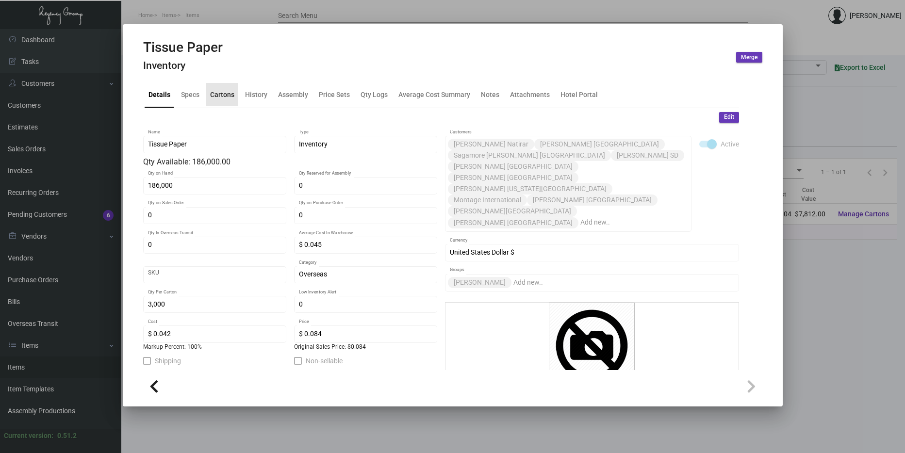
click at [223, 90] on div "Cartons" at bounding box center [222, 94] width 24 height 10
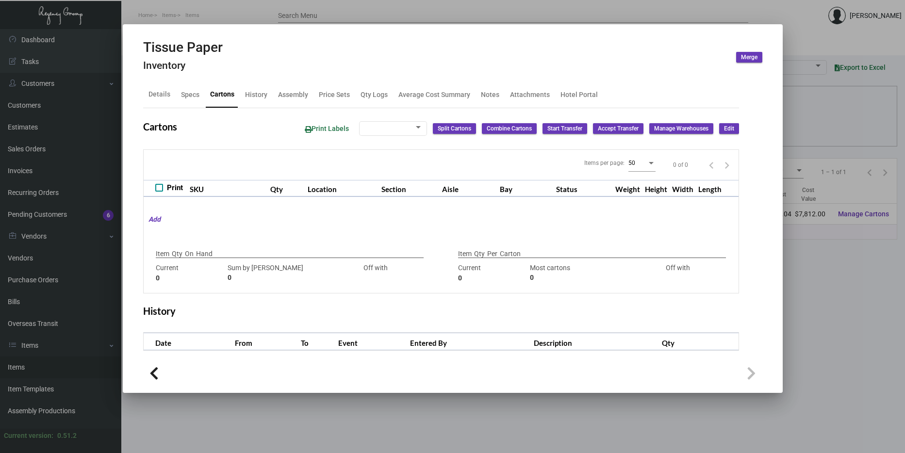
type input "186,000"
type input "100000"
type input "+86000"
type input "3,000"
type input "2000"
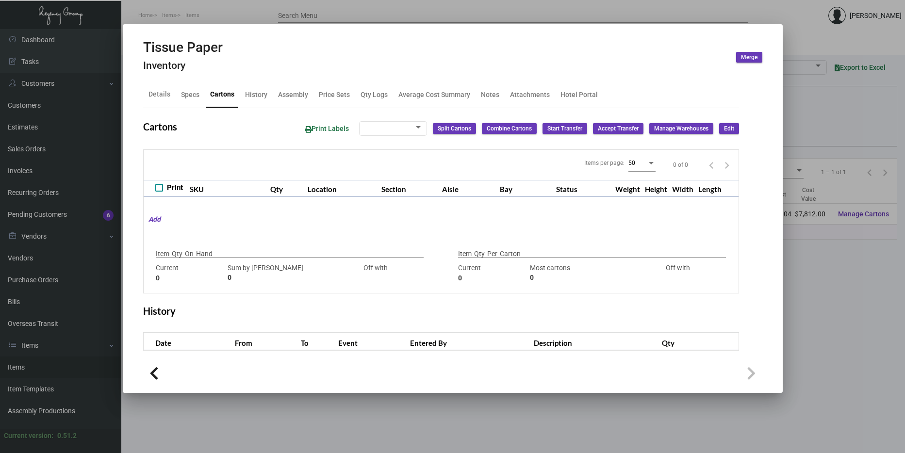
type input "+1000"
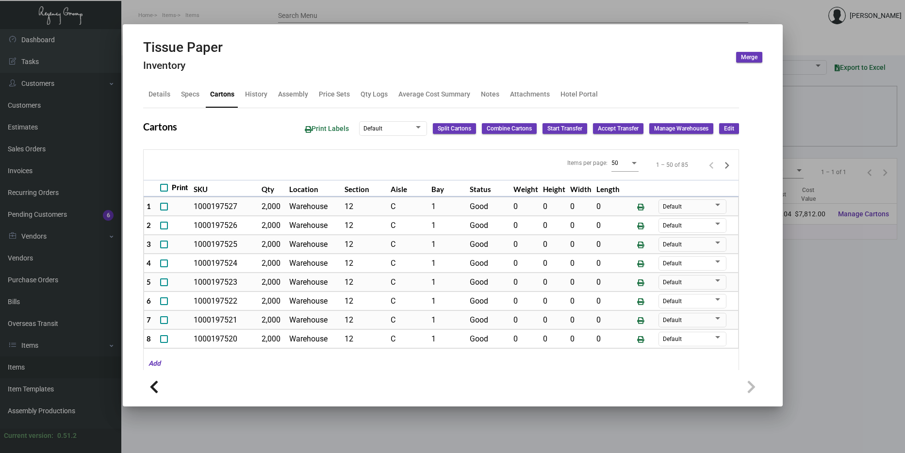
click at [844, 306] on div at bounding box center [452, 226] width 905 height 453
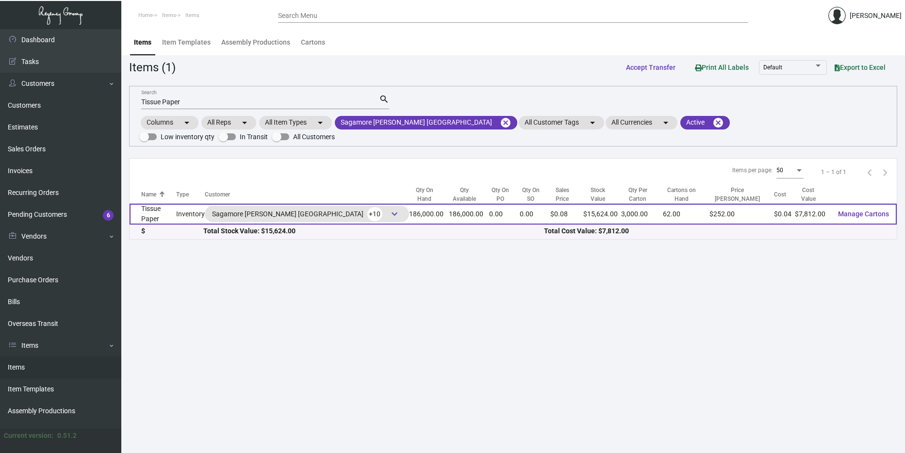
click at [338, 207] on div "Sagamore [PERSON_NAME] Baltimore +10 keyboard_arrow_down" at bounding box center [307, 214] width 190 height 15
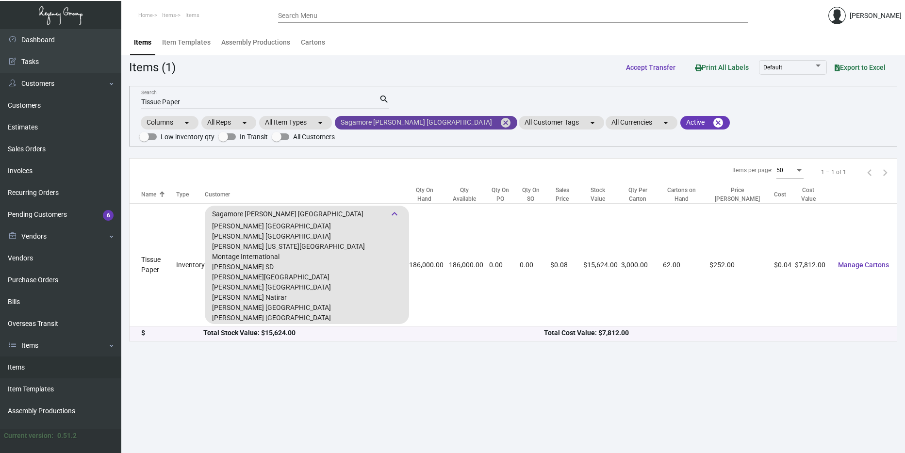
click at [500, 124] on mat-icon "cancel" at bounding box center [506, 123] width 12 height 12
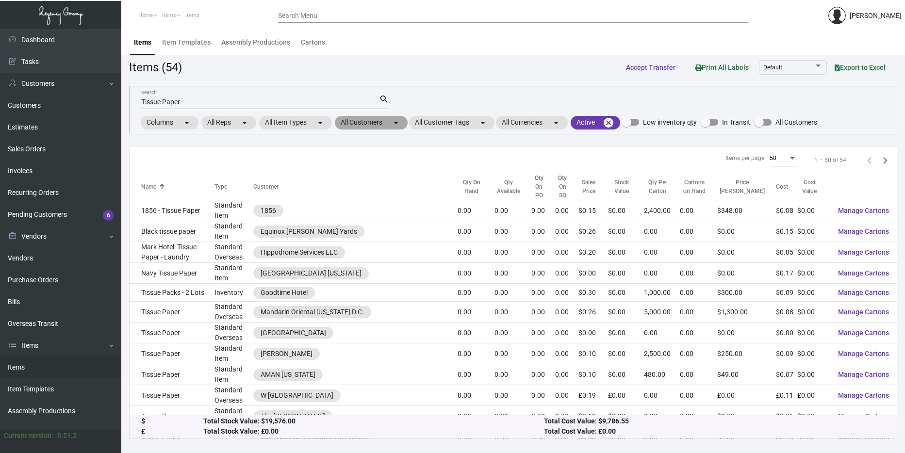
click at [377, 122] on mat-chip "All Customers arrow_drop_down" at bounding box center [371, 123] width 73 height 14
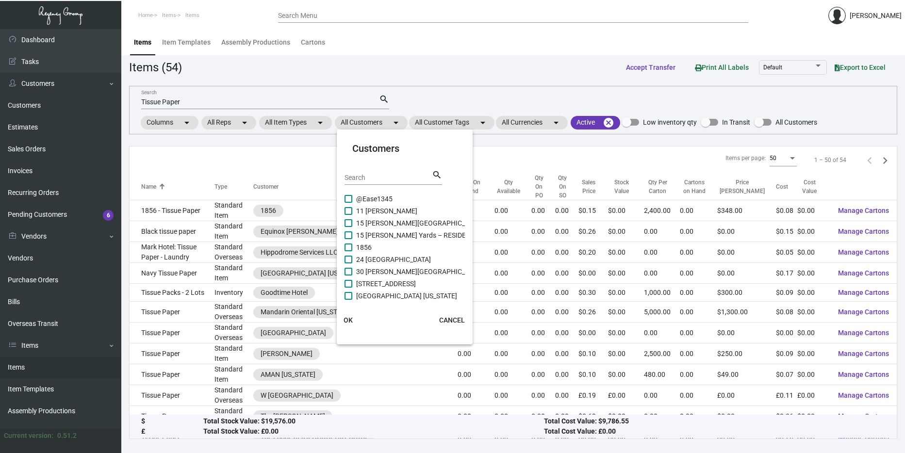
click at [376, 176] on input "Search" at bounding box center [388, 178] width 87 height 8
type input "Montage"
click at [352, 293] on span at bounding box center [349, 294] width 8 height 8
click at [348, 297] on input "Montage [GEOGRAPHIC_DATA]" at bounding box center [348, 297] width 0 height 0
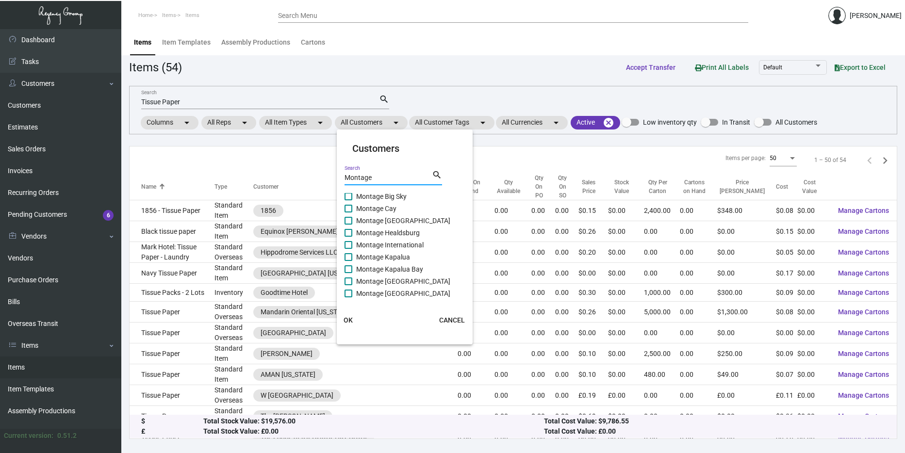
checkbox input "true"
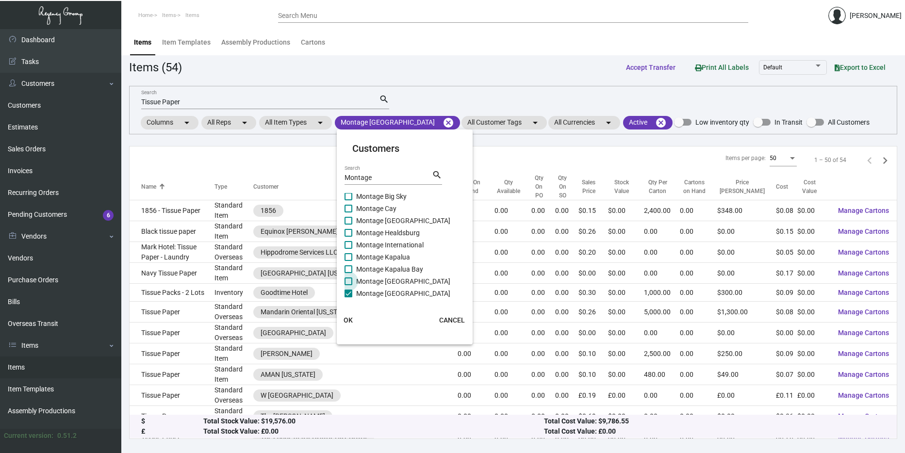
click at [349, 285] on label "Montage [GEOGRAPHIC_DATA]" at bounding box center [398, 282] width 106 height 12
click at [348, 285] on input "Montage [GEOGRAPHIC_DATA]" at bounding box center [348, 285] width 0 height 0
checkbox input "true"
click at [354, 266] on label "Montage Kapalua Bay" at bounding box center [384, 270] width 79 height 12
click at [348, 273] on input "Montage Kapalua Bay" at bounding box center [348, 273] width 0 height 0
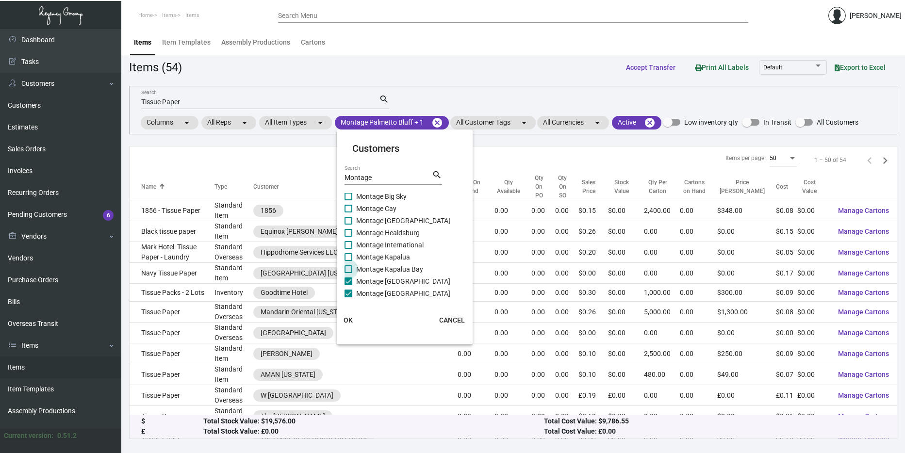
checkbox input "true"
click at [347, 254] on span at bounding box center [349, 257] width 8 height 8
click at [348, 261] on input "Montage Kapalua" at bounding box center [348, 261] width 0 height 0
checkbox input "true"
click at [351, 239] on label "Montage International" at bounding box center [384, 245] width 79 height 12
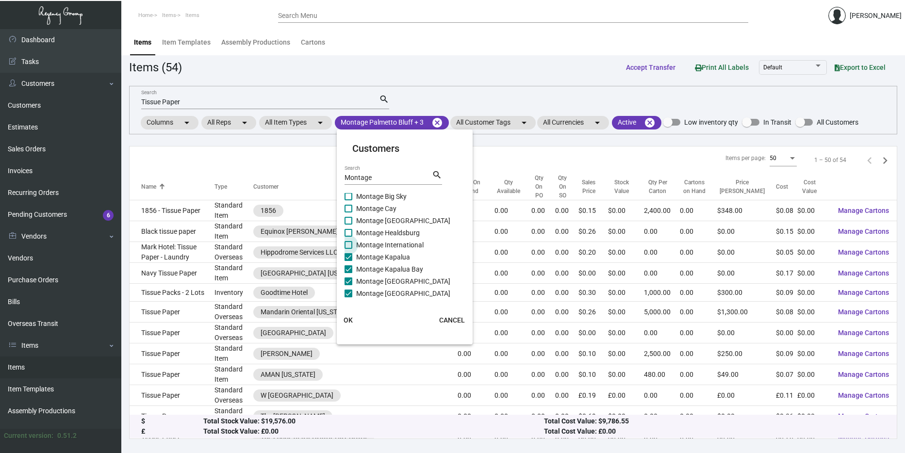
click at [348, 249] on input "Montage International" at bounding box center [348, 249] width 0 height 0
checkbox input "true"
click at [347, 228] on label "Montage Healdsburg" at bounding box center [382, 233] width 75 height 12
click at [348, 237] on input "Montage Healdsburg" at bounding box center [348, 237] width 0 height 0
checkbox input "true"
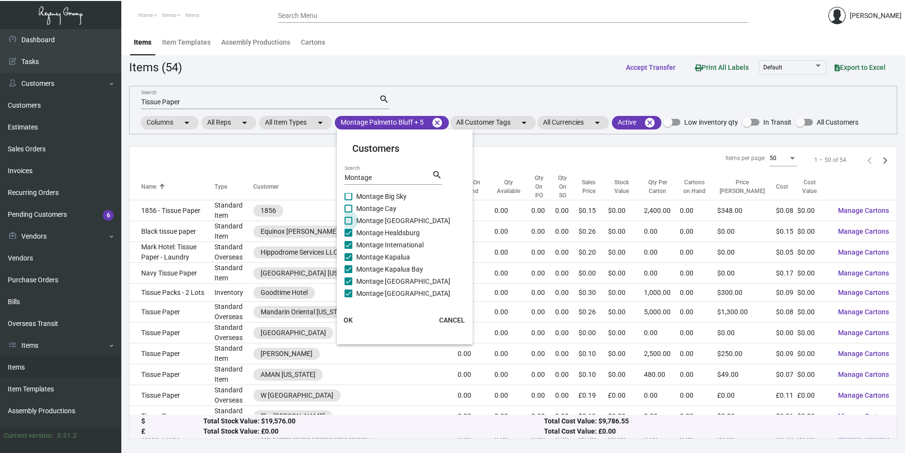
click at [348, 221] on span at bounding box center [349, 221] width 8 height 8
click at [348, 225] on input "Montage [GEOGRAPHIC_DATA]" at bounding box center [348, 225] width 0 height 0
checkbox input "true"
click at [348, 212] on span at bounding box center [349, 209] width 8 height 8
click at [348, 213] on input "Montage Cay" at bounding box center [348, 213] width 0 height 0
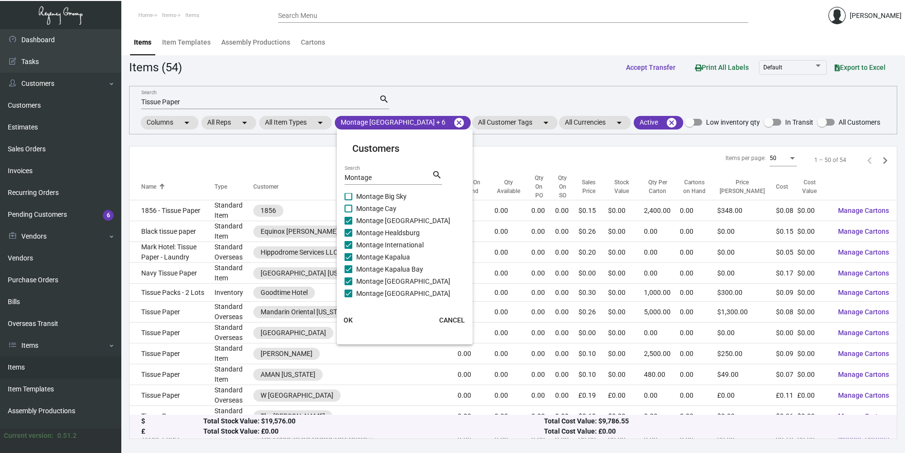
checkbox input "true"
click at [349, 193] on div "Montage Search search" at bounding box center [394, 181] width 98 height 24
click at [345, 193] on div "Montage Search search" at bounding box center [394, 181] width 98 height 24
click at [347, 197] on span at bounding box center [349, 197] width 8 height 8
click at [348, 200] on input "Montage Big Sky" at bounding box center [348, 200] width 0 height 0
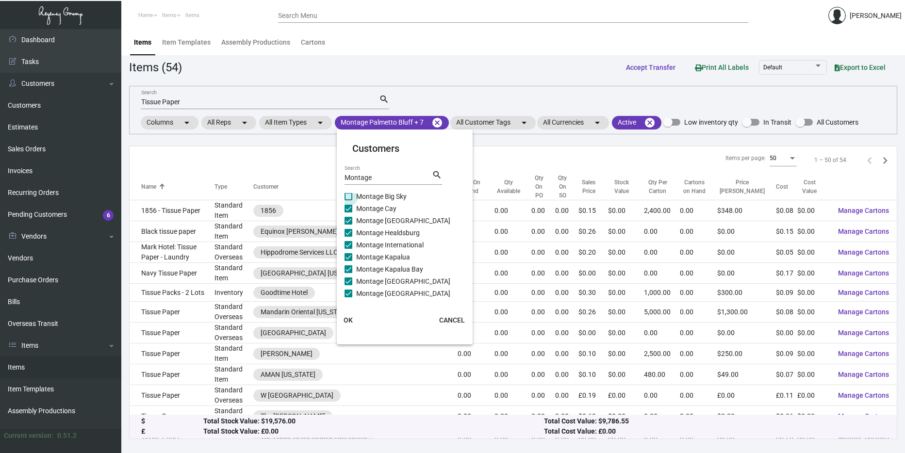
checkbox input "true"
click at [349, 315] on button "OK" at bounding box center [348, 320] width 31 height 17
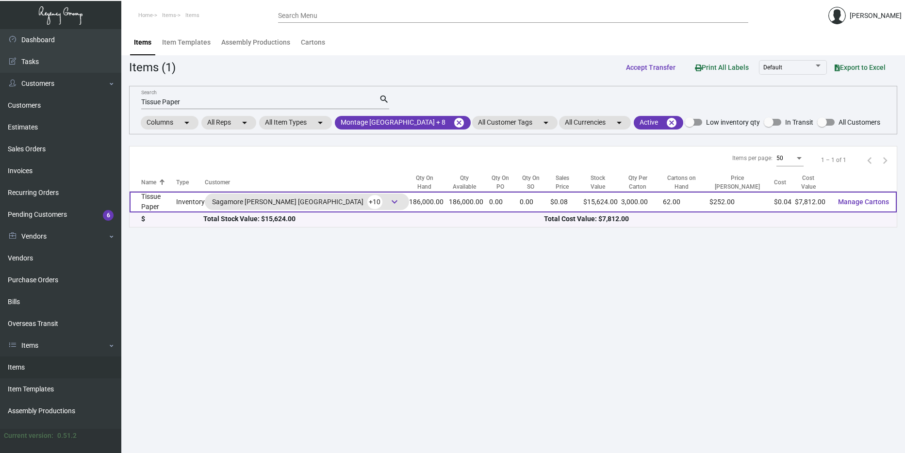
click at [389, 204] on span "keyboard_arrow_down" at bounding box center [395, 202] width 12 height 12
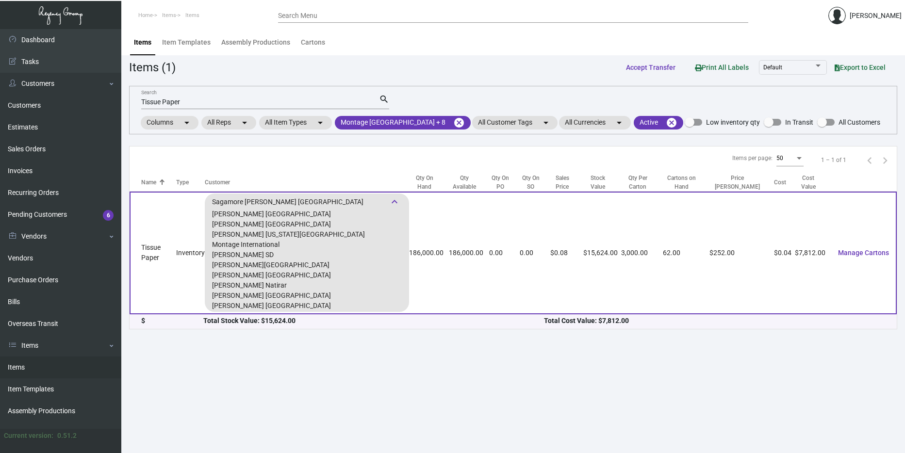
click at [449, 268] on td "186,000.00" at bounding box center [469, 253] width 40 height 123
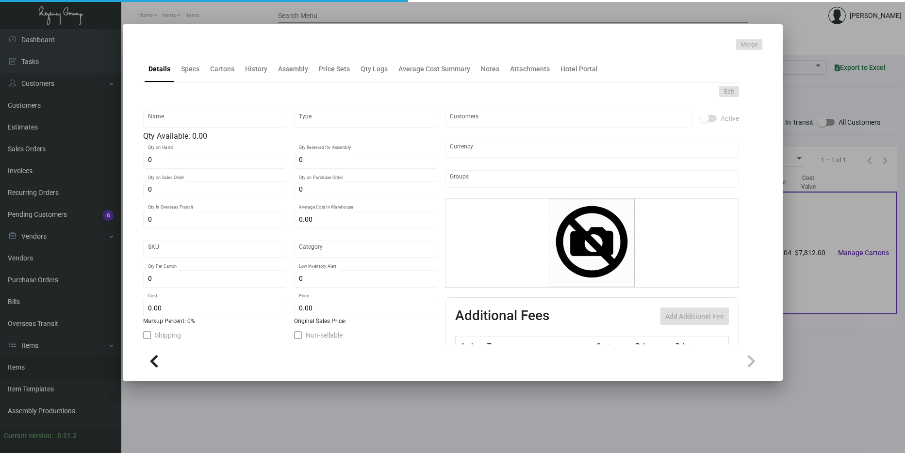
type input "Tissue Paper"
type input "Inventory"
type input "186,000"
type input "$ 0.045"
type input "Overseas"
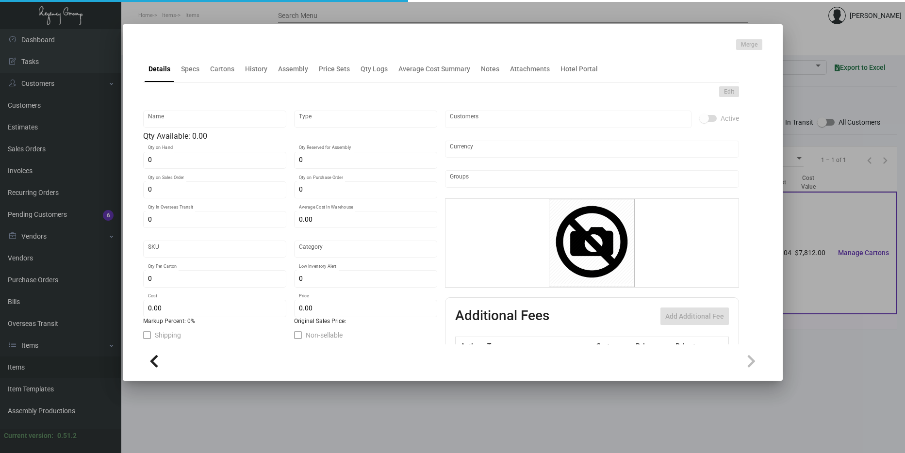
type input "3,000"
type input "$ 0.042"
type input "$ 0.084"
checkbox input "true"
type input "United States Dollar $"
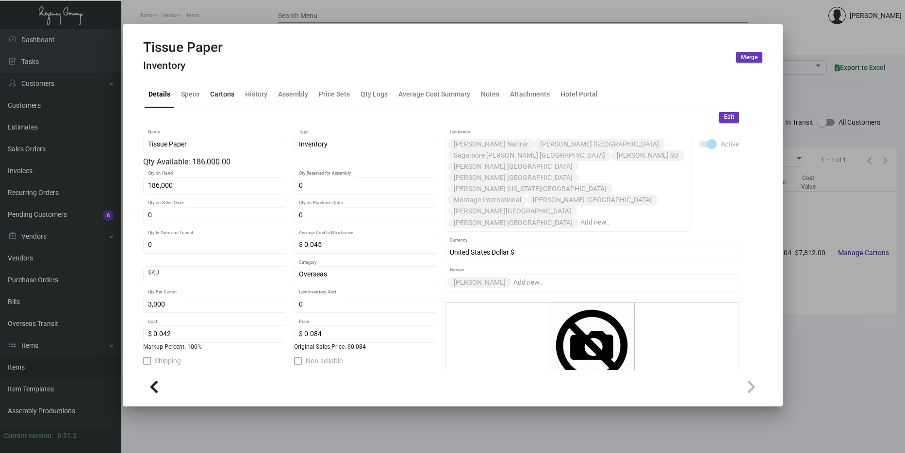
click at [231, 97] on div "Cartons" at bounding box center [222, 94] width 24 height 10
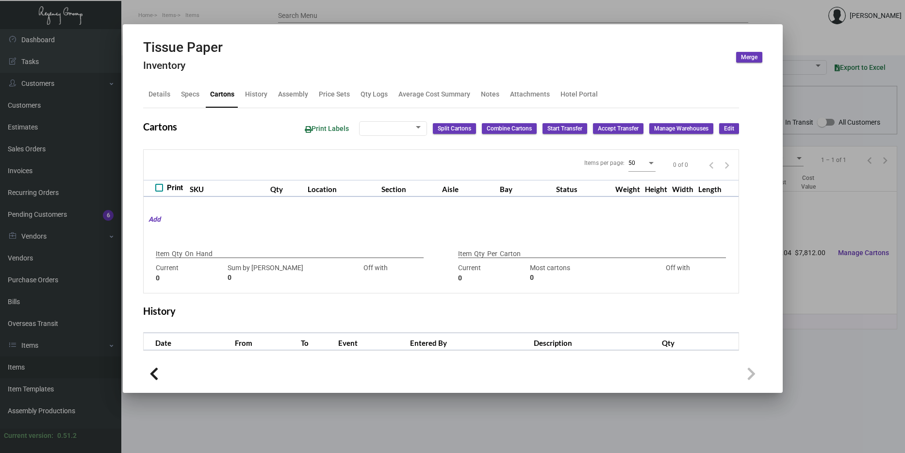
type input "186,000"
type input "100000"
type input "+86000"
type input "3,000"
type input "2000"
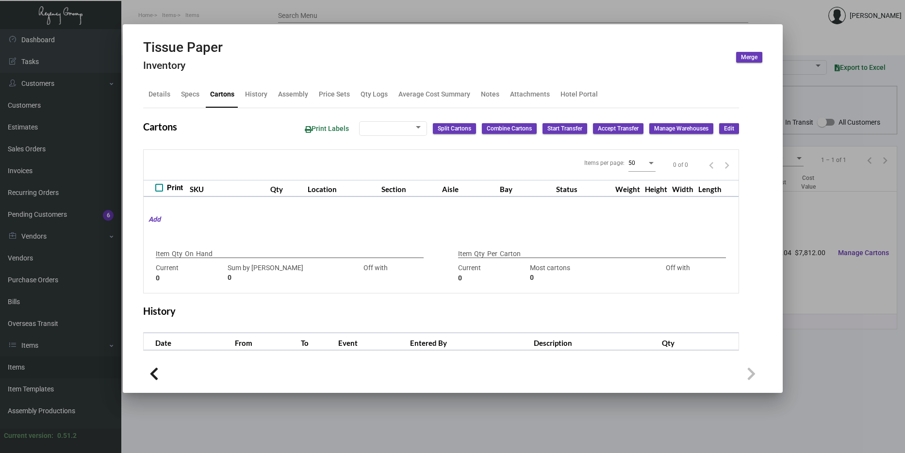
type input "+1000"
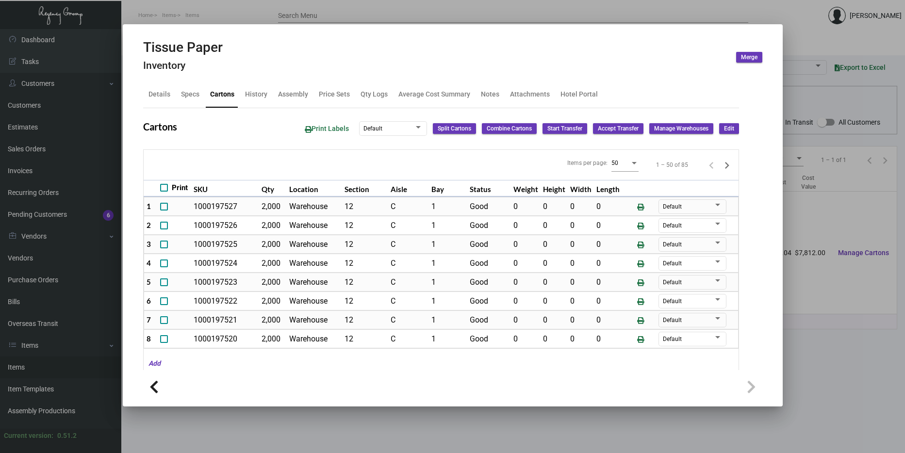
click at [806, 313] on div at bounding box center [452, 226] width 905 height 453
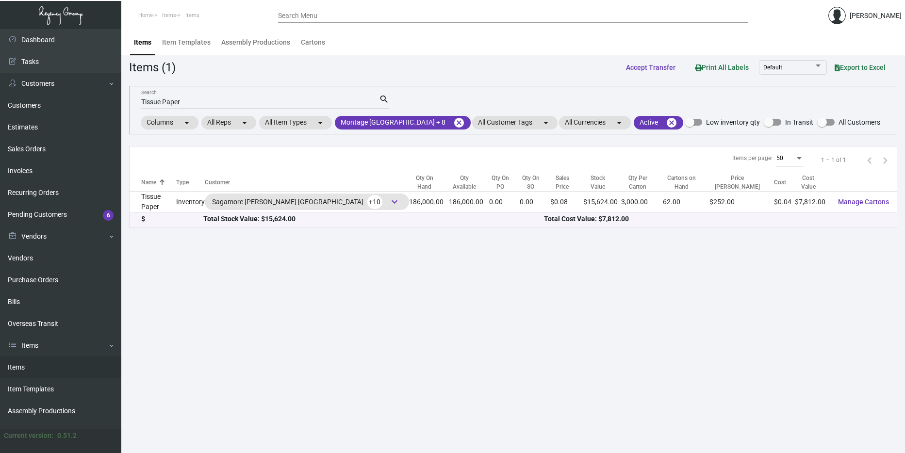
click at [189, 98] on div "Tissue Paper Search" at bounding box center [260, 101] width 238 height 15
click at [188, 103] on input "Tissue Paper" at bounding box center [260, 103] width 238 height 8
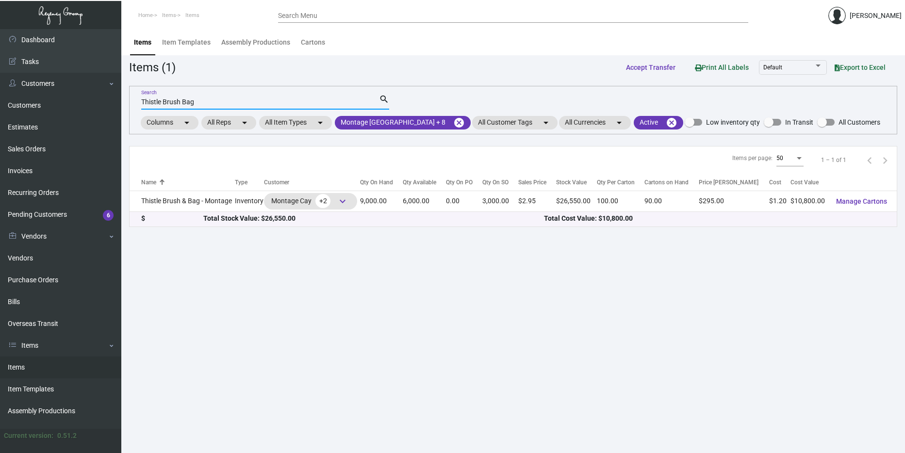
type input "Thistle Brush Bag"
click at [319, 119] on mat-icon "arrow_drop_down" at bounding box center [320, 123] width 12 height 12
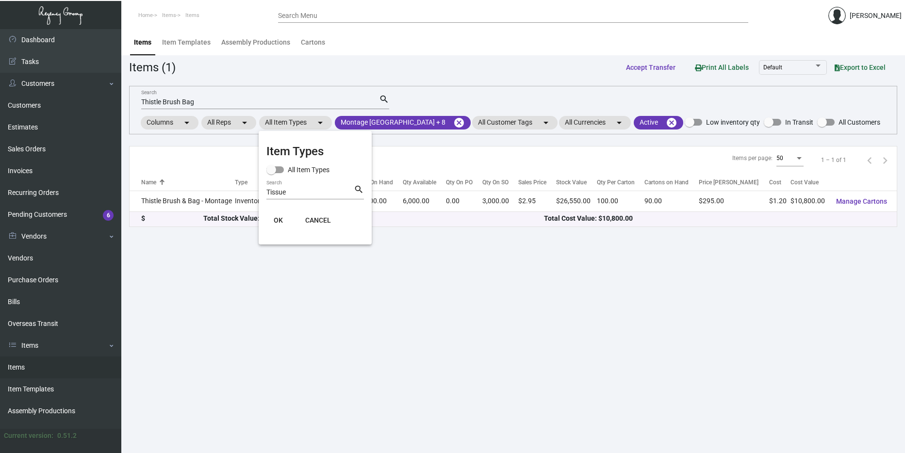
click at [303, 187] on div "Tissue Search" at bounding box center [309, 191] width 87 height 15
click at [302, 188] on div "Tissue Search" at bounding box center [309, 191] width 87 height 15
click at [289, 190] on input "Tissue" at bounding box center [309, 193] width 87 height 8
type input "Thistle Brush & Bag"
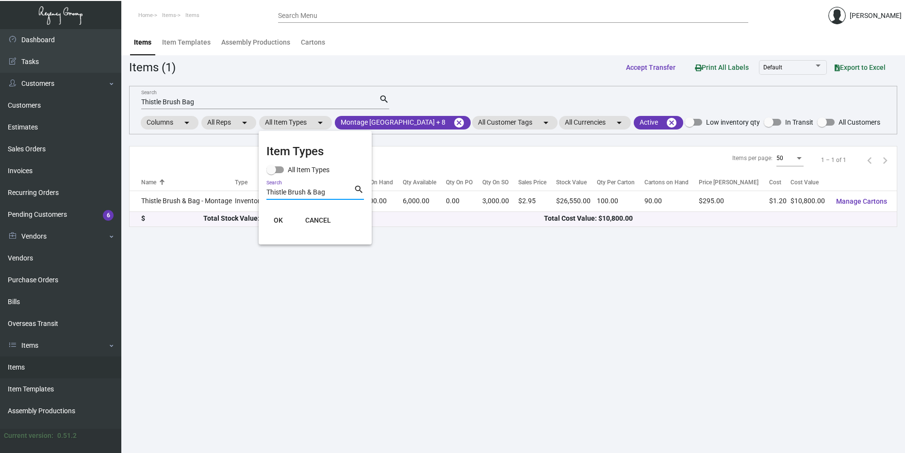
click at [274, 219] on span "OK" at bounding box center [278, 220] width 9 height 8
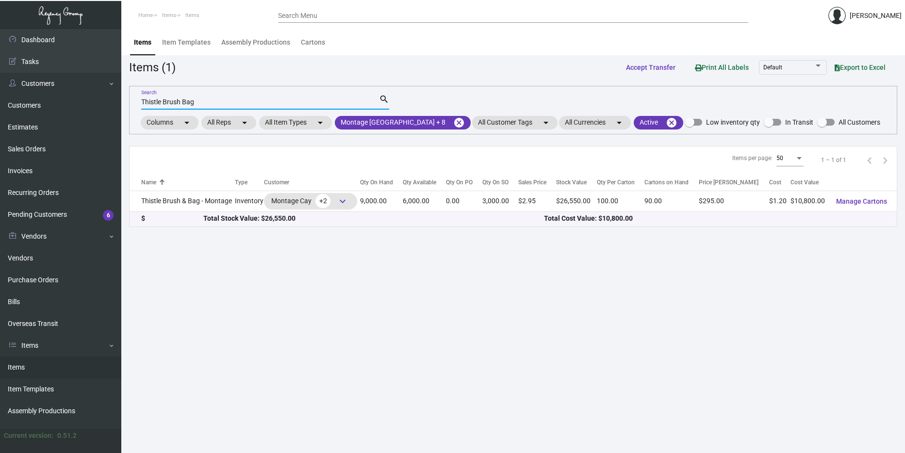
click at [207, 102] on input "Thistle Brush Bag" at bounding box center [260, 103] width 238 height 8
drag, startPoint x: 197, startPoint y: 104, endPoint x: 184, endPoint y: 101, distance: 12.8
click at [184, 101] on input "Thistle Brush Bag" at bounding box center [260, 103] width 238 height 8
type input "Thistle"
click at [385, 98] on mat-icon "search" at bounding box center [384, 100] width 10 height 12
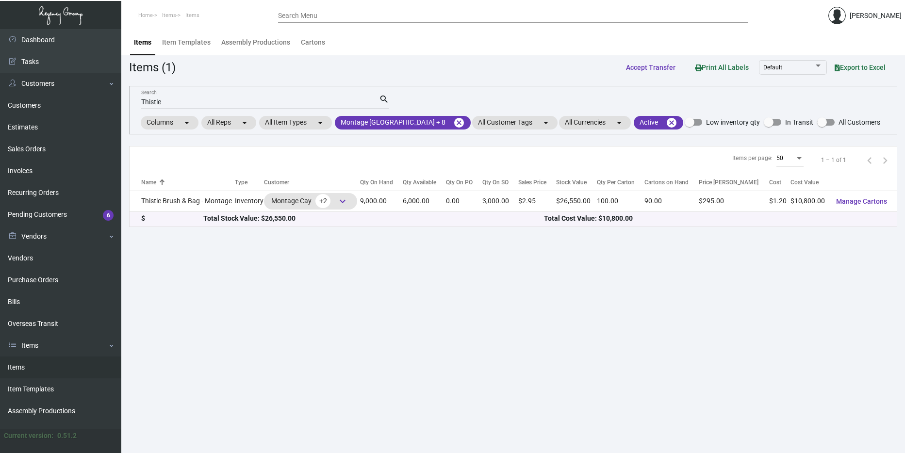
click at [386, 98] on mat-icon "search" at bounding box center [384, 100] width 10 height 12
click at [301, 125] on mat-chip "All Item Types arrow_drop_down" at bounding box center [295, 123] width 73 height 14
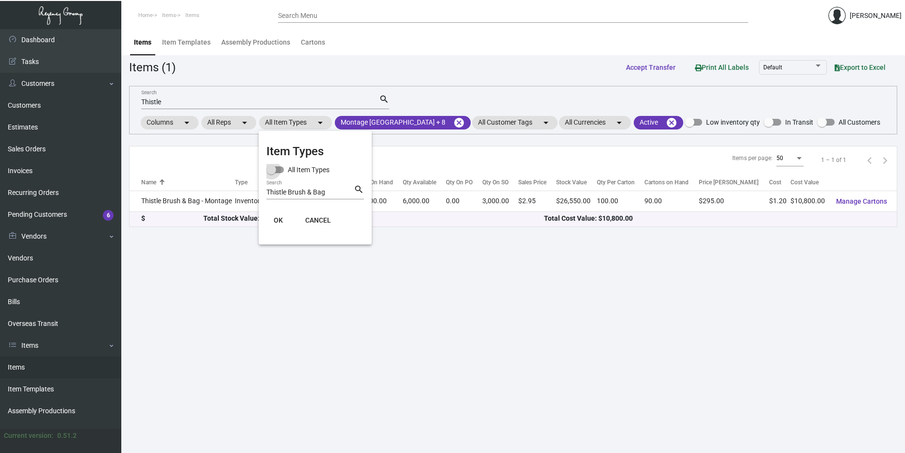
click at [279, 170] on span at bounding box center [274, 169] width 17 height 7
click at [271, 173] on input "All Item Types" at bounding box center [271, 173] width 0 height 0
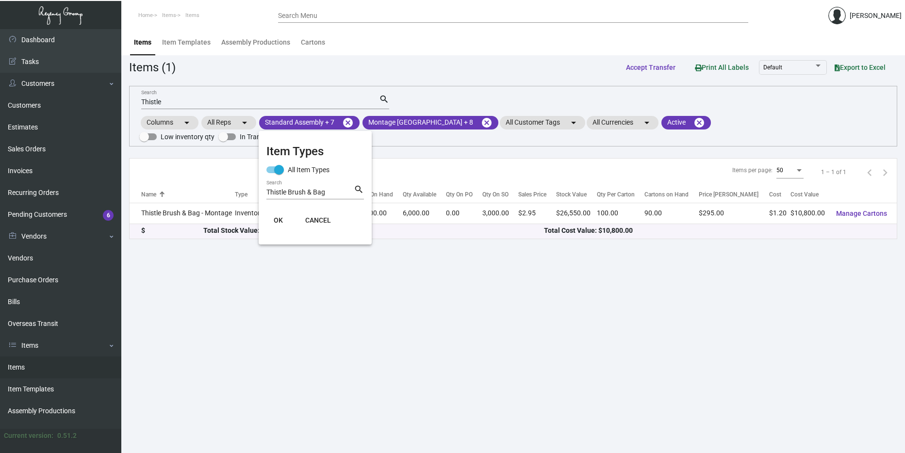
click at [322, 221] on span "CANCEL" at bounding box center [318, 220] width 26 height 8
checkbox input "false"
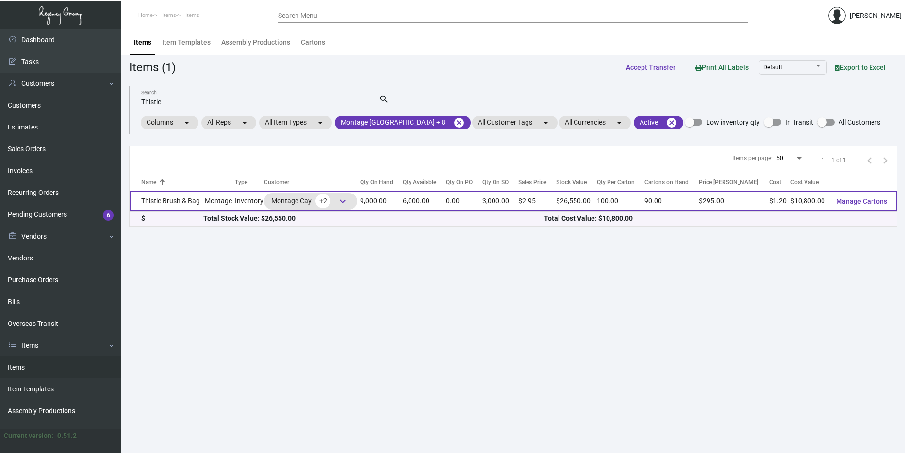
click at [205, 198] on td "Thistle Brush & Bag - Montage" at bounding box center [182, 201] width 105 height 21
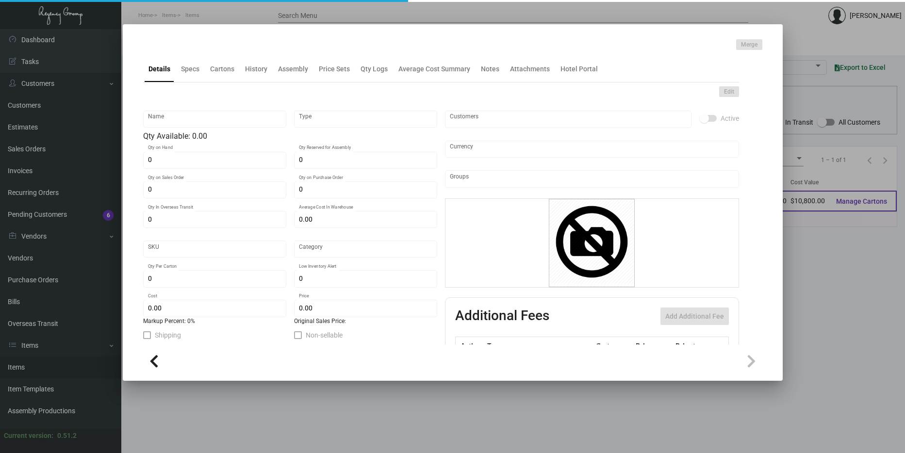
type input "Thistle Brush & Bag - Montage"
type input "Inventory"
type input "9,000"
type input "3,000"
type input "$ 0.00"
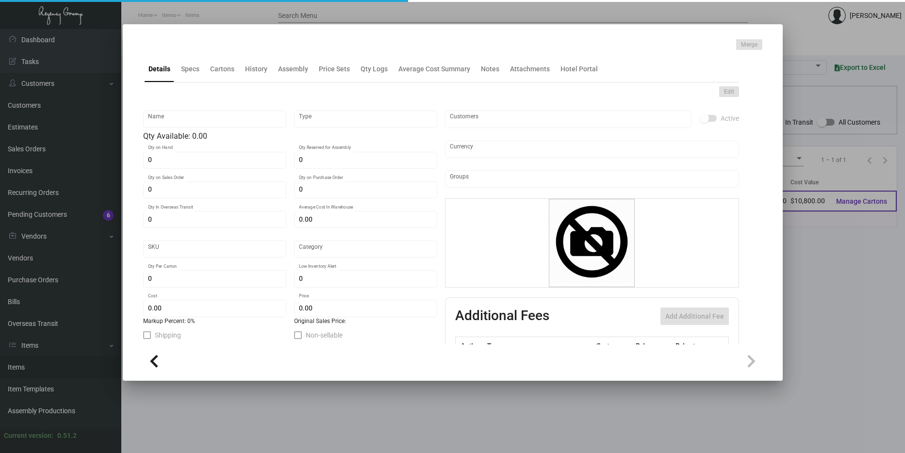
type input "Overseas"
type input "100"
type input "$ 1.20"
type input "$ 2.95"
checkbox input "true"
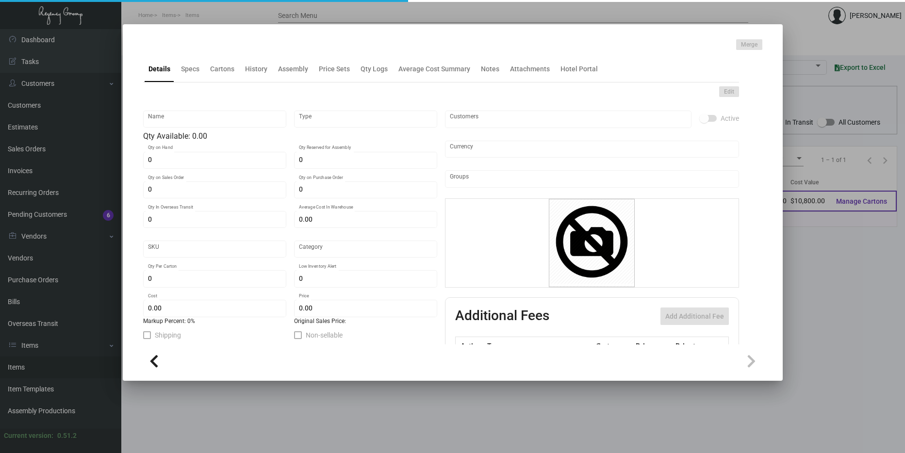
type input "United States Dollar $"
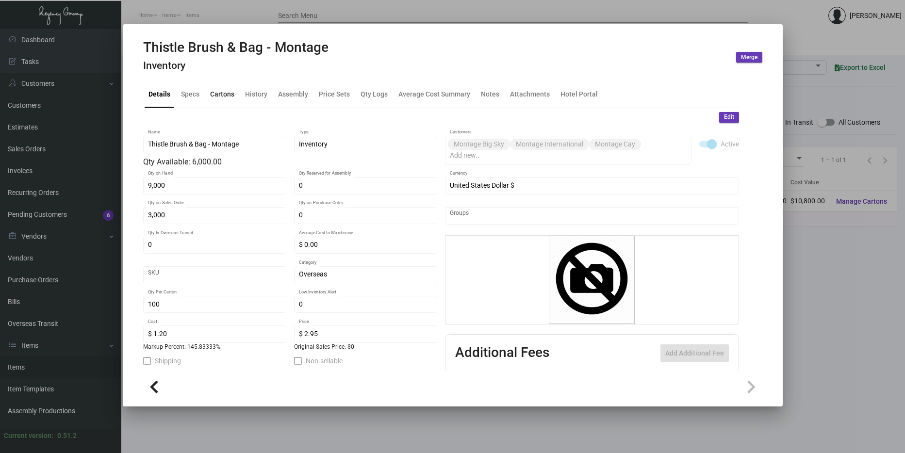
click at [235, 101] on div "Cartons" at bounding box center [222, 94] width 32 height 23
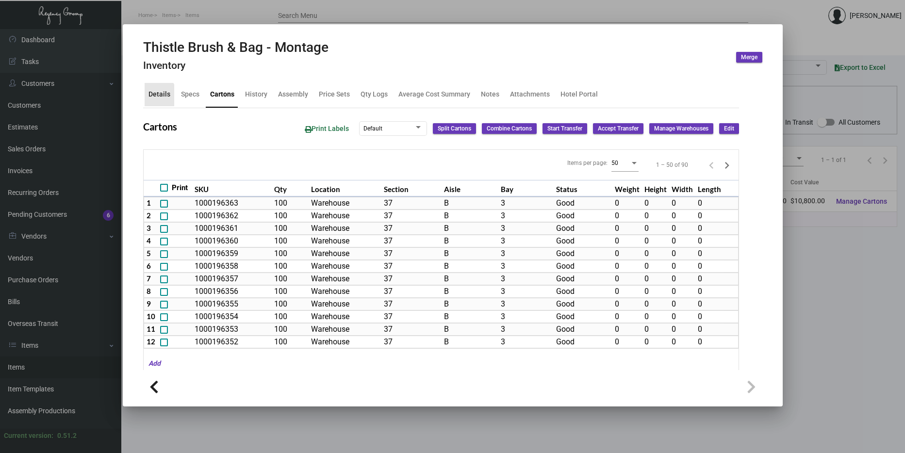
click at [159, 97] on div "Details" at bounding box center [159, 94] width 22 height 10
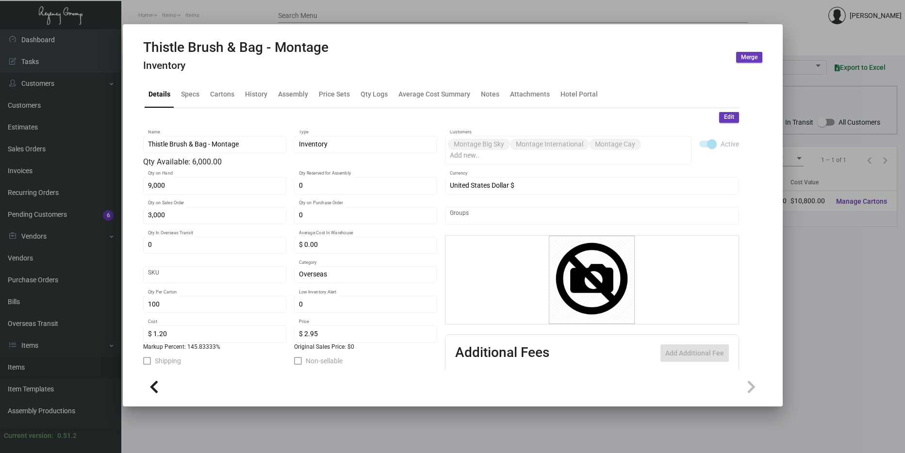
click at [358, 422] on div at bounding box center [452, 226] width 905 height 453
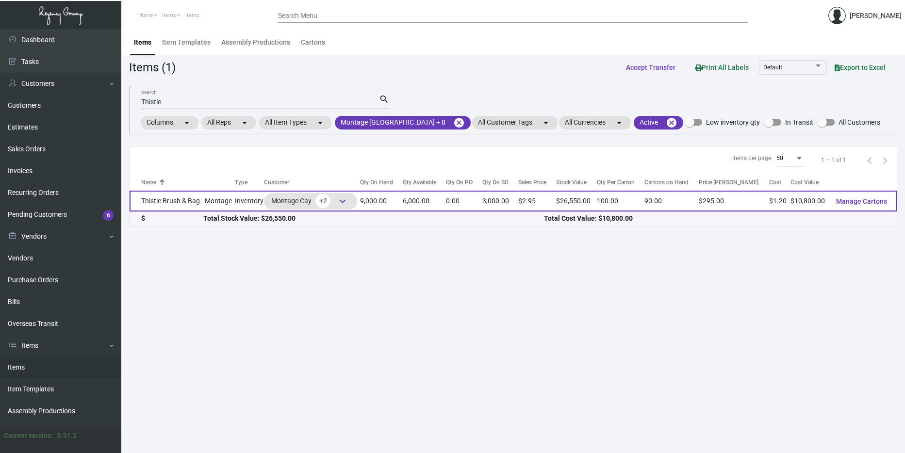
click at [226, 207] on td "Thistle Brush & Bag - Montage" at bounding box center [182, 201] width 105 height 21
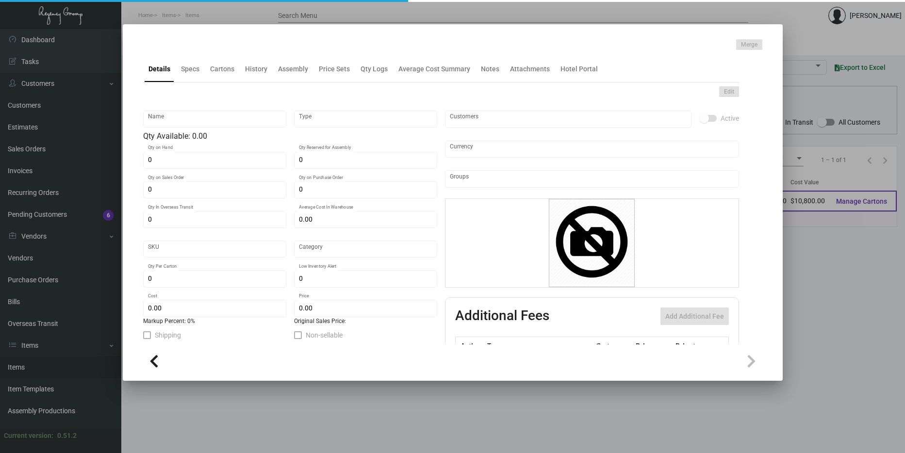
type input "Thistle Brush & Bag - Montage"
type input "Inventory"
type input "9,000"
type input "3,000"
type input "$ 0.00"
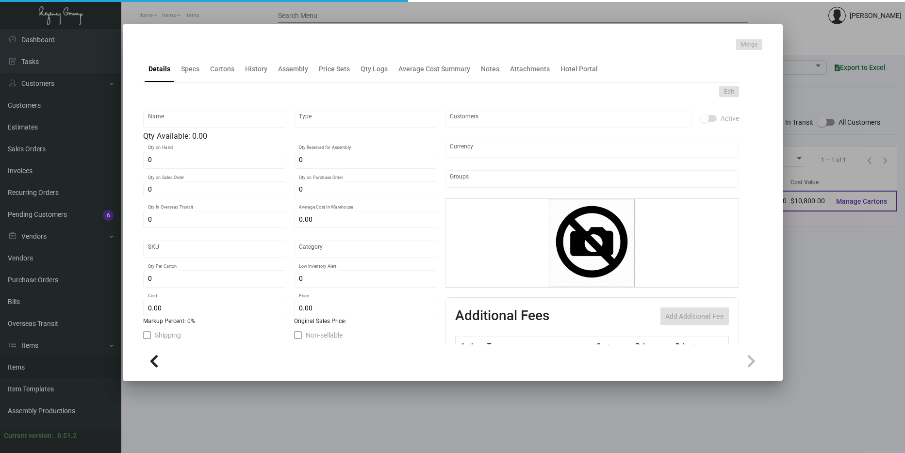
type input "Overseas"
type input "100"
type input "$ 1.20"
type input "$ 2.95"
checkbox input "true"
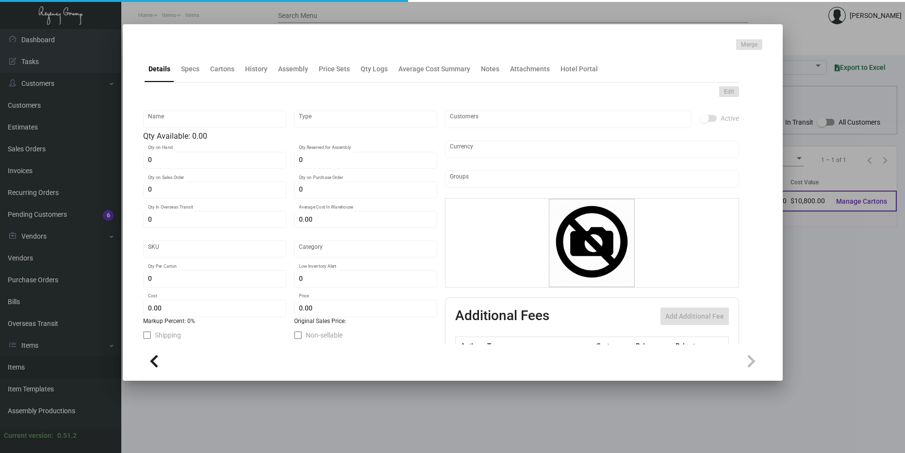
type input "United States Dollar $"
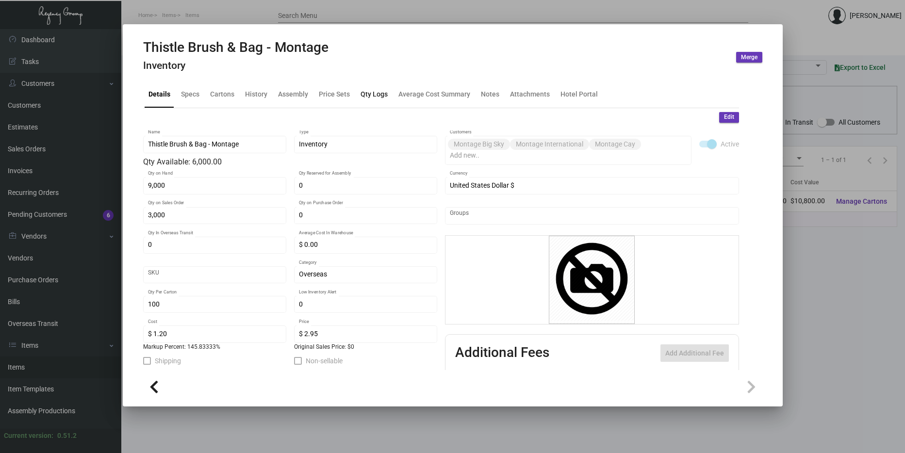
click at [368, 96] on div "Qty Logs" at bounding box center [374, 94] width 27 height 10
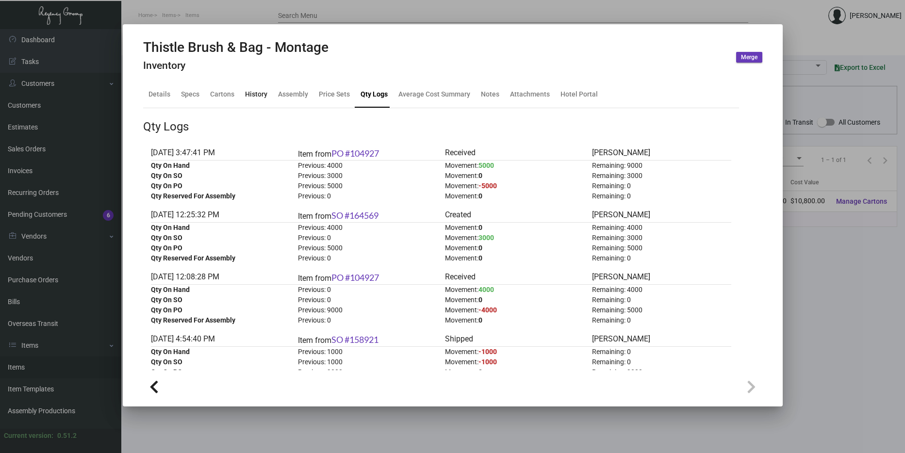
click at [245, 94] on div "History" at bounding box center [256, 94] width 22 height 10
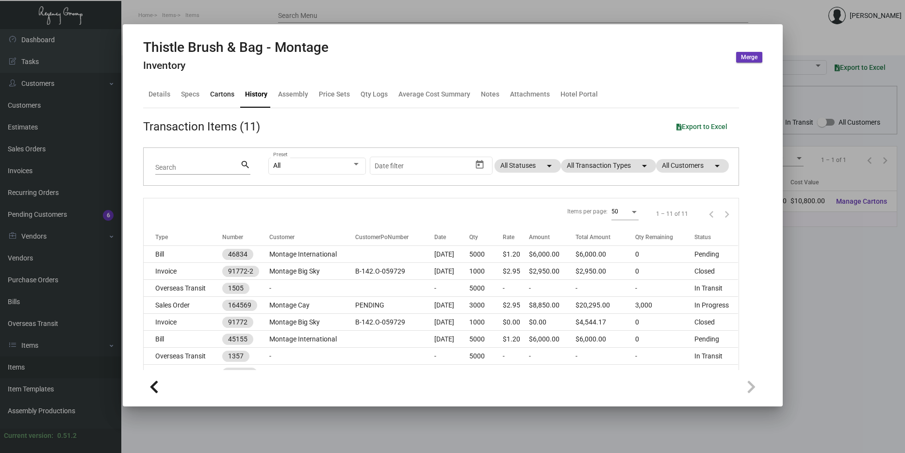
click at [212, 97] on div "Cartons" at bounding box center [222, 94] width 24 height 10
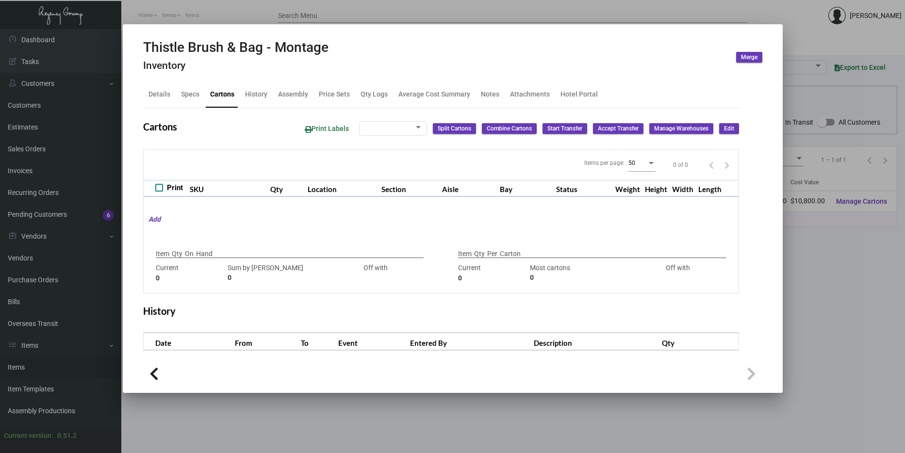
type input "9,000"
type input "5000"
type input "+4000"
type input "100"
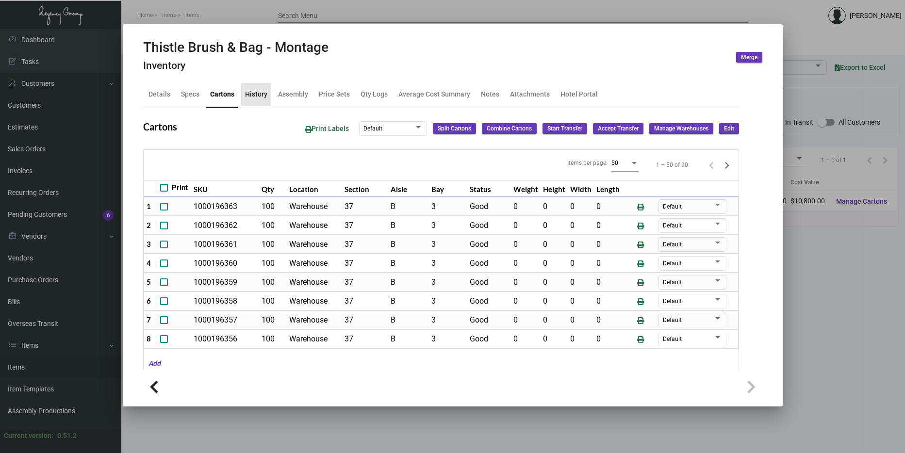
click at [264, 89] on div "History" at bounding box center [256, 94] width 30 height 23
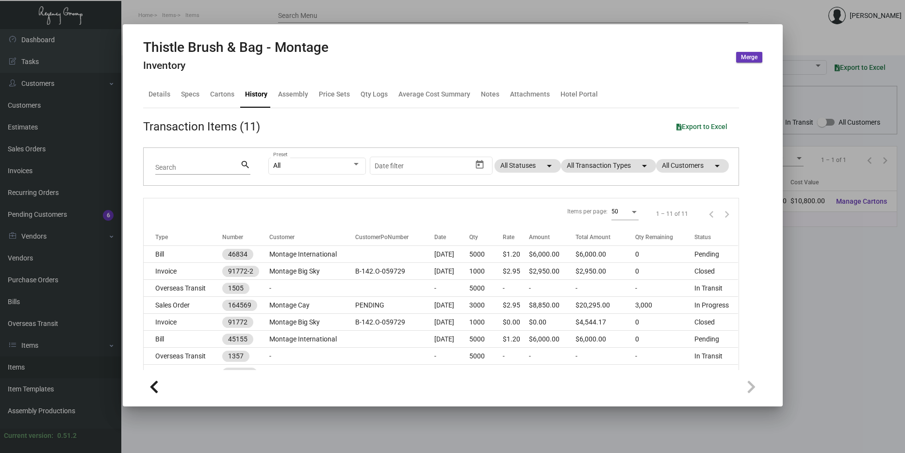
click at [173, 101] on div "Details Specs Cartons History Assembly Price Sets Qty Logs Average Cost Summary…" at bounding box center [441, 95] width 596 height 26
click at [164, 84] on div "Details" at bounding box center [160, 94] width 30 height 23
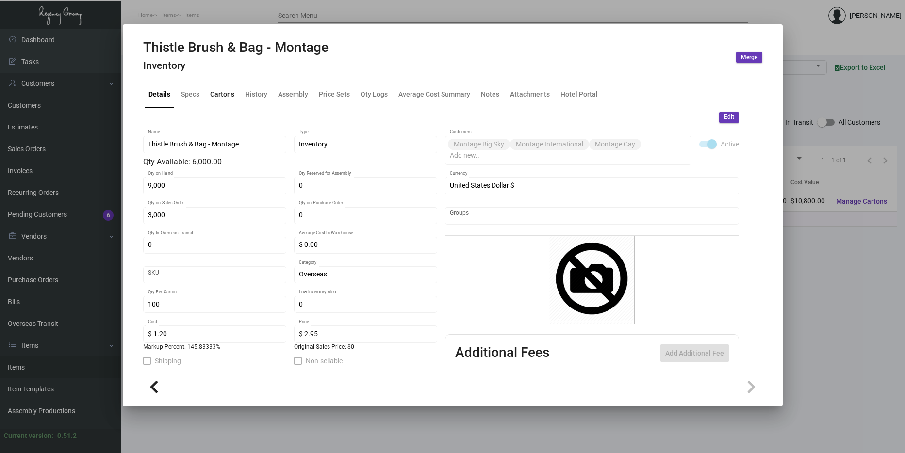
click at [222, 83] on div "Cartons" at bounding box center [222, 94] width 32 height 23
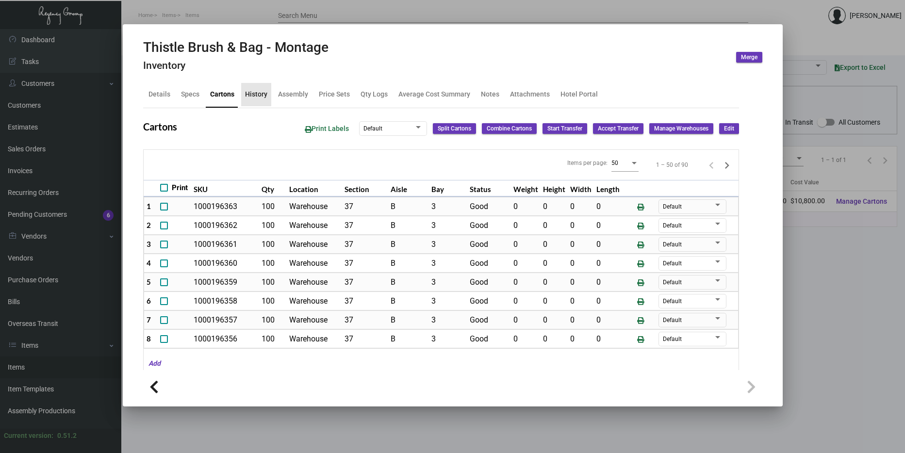
click at [258, 96] on div "History" at bounding box center [256, 94] width 22 height 10
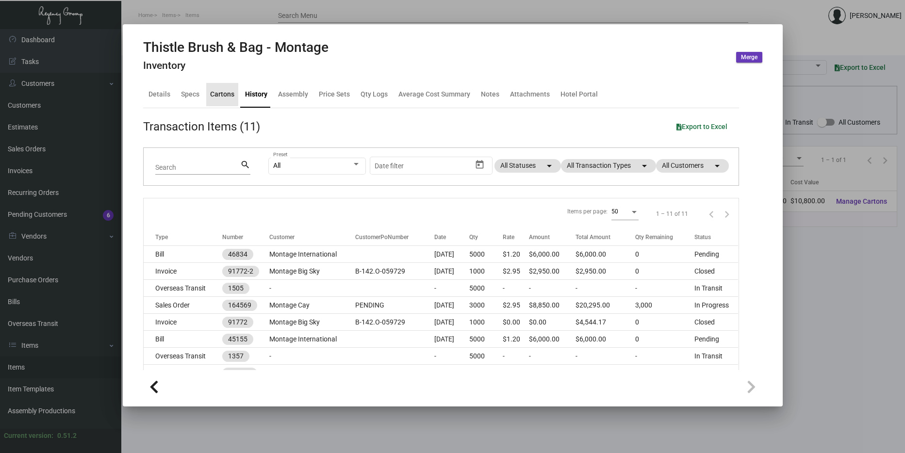
click at [217, 93] on div "Cartons" at bounding box center [222, 94] width 24 height 10
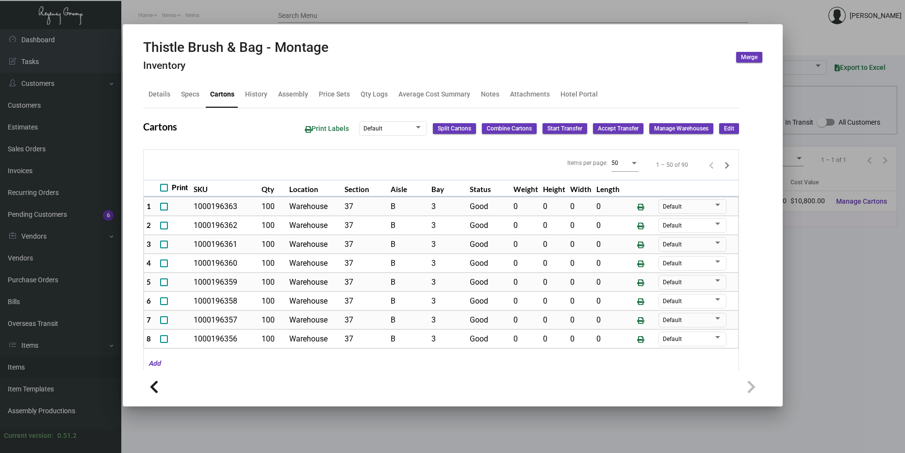
click at [835, 222] on div at bounding box center [452, 226] width 905 height 453
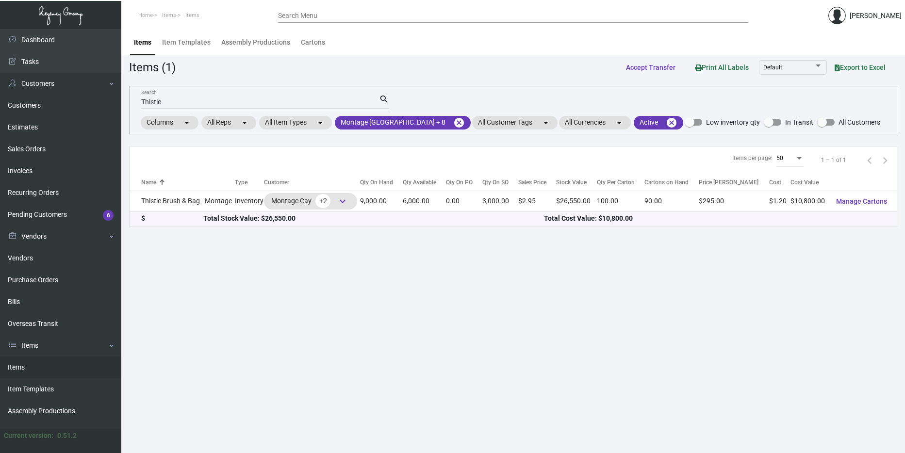
click at [181, 102] on input "Thistle" at bounding box center [260, 103] width 238 height 8
click at [177, 98] on div "Thistle Search" at bounding box center [260, 101] width 238 height 15
click at [174, 101] on input "Thistle" at bounding box center [260, 103] width 238 height 8
drag, startPoint x: 174, startPoint y: 101, endPoint x: 136, endPoint y: 98, distance: 38.1
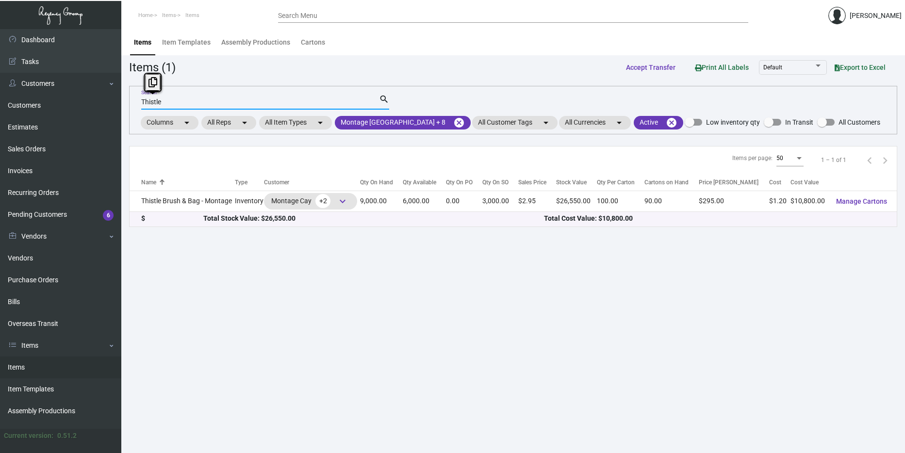
click at [136, 98] on div "Thistle Search search Columns arrow_drop_down All Reps arrow_drop_down All Item…" at bounding box center [513, 110] width 768 height 49
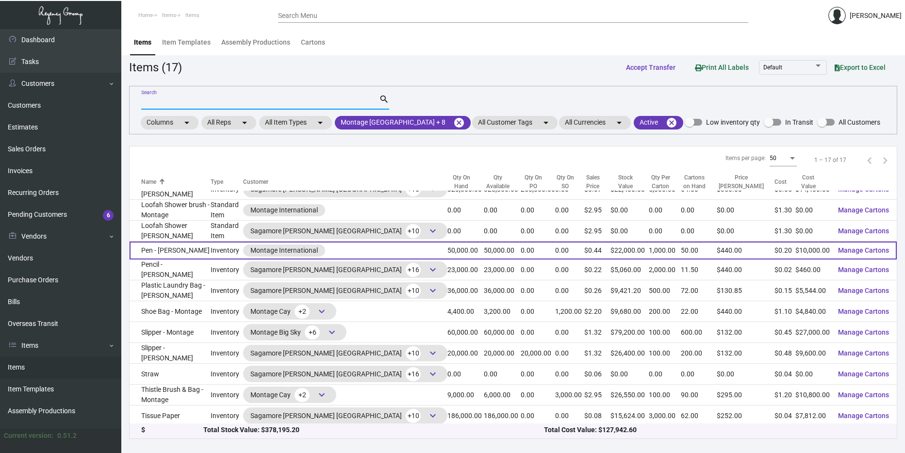
scroll to position [119, 0]
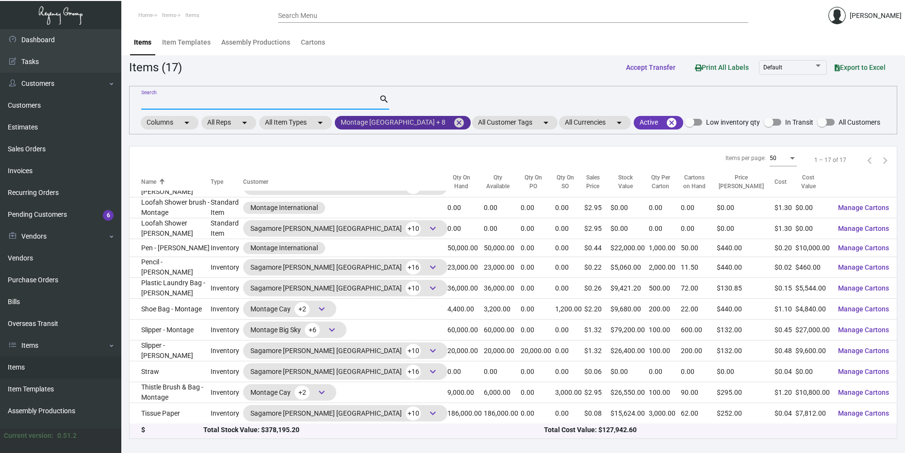
click at [405, 116] on mat-chip "Montage [GEOGRAPHIC_DATA] + 8 cancel" at bounding box center [403, 123] width 136 height 14
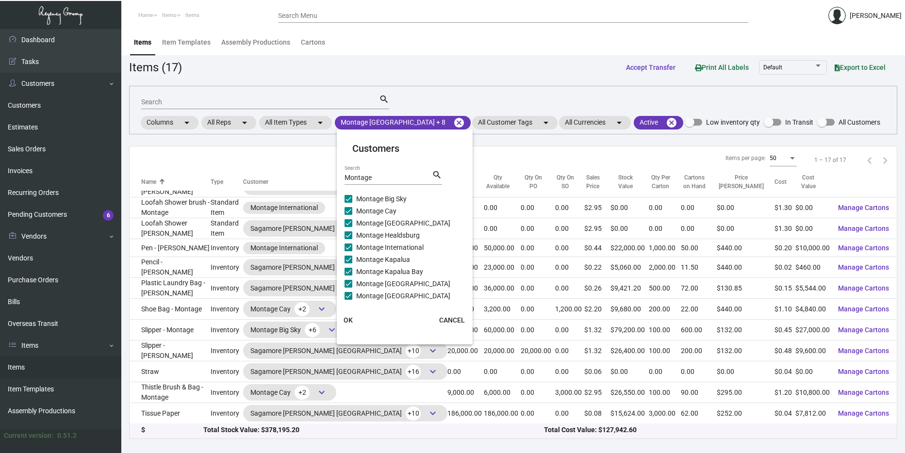
click at [382, 181] on input "Montage" at bounding box center [388, 178] width 87 height 8
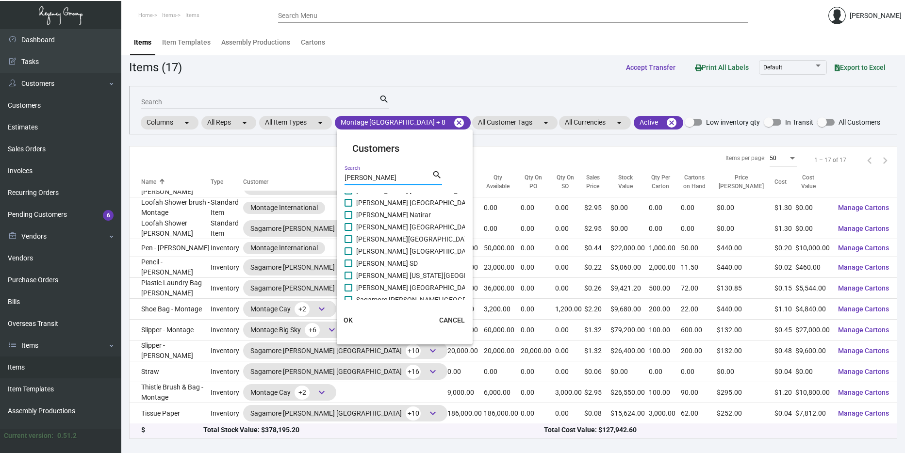
scroll to position [15, 0]
click at [347, 295] on span at bounding box center [349, 294] width 8 height 8
click at [348, 297] on input "Sagamore [PERSON_NAME] [GEOGRAPHIC_DATA]" at bounding box center [348, 297] width 0 height 0
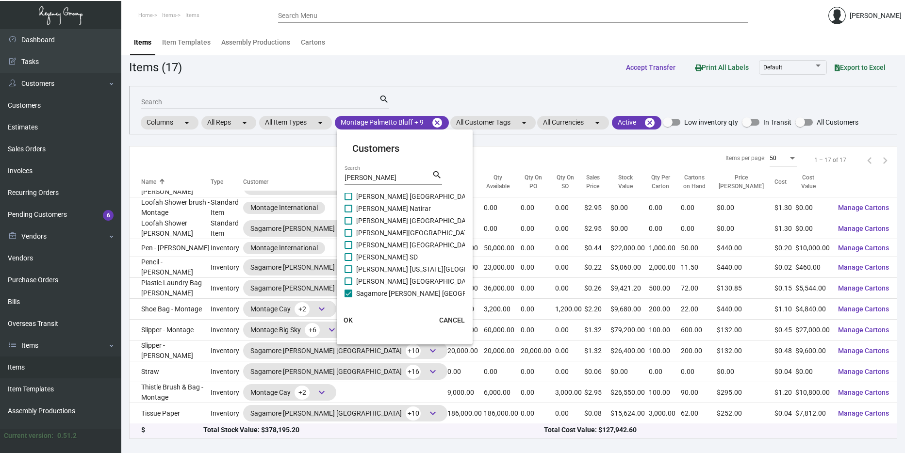
click at [345, 280] on mat-card-content "[PERSON_NAME] [GEOGRAPHIC_DATA] [PERSON_NAME] [GEOGRAPHIC_DATA] [GEOGRAPHIC_DAT…" at bounding box center [405, 246] width 120 height 107
click at [352, 280] on span at bounding box center [349, 282] width 8 height 8
click at [348, 285] on input "[PERSON_NAME] [GEOGRAPHIC_DATA]" at bounding box center [348, 285] width 0 height 0
click at [347, 269] on span at bounding box center [349, 269] width 8 height 8
click at [348, 273] on input "[PERSON_NAME] [US_STATE][GEOGRAPHIC_DATA]" at bounding box center [348, 273] width 0 height 0
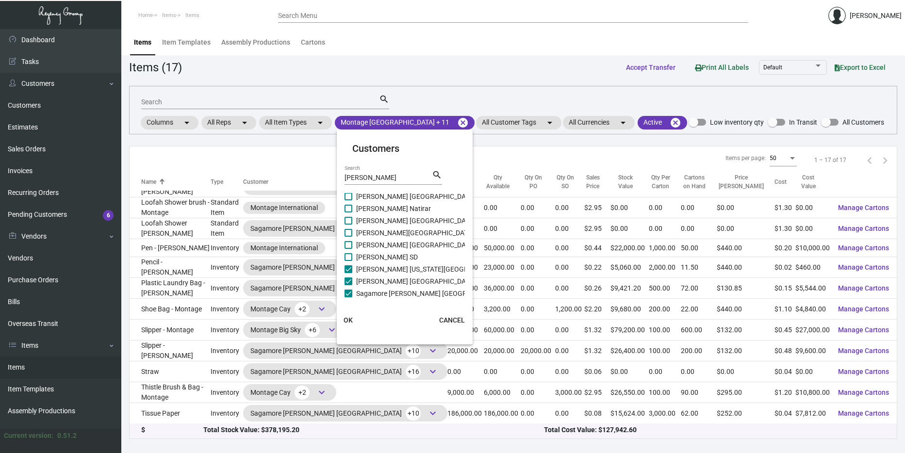
click at [347, 256] on span at bounding box center [349, 257] width 8 height 8
click at [348, 261] on input "[PERSON_NAME] SD" at bounding box center [348, 261] width 0 height 0
click at [348, 258] on span at bounding box center [349, 257] width 8 height 8
click at [348, 261] on input "[PERSON_NAME] SD" at bounding box center [348, 261] width 0 height 0
drag, startPoint x: 347, startPoint y: 270, endPoint x: 347, endPoint y: 277, distance: 6.3
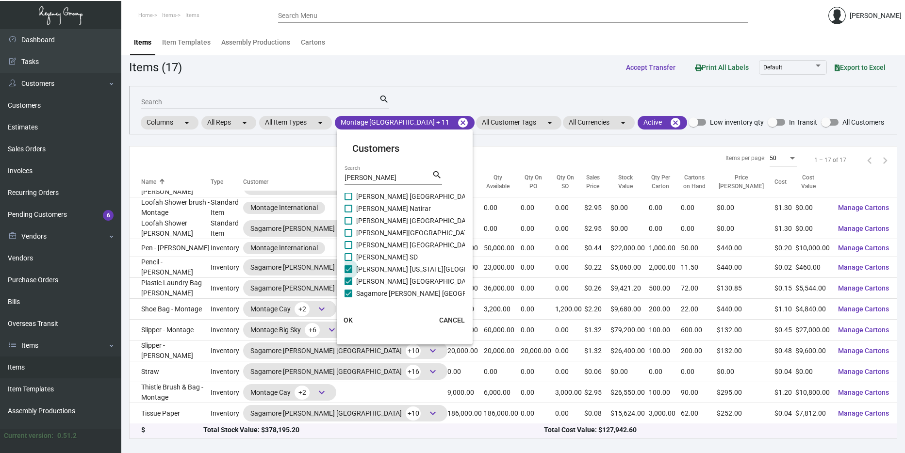
click at [347, 271] on span at bounding box center [349, 269] width 8 height 8
click at [348, 273] on input "[PERSON_NAME] [US_STATE][GEOGRAPHIC_DATA]" at bounding box center [348, 273] width 0 height 0
click at [348, 280] on span at bounding box center [349, 282] width 8 height 8
click at [348, 285] on input "[PERSON_NAME] [GEOGRAPHIC_DATA]" at bounding box center [348, 285] width 0 height 0
click at [348, 291] on label "Sagamore [PERSON_NAME] [GEOGRAPHIC_DATA]" at bounding box center [426, 294] width 163 height 12
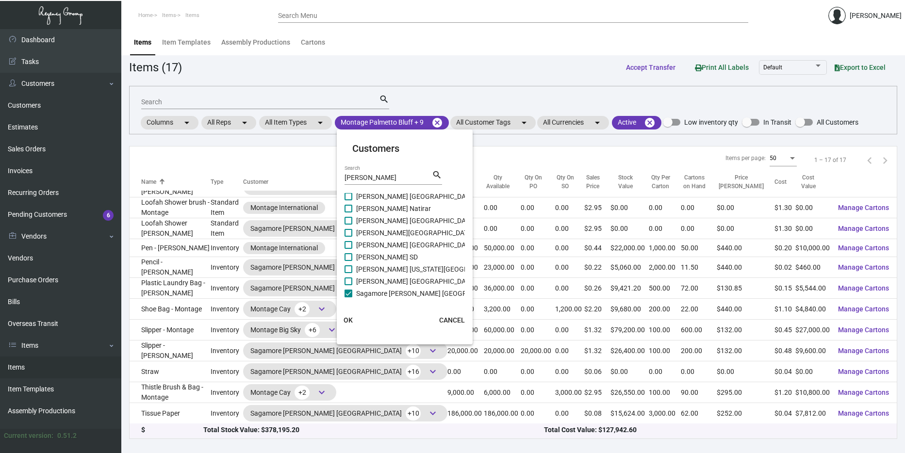
click at [348, 297] on input "Sagamore [PERSON_NAME] [GEOGRAPHIC_DATA]" at bounding box center [348, 297] width 0 height 0
click at [352, 199] on label "[PERSON_NAME] [GEOGRAPHIC_DATA]" at bounding box center [410, 197] width 131 height 12
click at [348, 200] on input "[PERSON_NAME] [GEOGRAPHIC_DATA]" at bounding box center [348, 200] width 0 height 0
click at [347, 320] on span "OK" at bounding box center [348, 320] width 9 height 8
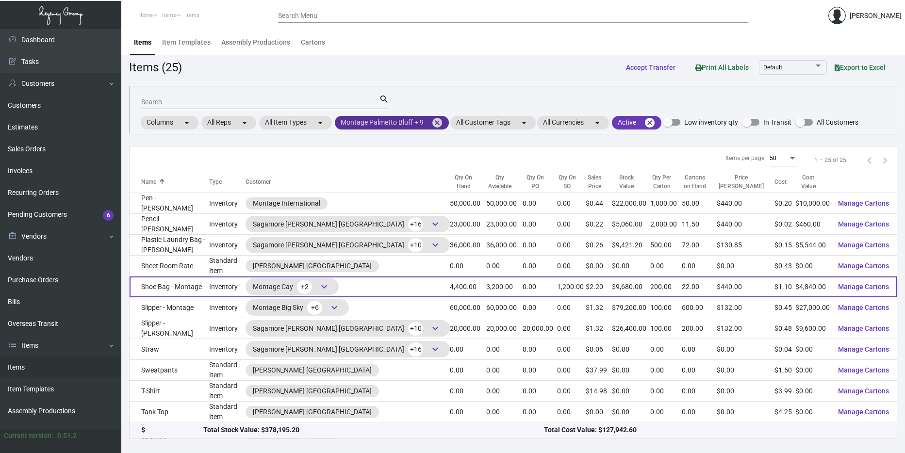
scroll to position [269, 0]
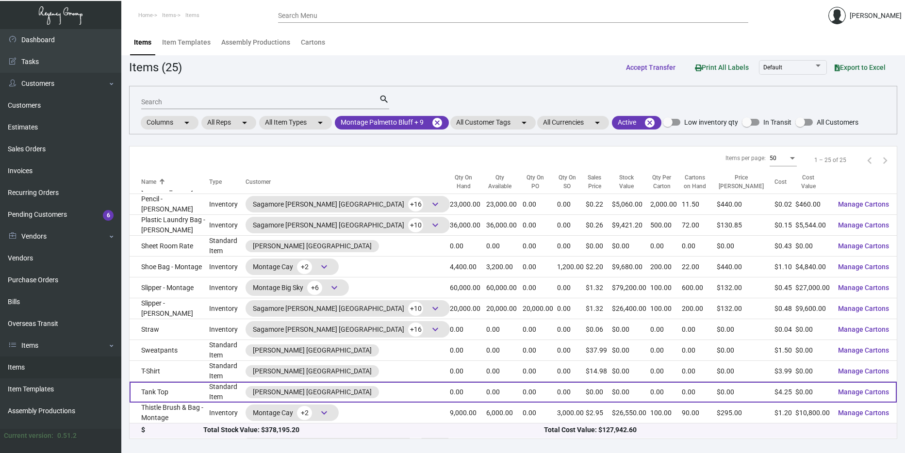
click at [402, 386] on div "[PERSON_NAME] [GEOGRAPHIC_DATA]" at bounding box center [348, 392] width 204 height 12
click at [392, 386] on div "[PERSON_NAME] [GEOGRAPHIC_DATA]" at bounding box center [348, 392] width 204 height 12
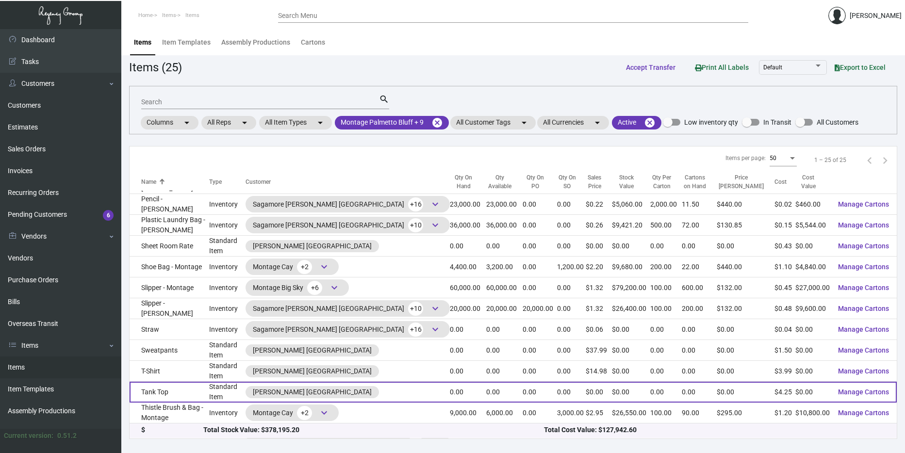
click at [392, 386] on div "[PERSON_NAME] [GEOGRAPHIC_DATA]" at bounding box center [348, 392] width 204 height 12
click at [370, 386] on div "[PERSON_NAME] [GEOGRAPHIC_DATA]" at bounding box center [348, 392] width 204 height 12
click at [230, 382] on td "Standard Item" at bounding box center [227, 392] width 36 height 21
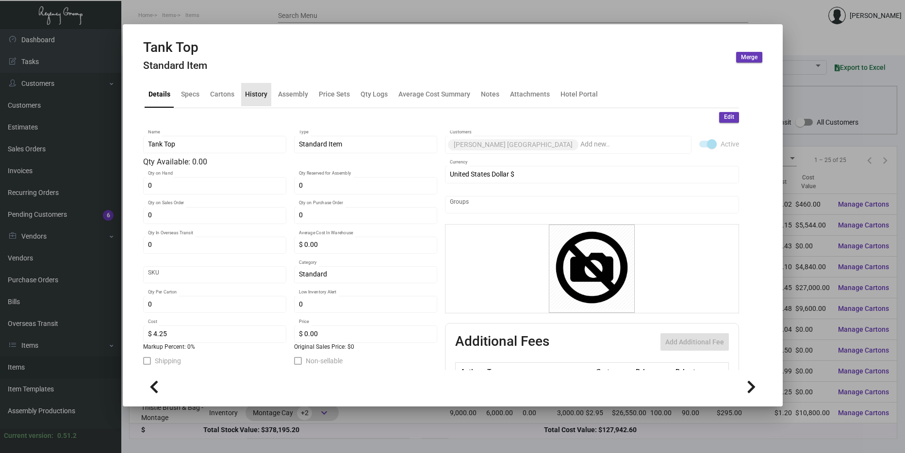
click at [250, 100] on div "History" at bounding box center [256, 94] width 30 height 23
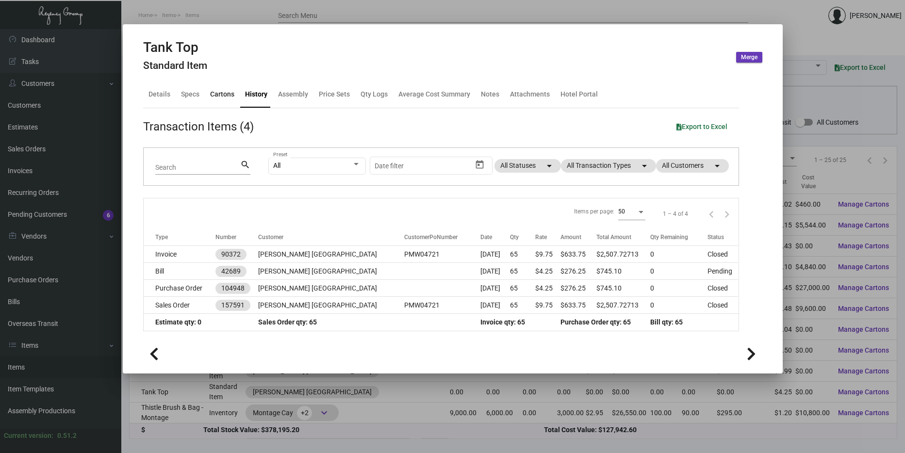
click at [207, 99] on div "Cartons" at bounding box center [222, 94] width 32 height 23
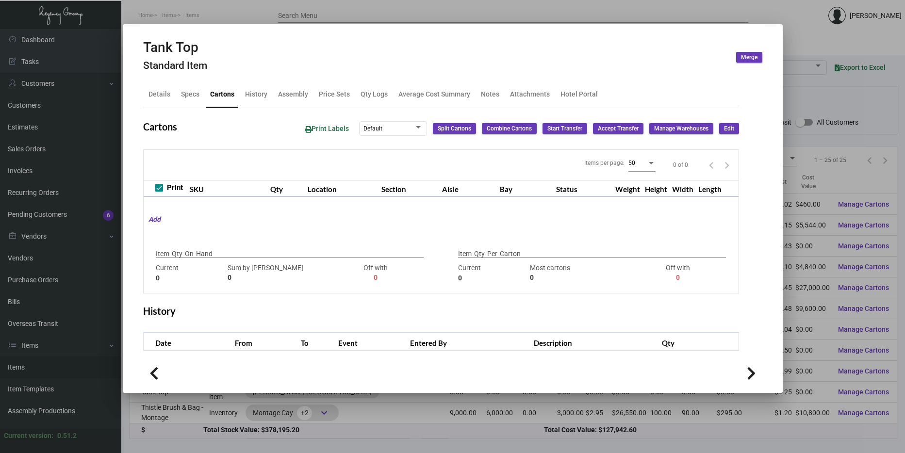
click at [850, 153] on div at bounding box center [452, 226] width 905 height 453
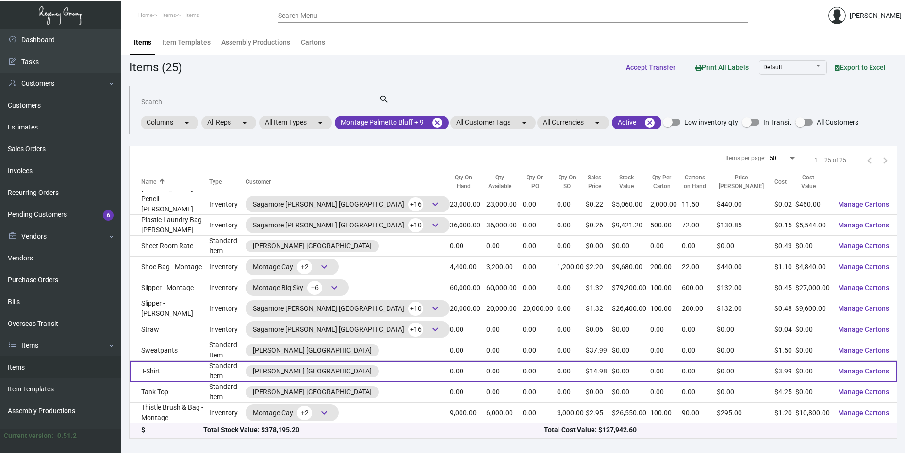
click at [246, 361] on td "Standard Item" at bounding box center [227, 371] width 36 height 21
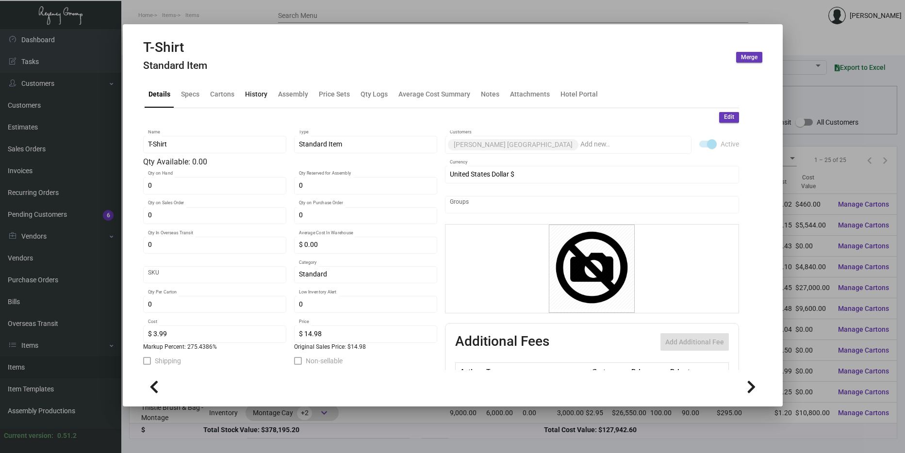
click at [260, 96] on div "History" at bounding box center [256, 94] width 22 height 10
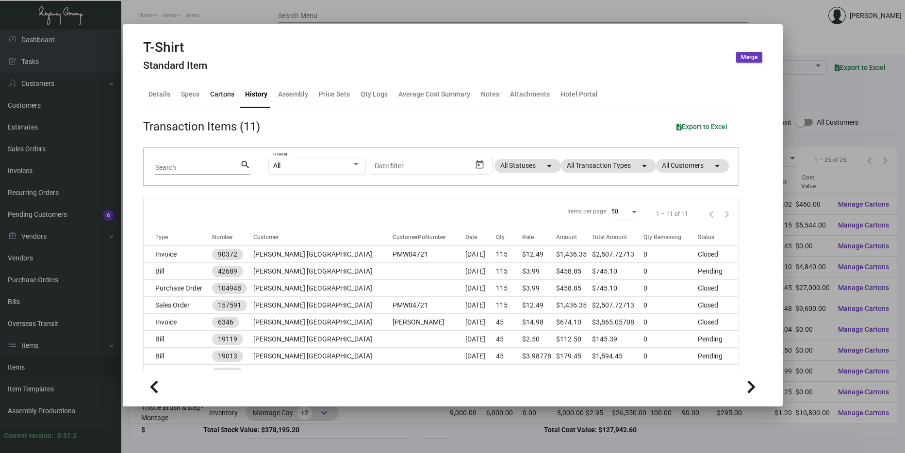
click at [233, 90] on div "Cartons" at bounding box center [222, 94] width 32 height 23
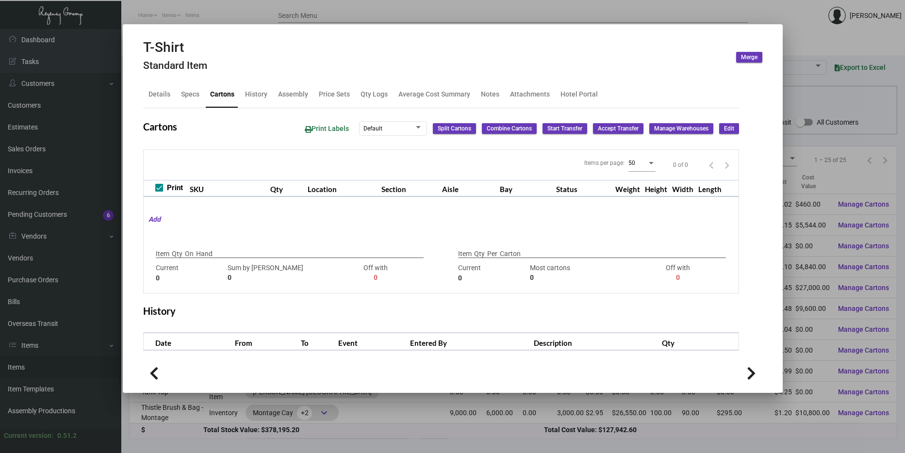
drag, startPoint x: 92, startPoint y: 106, endPoint x: 150, endPoint y: 96, distance: 58.6
click at [93, 107] on div at bounding box center [452, 226] width 905 height 453
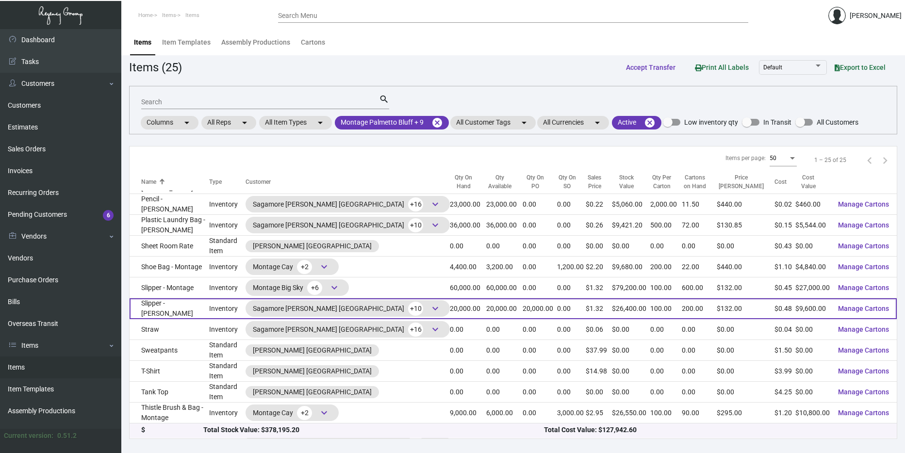
click at [450, 301] on td "20,000.00" at bounding box center [468, 308] width 36 height 21
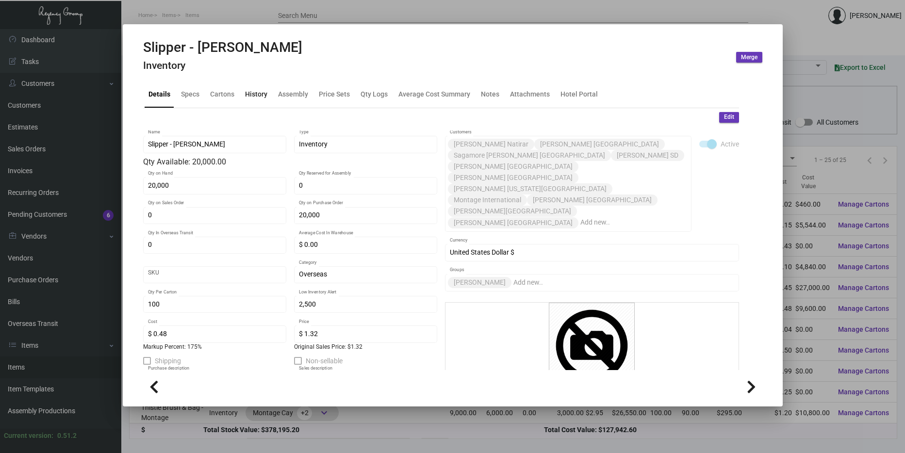
click at [254, 90] on div "History" at bounding box center [256, 94] width 22 height 10
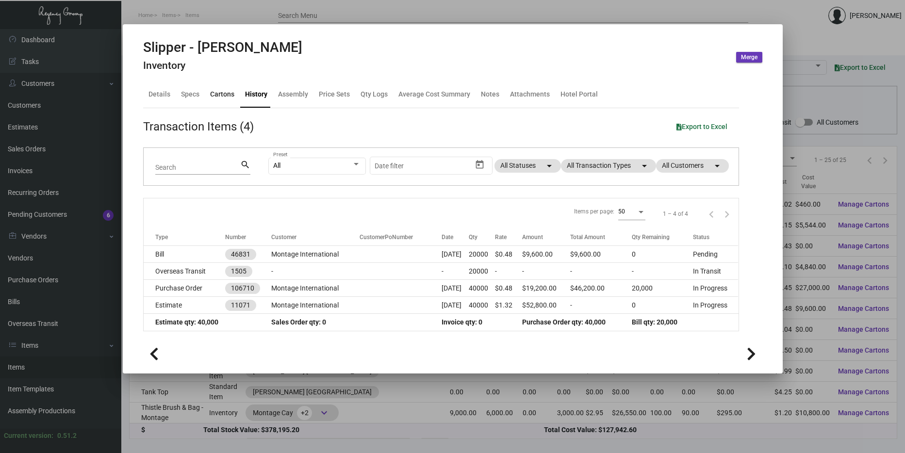
click at [236, 92] on div "Cartons" at bounding box center [222, 94] width 32 height 23
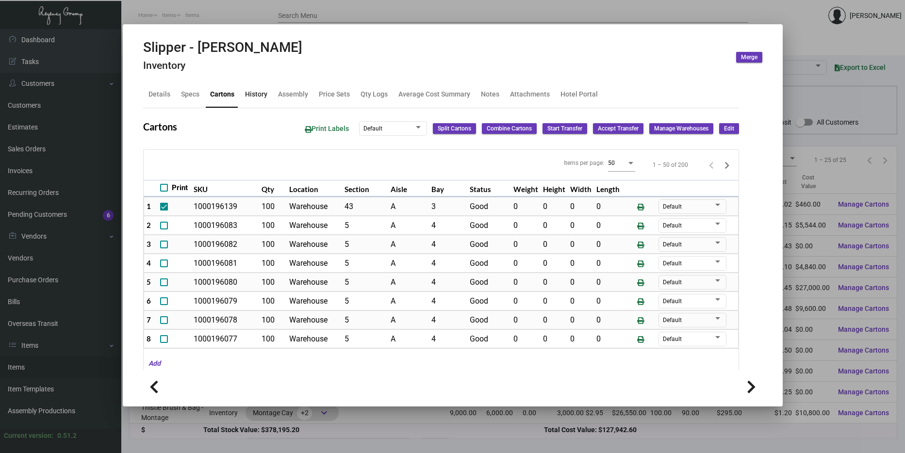
click at [261, 96] on div "History" at bounding box center [256, 94] width 22 height 10
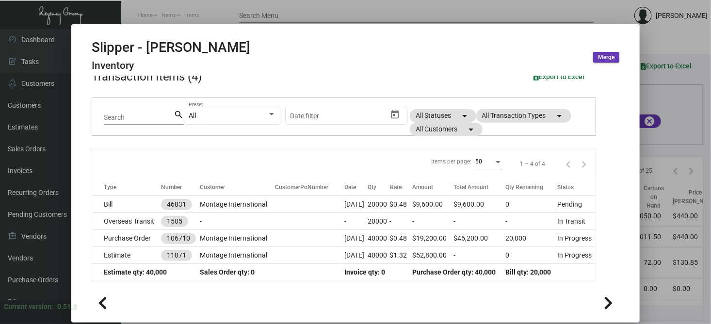
scroll to position [2, 0]
click at [670, 84] on div at bounding box center [355, 162] width 711 height 324
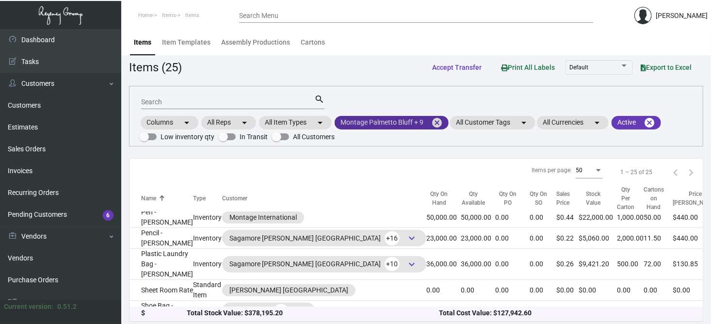
click at [441, 124] on mat-icon "cancel" at bounding box center [437, 123] width 12 height 12
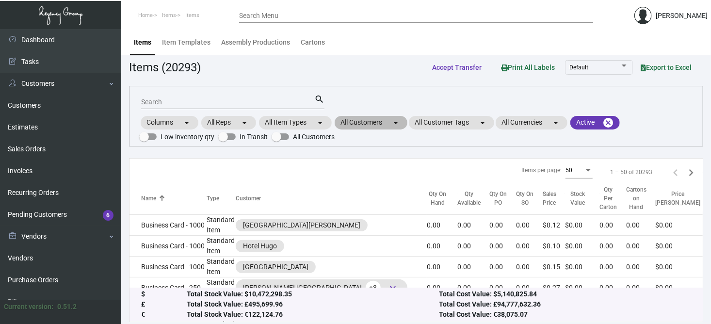
click at [396, 121] on mat-icon "arrow_drop_down" at bounding box center [396, 123] width 12 height 12
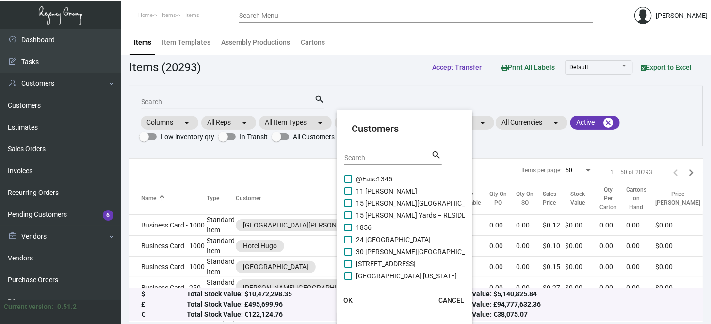
click at [380, 155] on input "Search" at bounding box center [388, 158] width 87 height 8
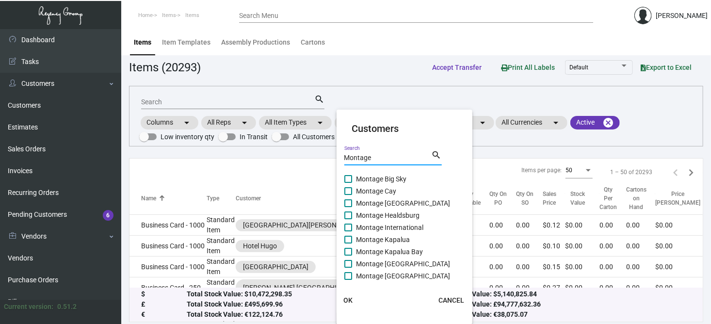
click at [377, 159] on input "Montage" at bounding box center [388, 158] width 87 height 8
click at [377, 157] on input "Montage" at bounding box center [388, 158] width 87 height 8
click at [376, 157] on input "Montage" at bounding box center [388, 158] width 87 height 8
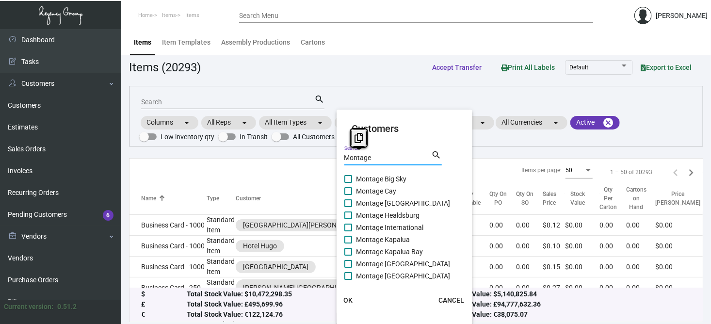
drag, startPoint x: 376, startPoint y: 157, endPoint x: 339, endPoint y: 160, distance: 36.5
click at [339, 160] on mat-card "Customers Montage Search search Montage Big Sky Montage Cay Montage Deer Valley…" at bounding box center [405, 217] width 136 height 207
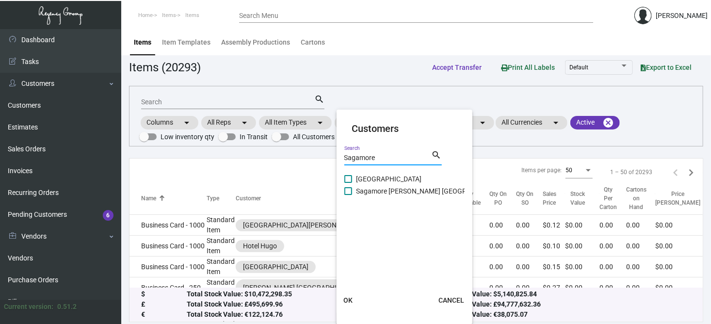
click at [379, 192] on span "Sagamore [PERSON_NAME] [GEOGRAPHIC_DATA]" at bounding box center [431, 191] width 151 height 12
click at [348, 195] on input "Sagamore [PERSON_NAME] [GEOGRAPHIC_DATA]" at bounding box center [348, 195] width 0 height 0
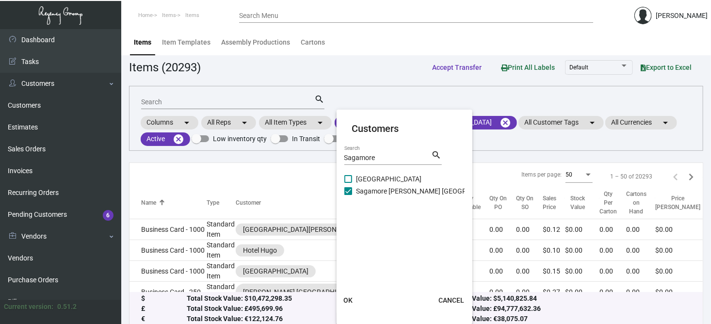
click at [348, 295] on button "OK" at bounding box center [348, 300] width 31 height 17
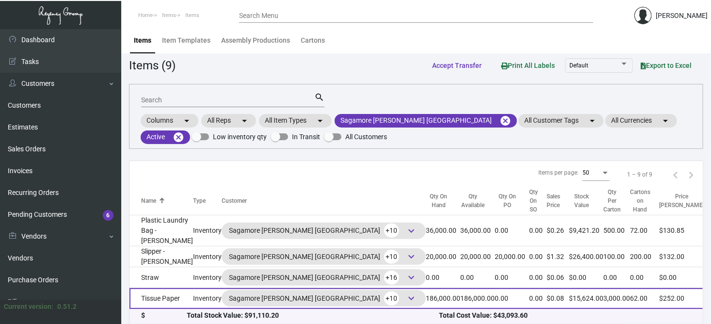
scroll to position [2, 0]
click at [406, 293] on span "keyboard_arrow_down" at bounding box center [412, 299] width 12 height 12
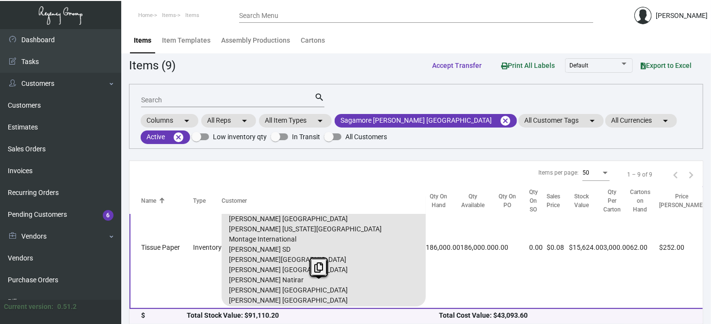
click at [406, 202] on span "keyboard_arrow_down" at bounding box center [412, 197] width 12 height 12
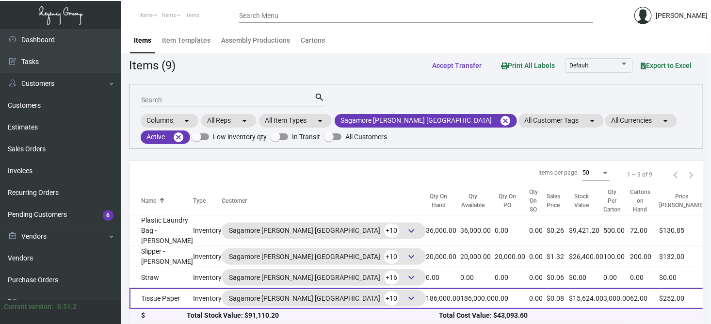
click at [406, 293] on span "keyboard_arrow_down" at bounding box center [412, 299] width 12 height 12
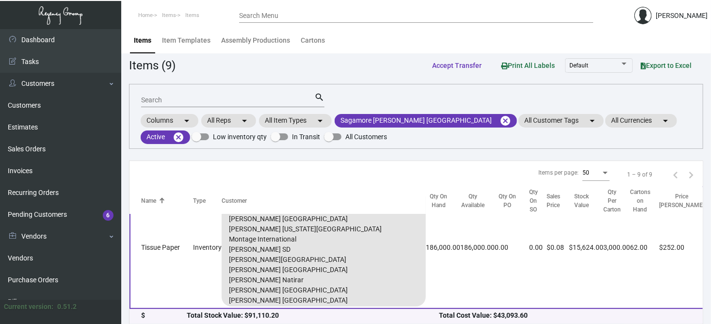
scroll to position [257, 0]
click at [406, 202] on span "keyboard_arrow_down" at bounding box center [412, 197] width 12 height 12
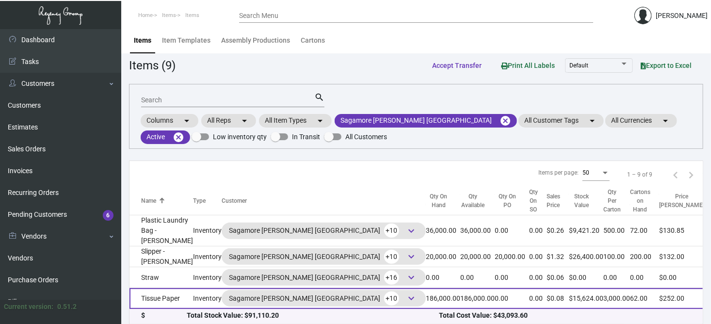
click at [406, 293] on span "keyboard_arrow_down" at bounding box center [412, 299] width 12 height 12
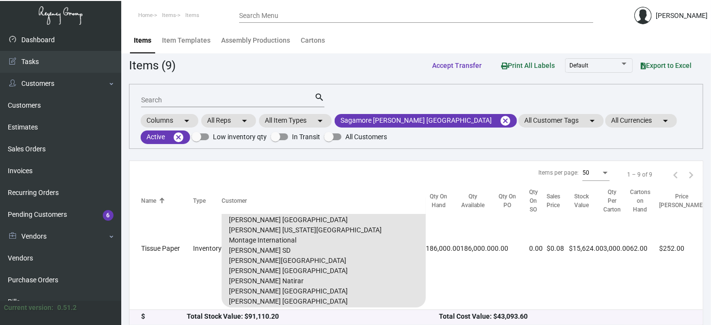
scroll to position [303, 0]
